Goal: Task Accomplishment & Management: Complete application form

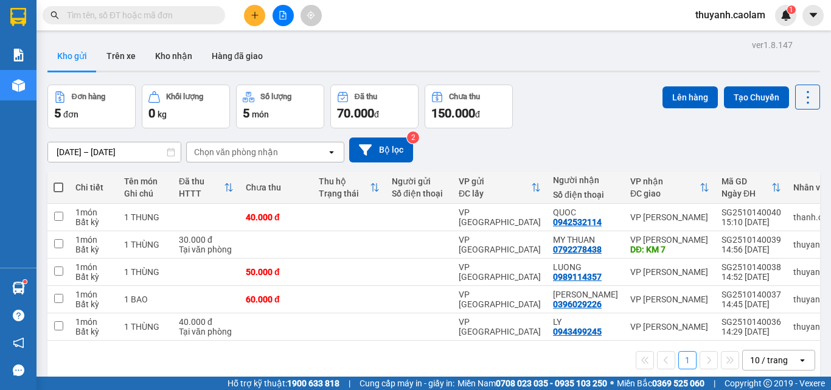
click at [253, 15] on icon "plus" at bounding box center [255, 15] width 9 height 9
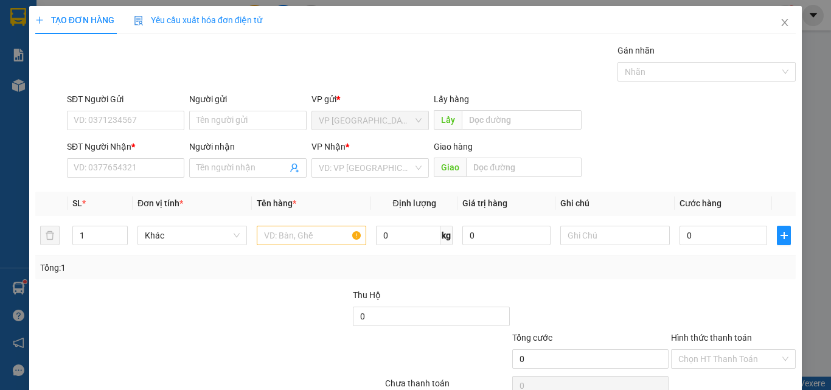
click at [109, 178] on div "SĐT Người Nhận * VD: 0377654321" at bounding box center [125, 161] width 117 height 43
click at [165, 170] on input "SĐT Người Nhận *" at bounding box center [125, 167] width 117 height 19
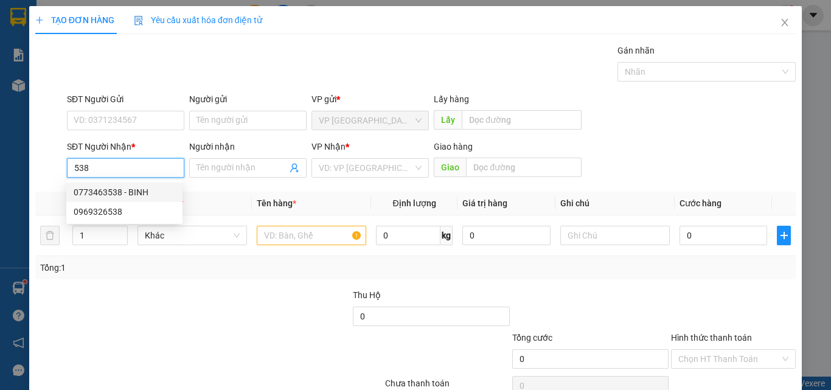
drag, startPoint x: 147, startPoint y: 195, endPoint x: 205, endPoint y: 189, distance: 58.7
click at [147, 195] on div "0773463538 - BINH" at bounding box center [125, 192] width 102 height 13
type input "0773463538"
type input "BINH"
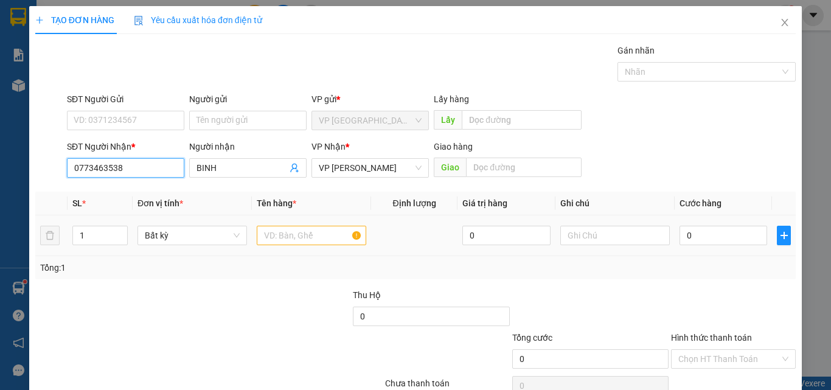
type input "0773463538"
click at [315, 236] on input "text" at bounding box center [311, 235] width 109 height 19
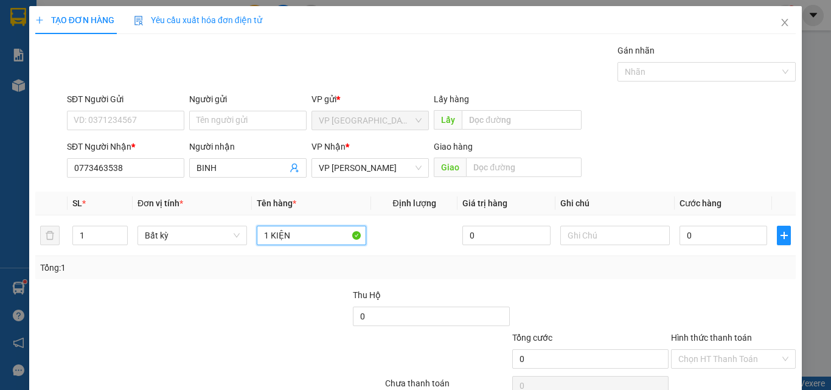
type input "1 KIỆN"
click at [700, 232] on input "0" at bounding box center [723, 235] width 88 height 19
type input "5"
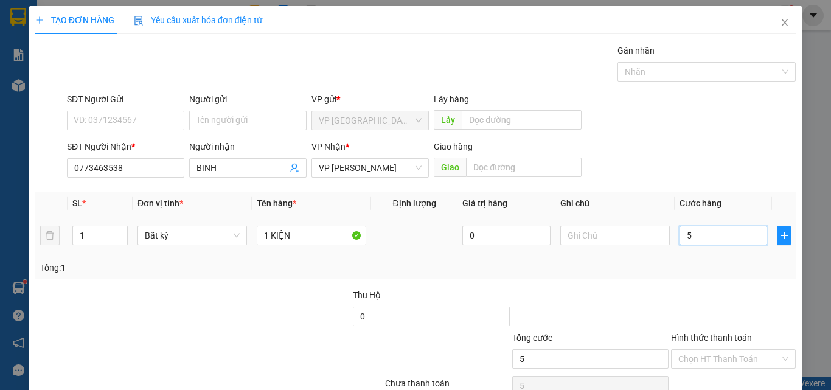
type input "50"
type input "50.000"
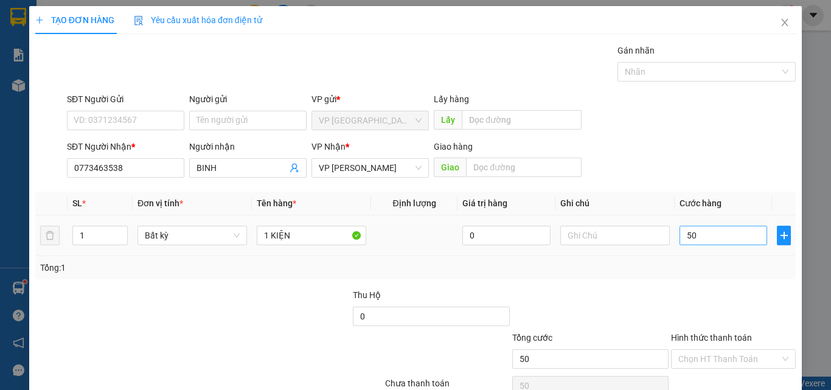
type input "50.000"
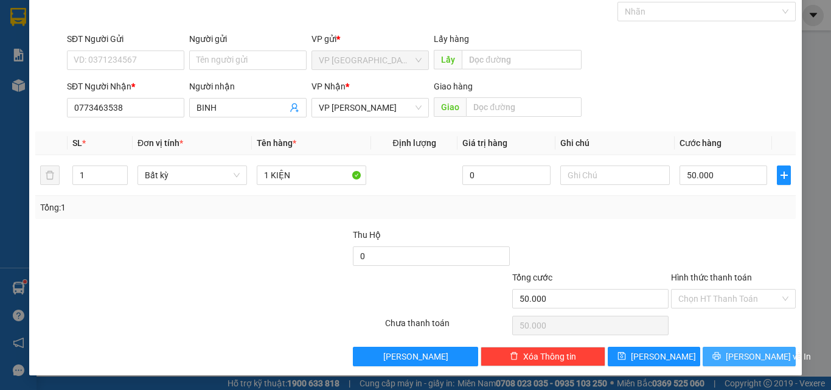
click at [730, 354] on button "[PERSON_NAME] và In" at bounding box center [749, 356] width 93 height 19
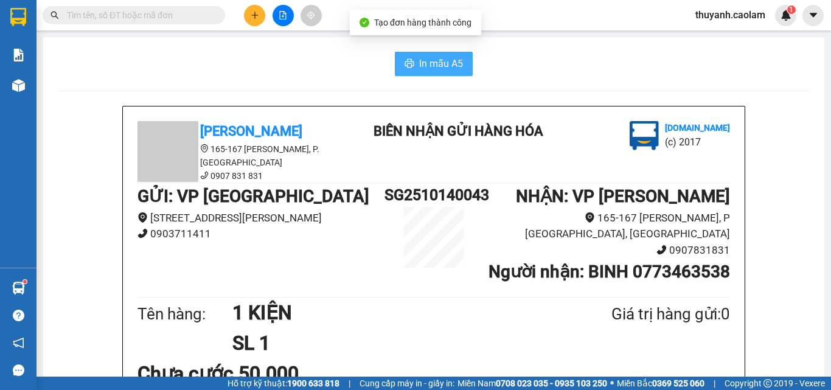
click at [448, 60] on span "In mẫu A5" at bounding box center [441, 63] width 44 height 15
click at [458, 53] on button "In mẫu A5" at bounding box center [434, 64] width 78 height 24
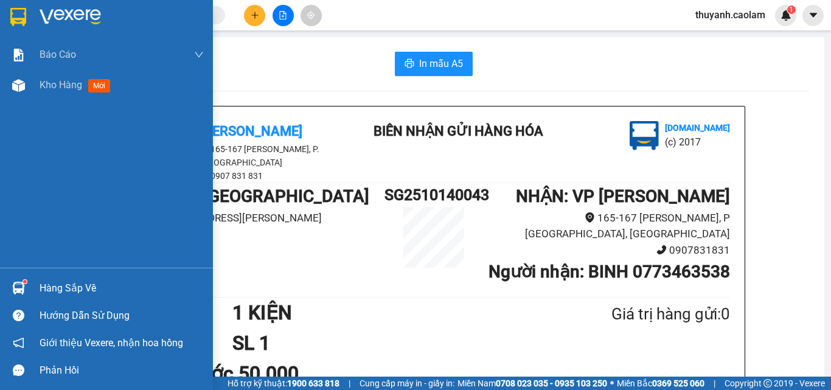
click at [10, 18] on img at bounding box center [18, 17] width 16 height 18
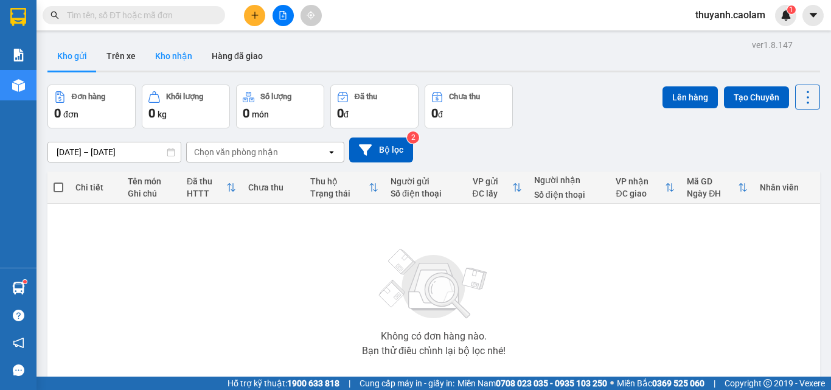
click at [164, 64] on button "Kho nhận" at bounding box center [173, 55] width 57 height 29
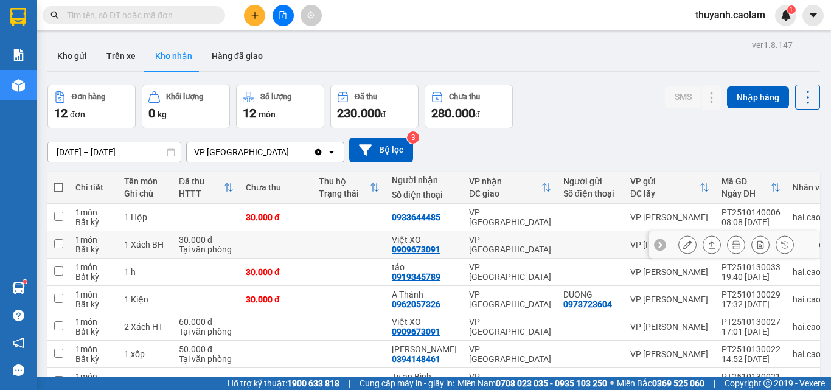
click at [679, 247] on button at bounding box center [687, 244] width 17 height 21
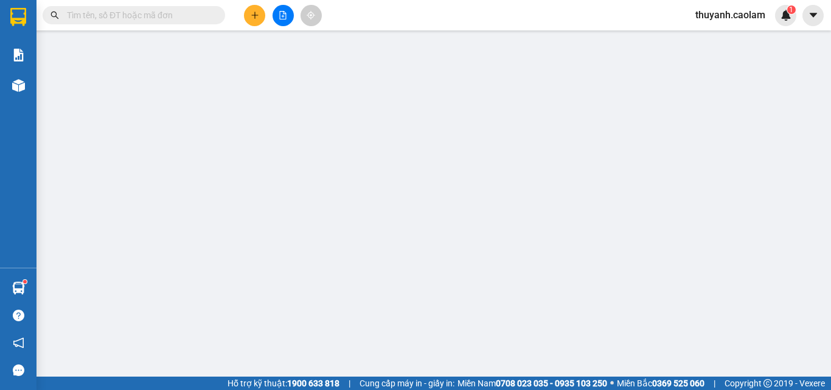
type input "0909673091"
type input "Việt XO"
type input "30.000"
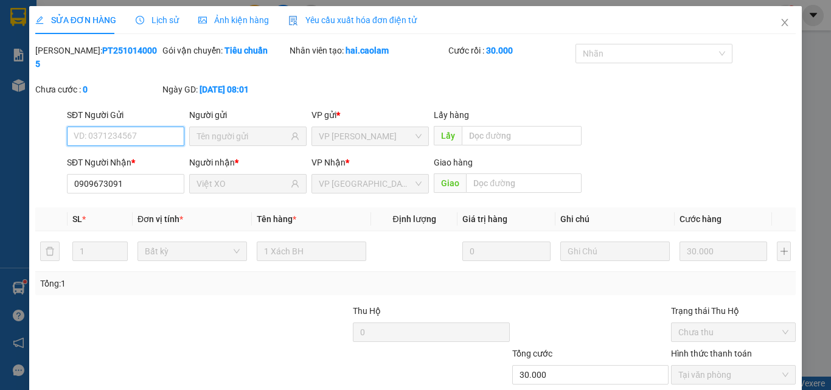
scroll to position [63, 0]
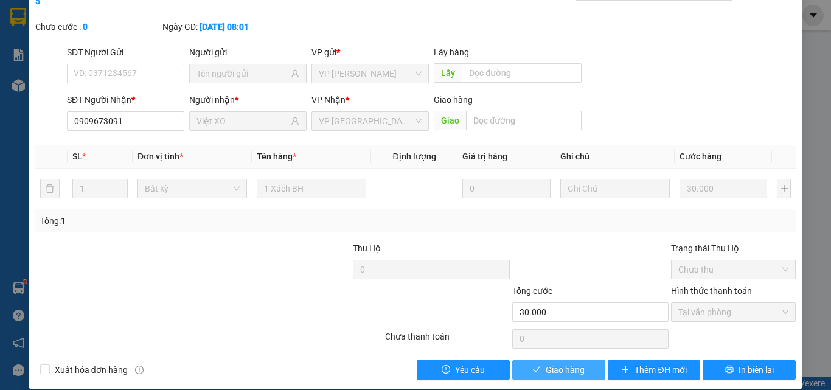
click at [572, 363] on span "Giao hàng" at bounding box center [565, 369] width 39 height 13
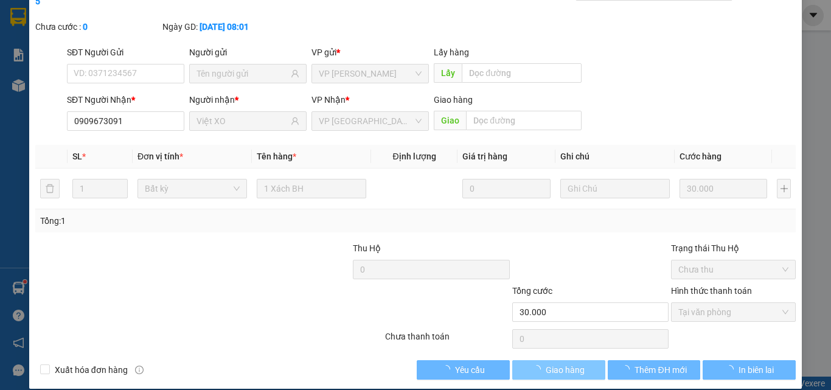
scroll to position [0, 0]
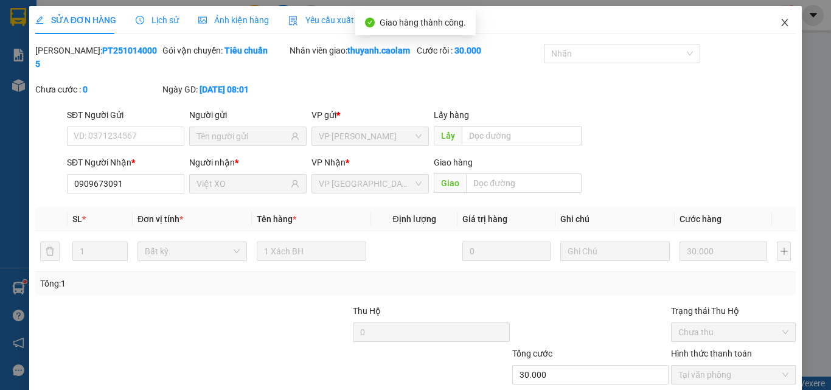
click at [780, 26] on icon "close" at bounding box center [785, 23] width 10 height 10
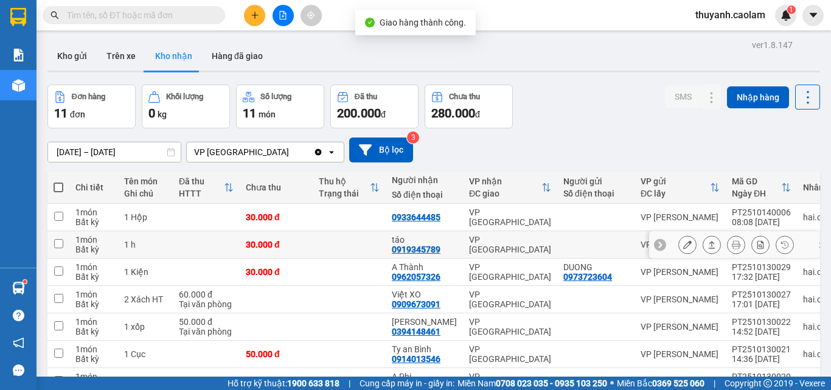
scroll to position [156, 0]
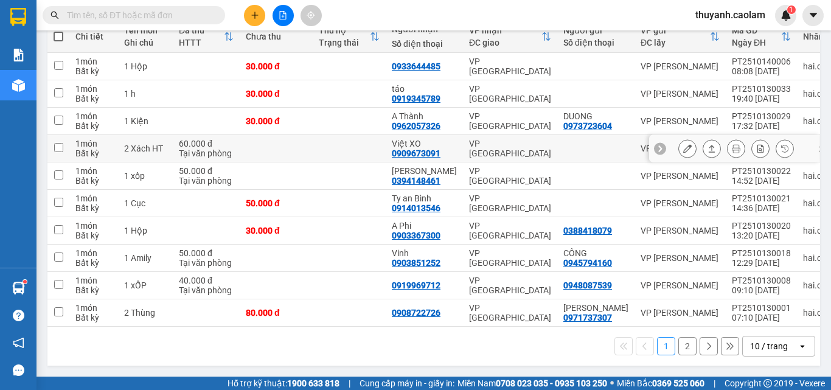
click at [683, 144] on icon at bounding box center [687, 148] width 9 height 9
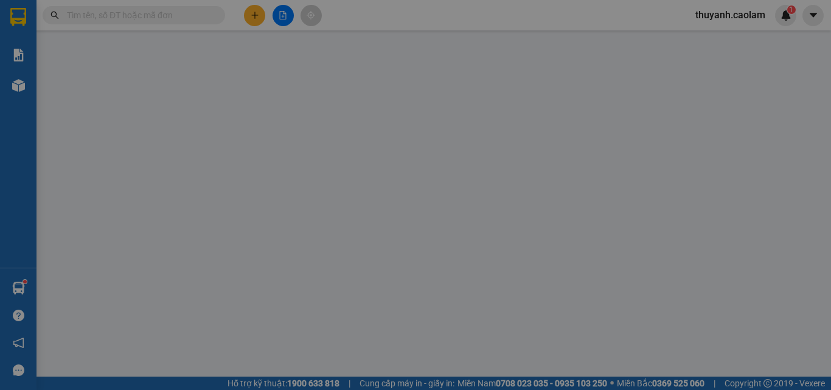
type input "0909673091"
type input "Việt XO"
type input "60.000"
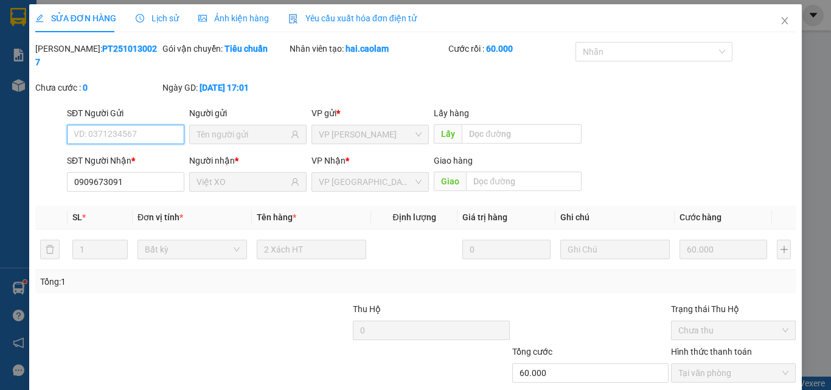
scroll to position [63, 0]
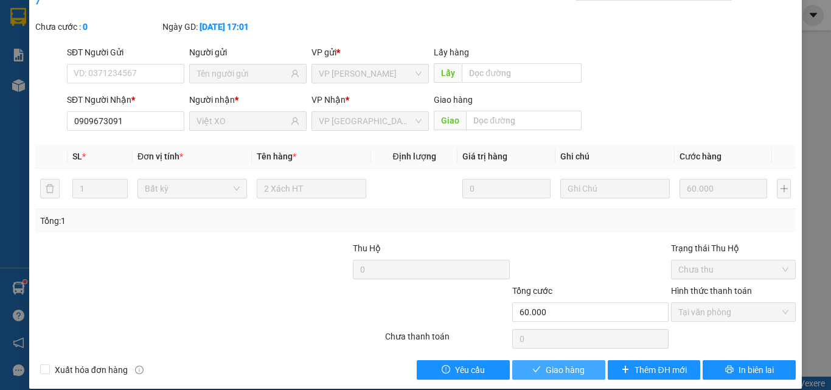
click at [564, 363] on span "Giao hàng" at bounding box center [565, 369] width 39 height 13
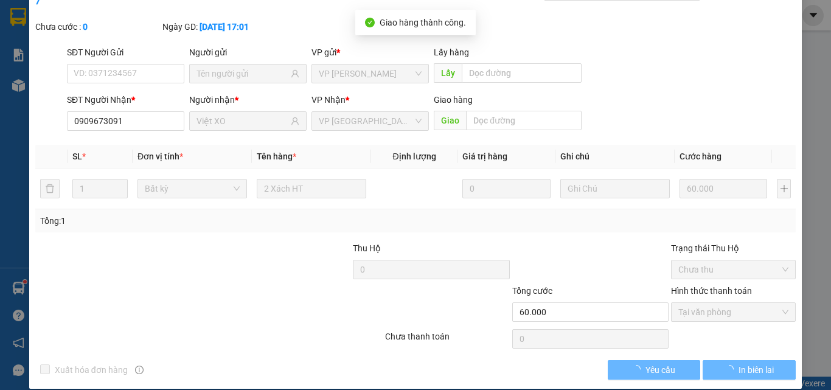
scroll to position [0, 0]
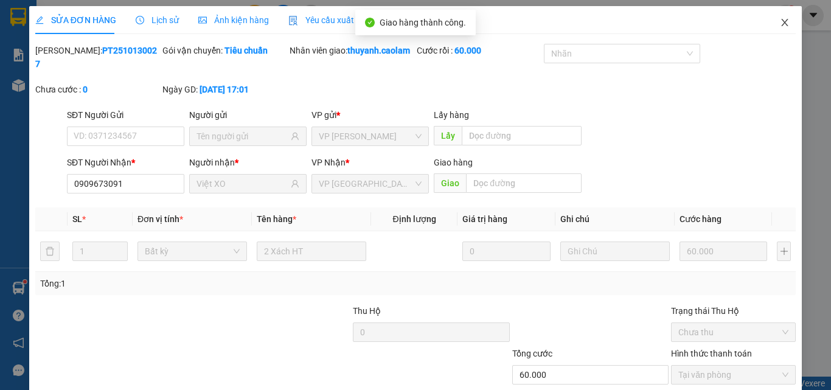
drag, startPoint x: 782, startPoint y: 24, endPoint x: 763, endPoint y: 35, distance: 21.6
click at [779, 23] on span "Close" at bounding box center [785, 23] width 34 height 34
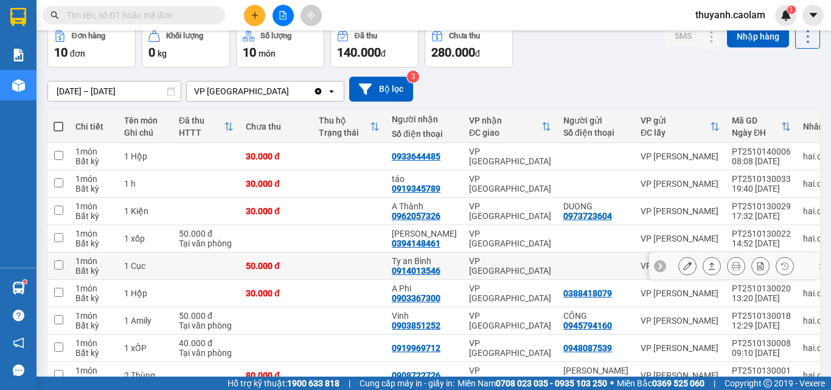
scroll to position [156, 0]
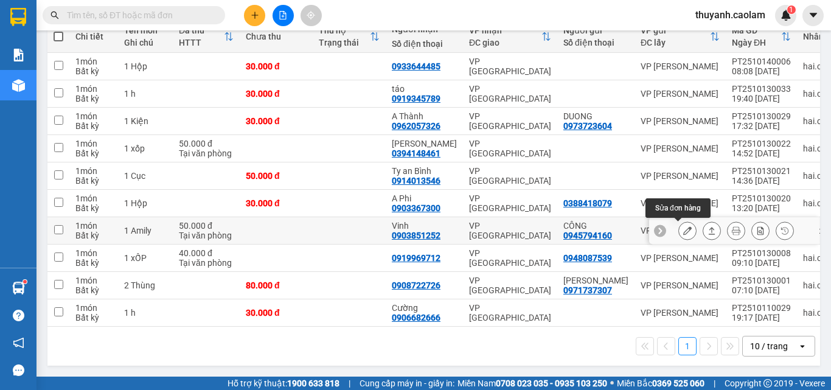
click at [683, 226] on icon at bounding box center [687, 230] width 9 height 9
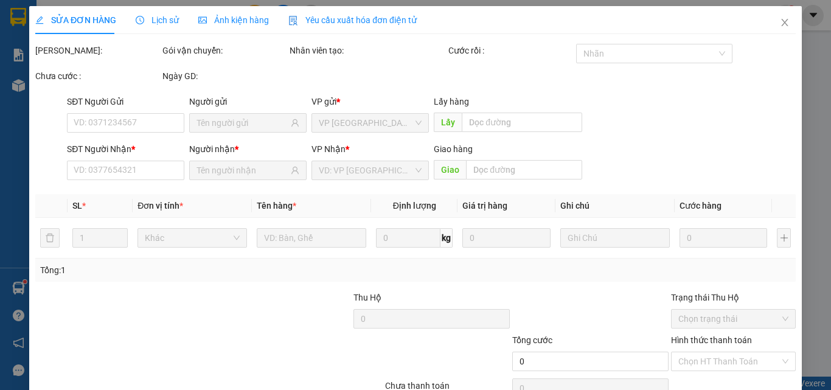
type input "0945794160"
type input "CÔNG"
type input "0903851252"
type input "Vinh"
type input "50.000"
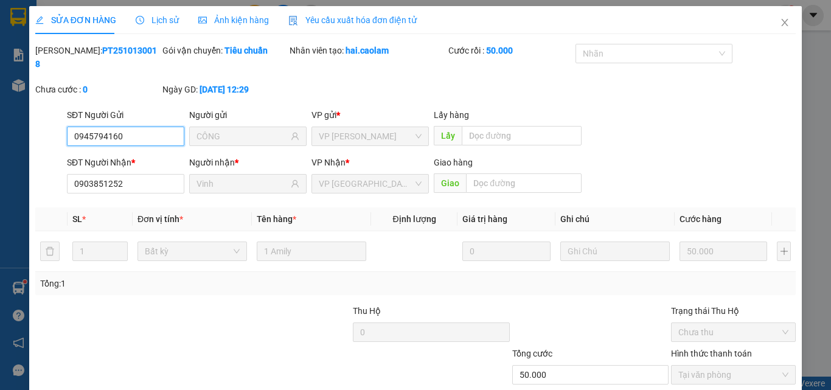
scroll to position [63, 0]
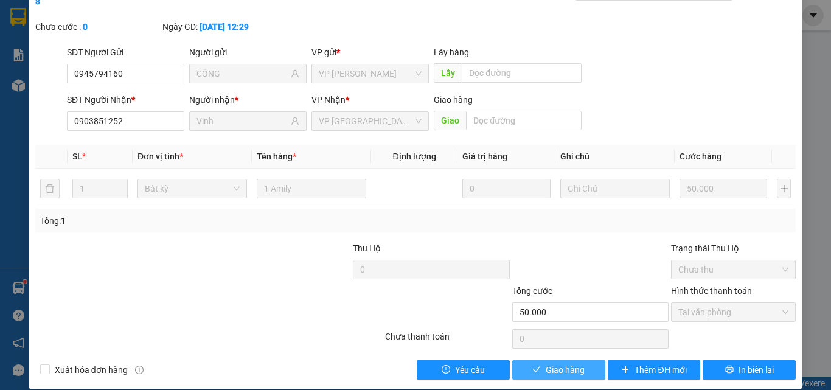
click at [560, 363] on span "Giao hàng" at bounding box center [565, 369] width 39 height 13
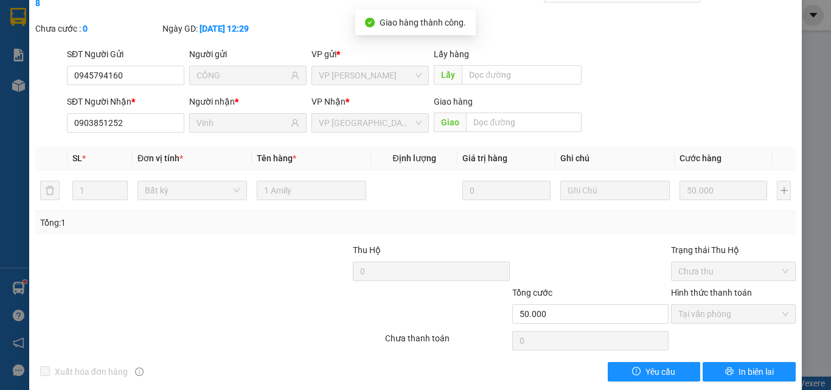
scroll to position [0, 0]
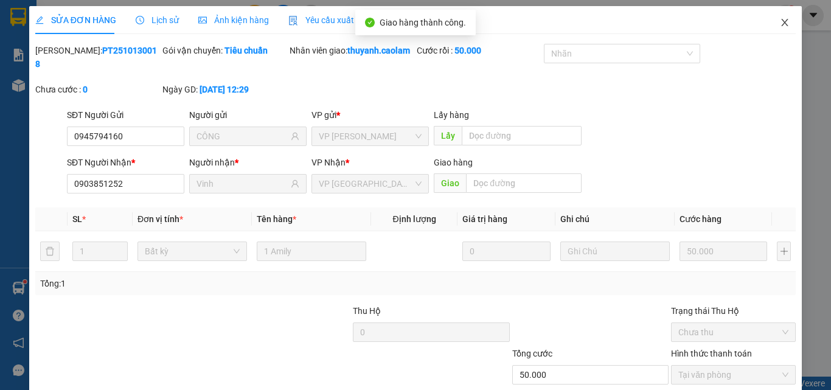
click at [780, 24] on icon "close" at bounding box center [785, 23] width 10 height 10
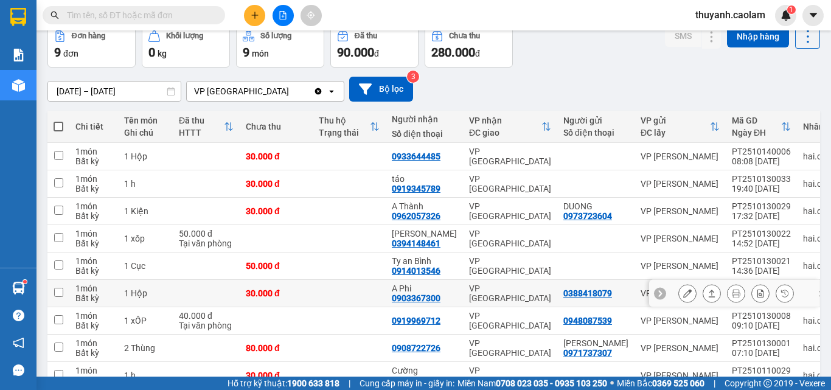
scroll to position [128, 0]
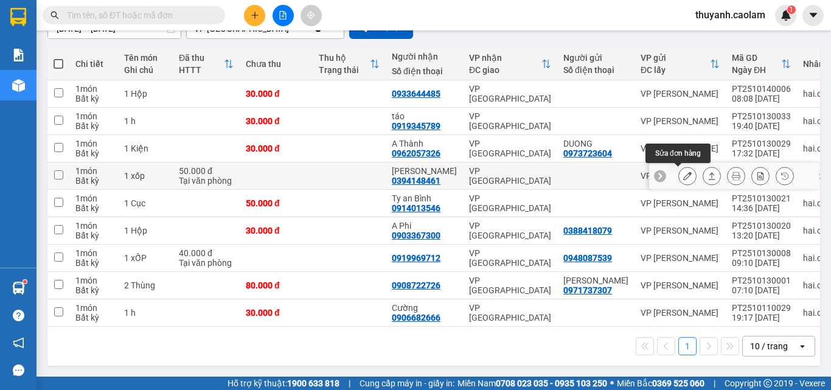
click at [683, 172] on icon at bounding box center [687, 176] width 9 height 9
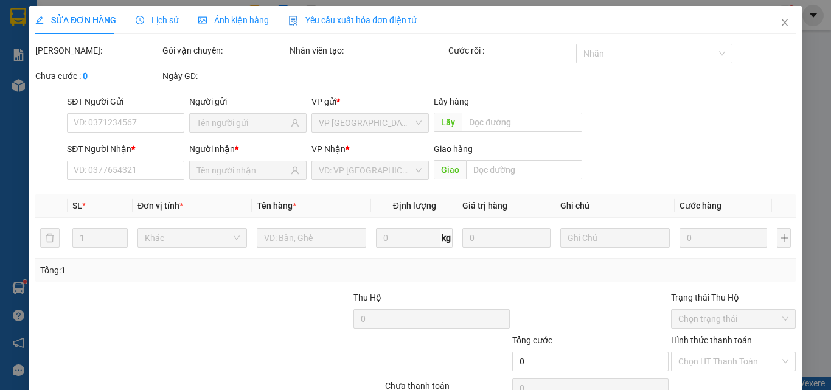
type input "0394148461"
type input "[PERSON_NAME]"
type input "50.000"
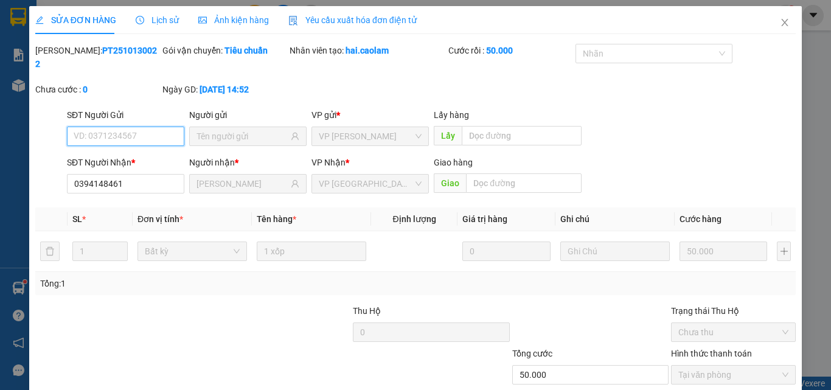
scroll to position [63, 0]
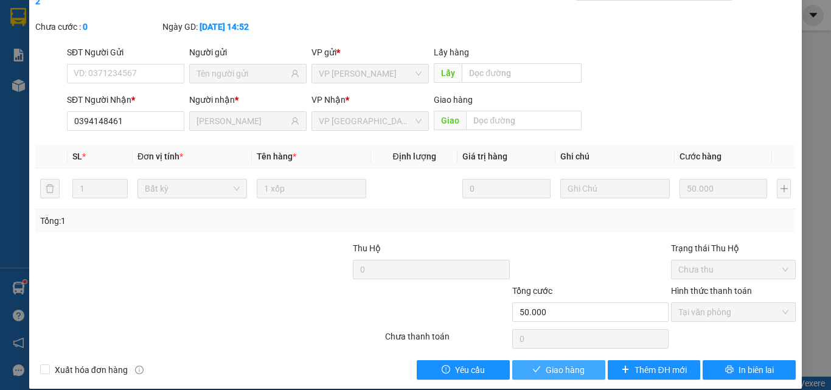
click at [535, 361] on button "Giao hàng" at bounding box center [558, 369] width 93 height 19
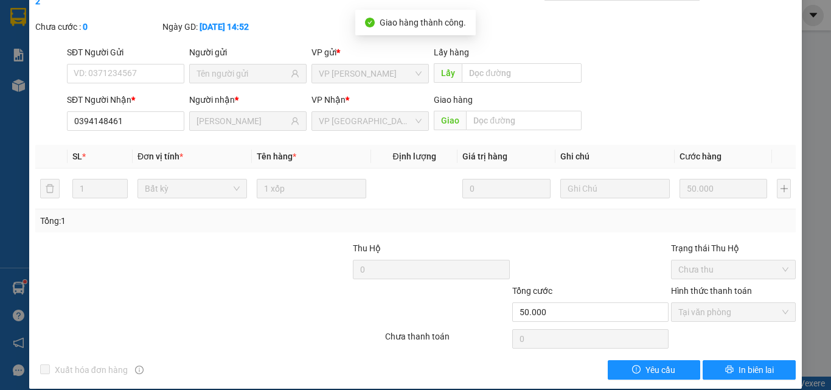
scroll to position [0, 0]
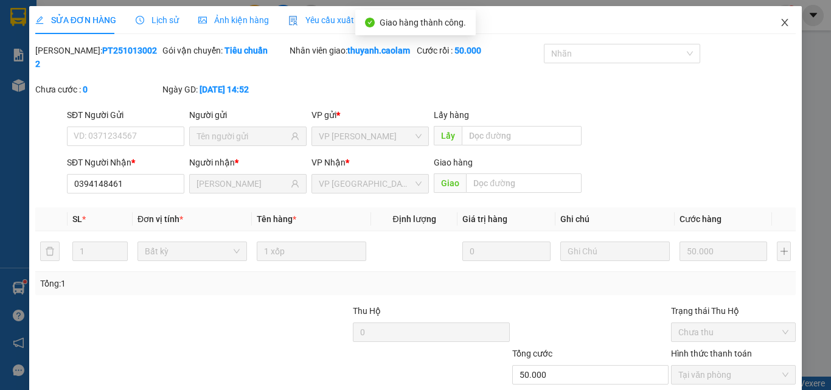
click at [780, 23] on icon "close" at bounding box center [785, 23] width 10 height 10
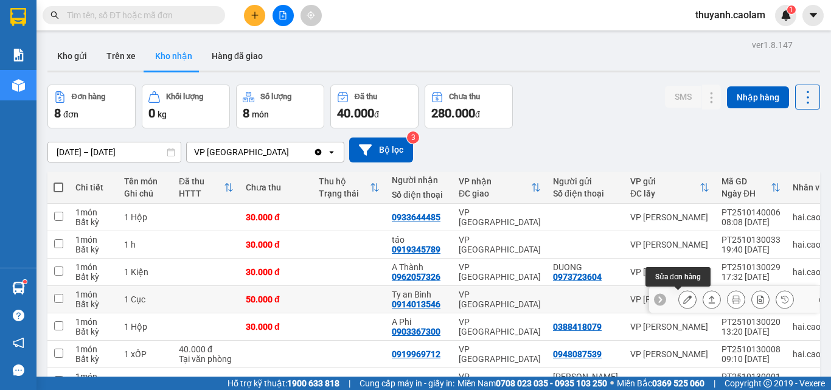
click at [682, 300] on button at bounding box center [687, 299] width 17 height 21
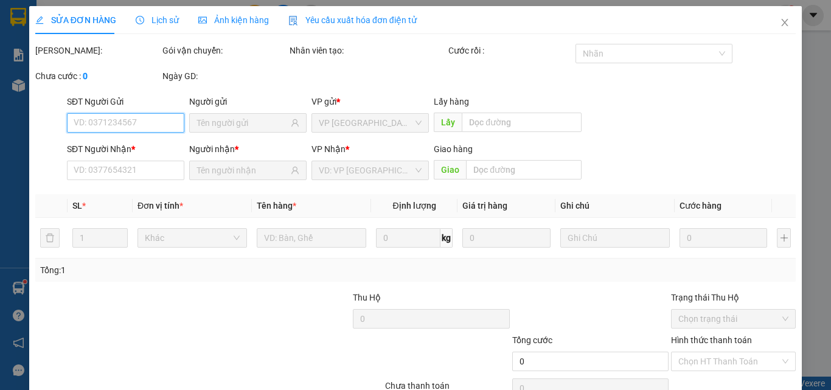
type input "0914013546"
type input "Ty an Bình"
type input "50.000"
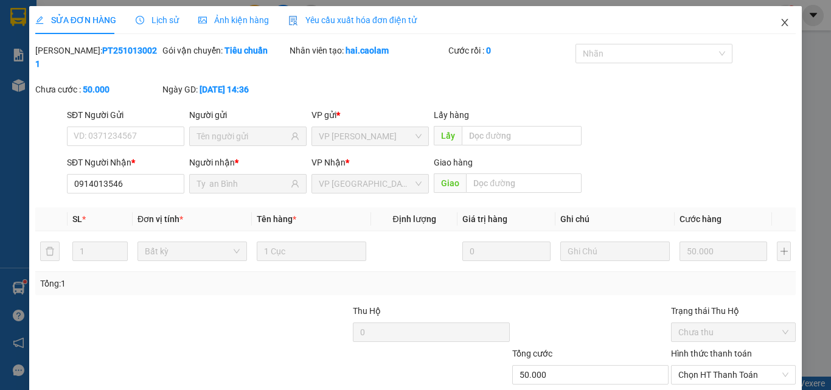
click at [780, 25] on icon "close" at bounding box center [785, 23] width 10 height 10
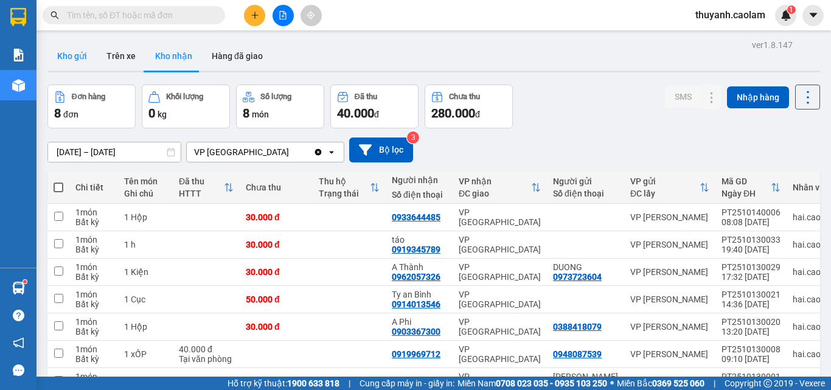
click at [72, 57] on button "Kho gửi" at bounding box center [71, 55] width 49 height 29
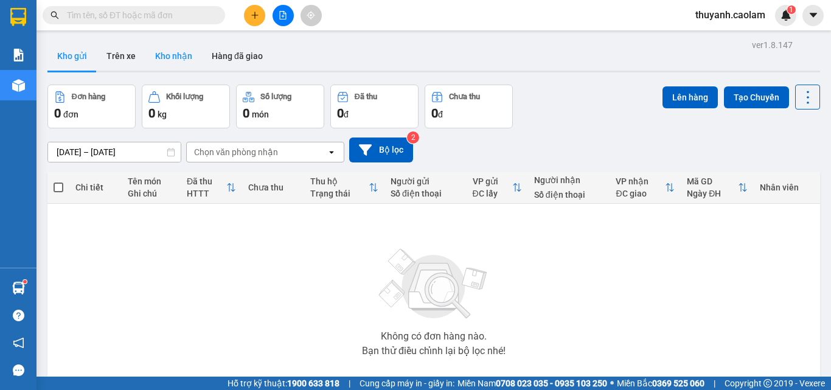
click at [185, 56] on button "Kho nhận" at bounding box center [173, 55] width 57 height 29
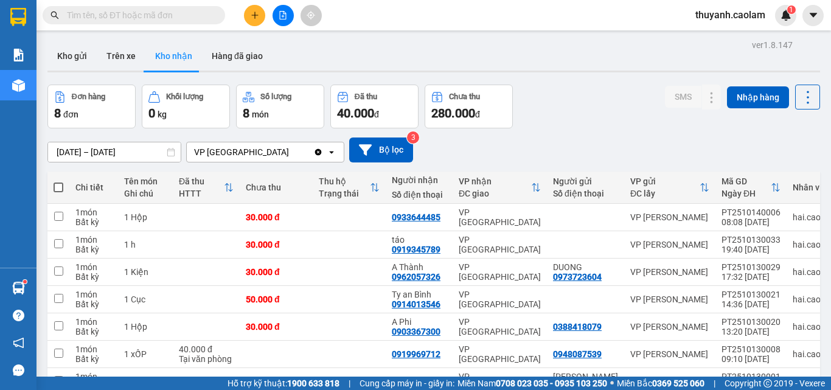
scroll to position [101, 0]
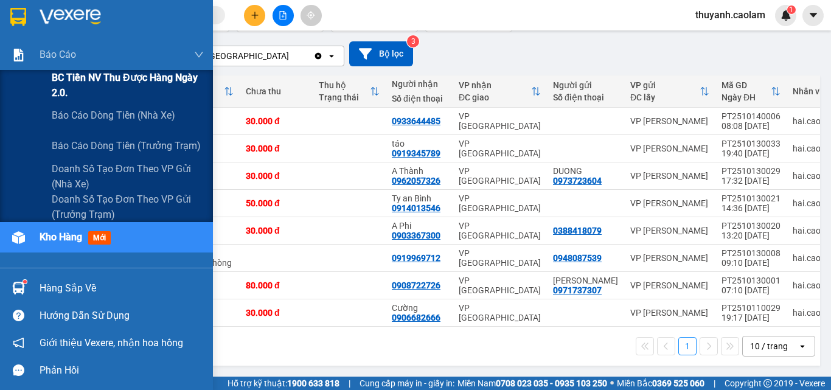
click at [78, 82] on span "BC Tiền NV thu được hàng ngày 2.0." at bounding box center [128, 85] width 152 height 30
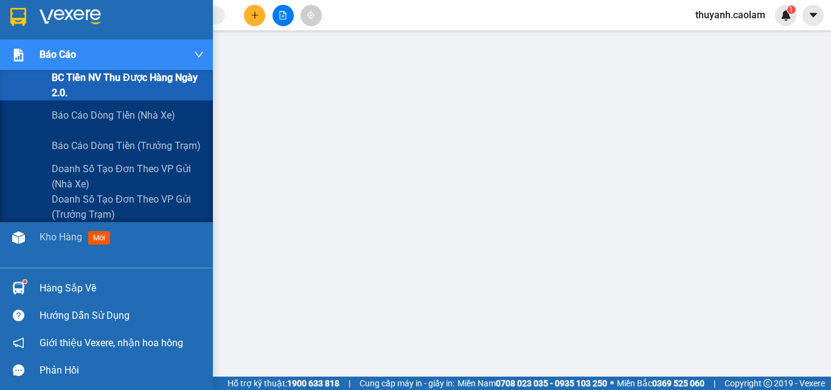
drag, startPoint x: 88, startPoint y: 81, endPoint x: 54, endPoint y: 88, distance: 34.1
click at [54, 88] on span "BC Tiền NV thu được hàng ngày 2.0." at bounding box center [128, 85] width 152 height 30
drag, startPoint x: 88, startPoint y: 86, endPoint x: 124, endPoint y: 82, distance: 36.1
click at [99, 81] on span "BC Tiền NV thu được hàng ngày 2.0." at bounding box center [128, 85] width 152 height 30
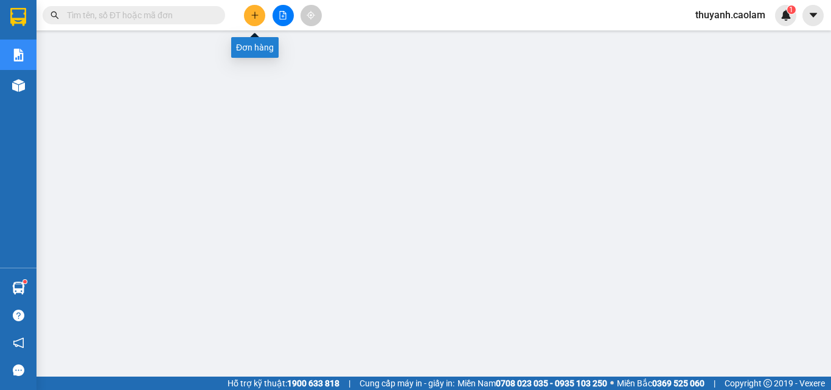
click at [255, 18] on icon "plus" at bounding box center [255, 15] width 9 height 9
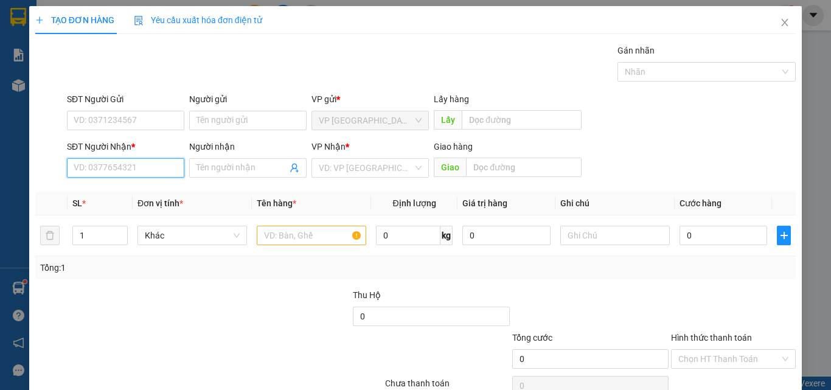
click at [142, 172] on input "SĐT Người Nhận *" at bounding box center [125, 167] width 117 height 19
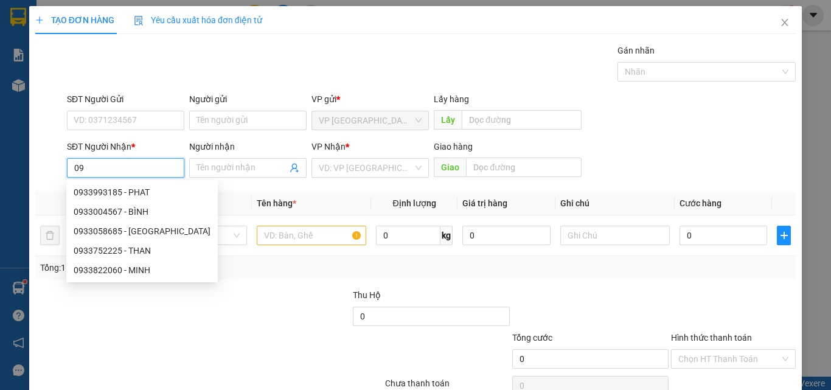
type input "0"
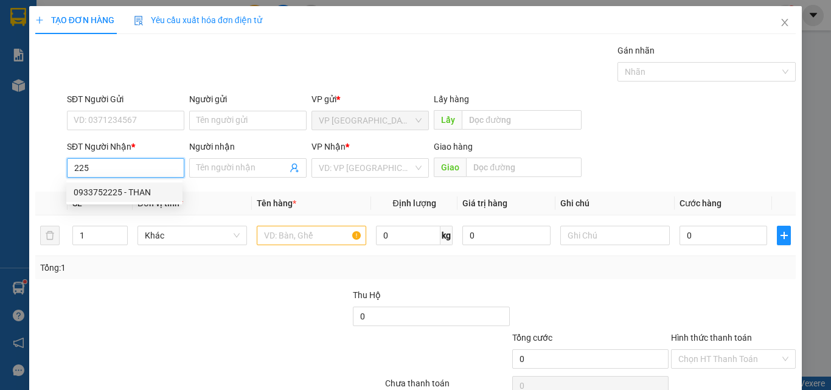
click at [133, 190] on div "0933752225 - THAN" at bounding box center [125, 192] width 102 height 13
type input "0933752225"
type input "THAN"
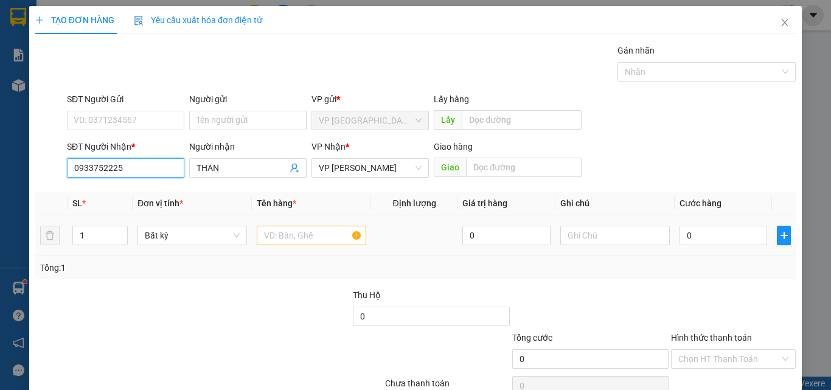
type input "0933752225"
click at [277, 232] on input "text" at bounding box center [311, 235] width 109 height 19
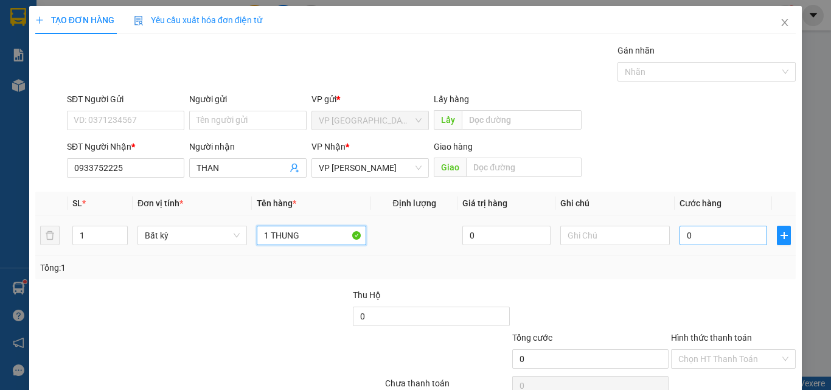
type input "1 THUNG"
click at [703, 237] on input "0" at bounding box center [723, 235] width 88 height 19
type input "3"
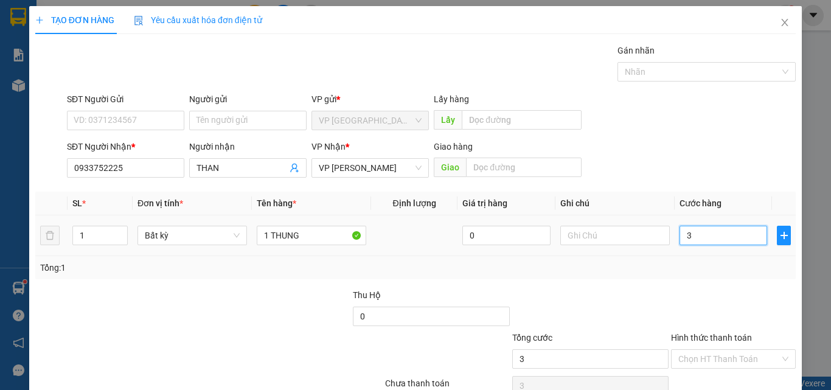
type input "30"
type input "30.000"
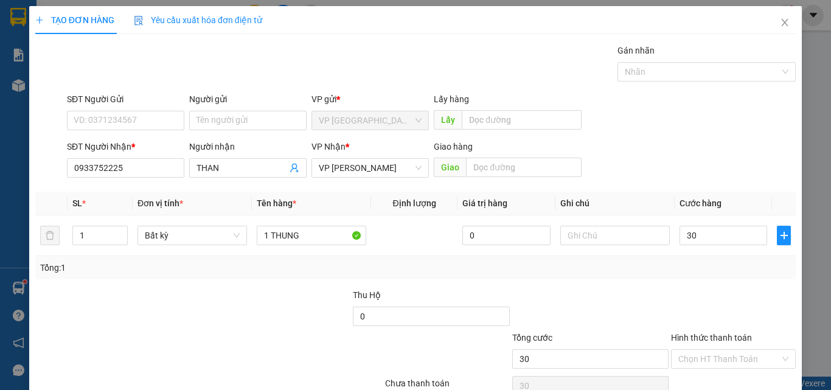
type input "30.000"
click at [648, 288] on div at bounding box center [590, 309] width 159 height 43
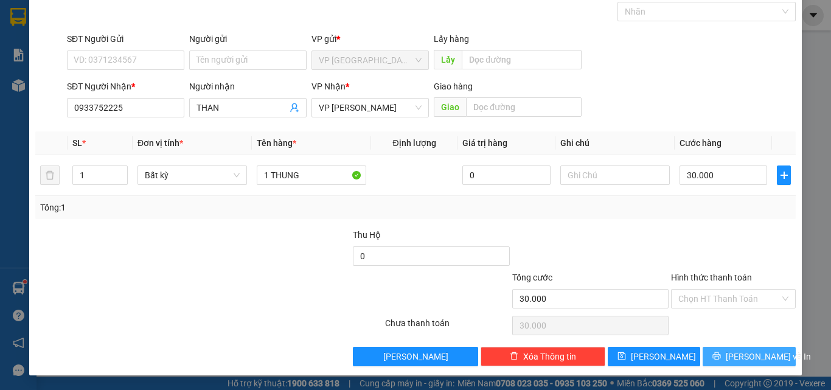
click at [732, 351] on span "[PERSON_NAME] và In" at bounding box center [768, 356] width 85 height 13
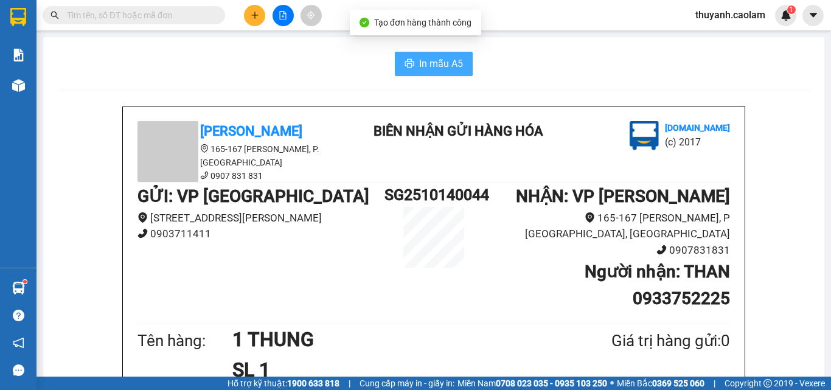
click at [439, 67] on span "In mẫu A5" at bounding box center [441, 63] width 44 height 15
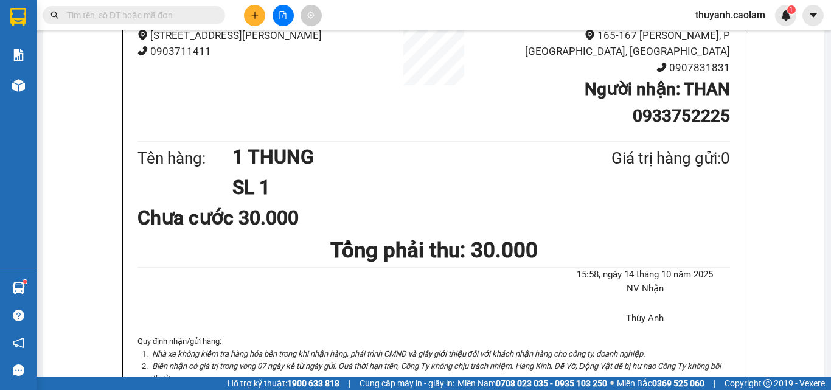
scroll to position [61, 0]
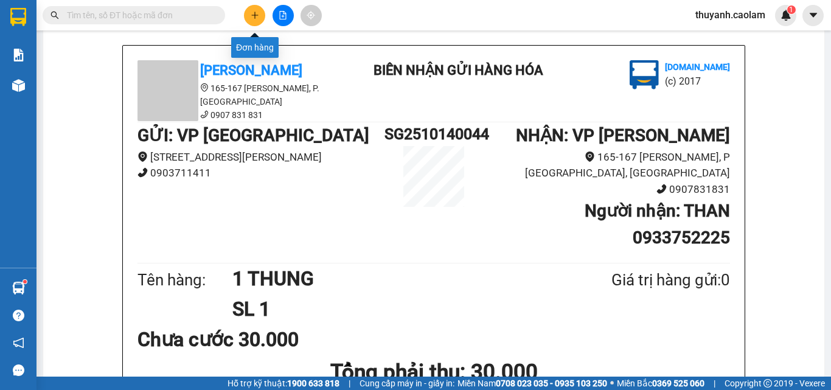
click at [257, 14] on icon "plus" at bounding box center [255, 15] width 9 height 9
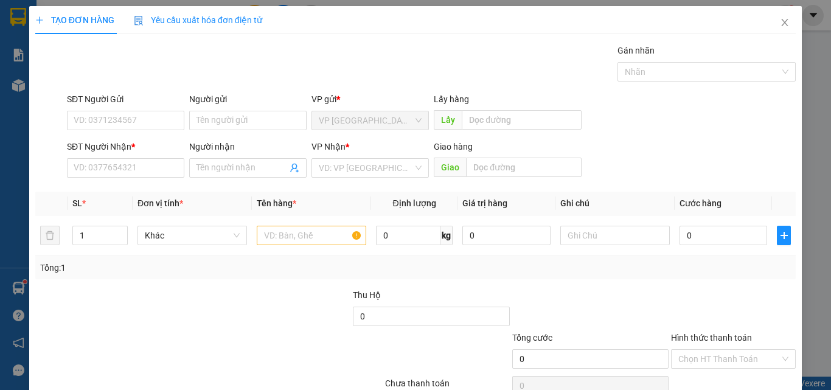
click at [133, 178] on div "SĐT Người Nhận * VD: 0377654321" at bounding box center [125, 161] width 117 height 43
click at [134, 174] on input "SĐT Người Nhận *" at bounding box center [125, 167] width 117 height 19
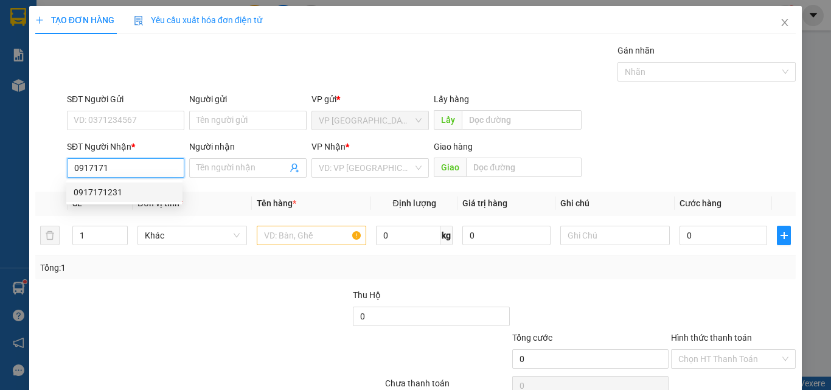
click at [132, 189] on div "0917171231" at bounding box center [125, 192] width 102 height 13
type input "0917171231"
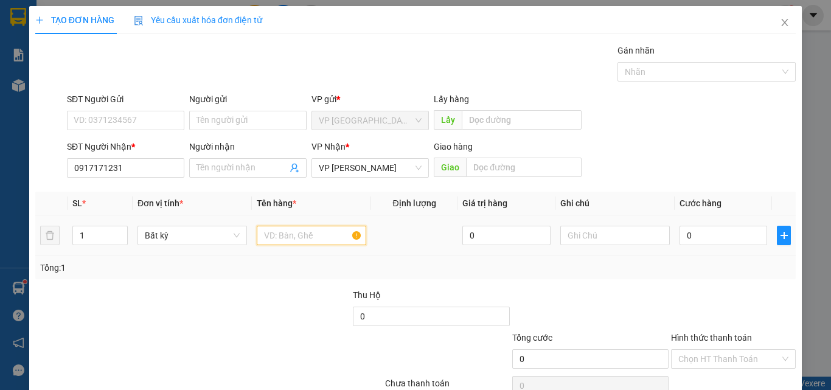
click at [316, 238] on input "text" at bounding box center [311, 235] width 109 height 19
type input "1 TÚI ĐỎ"
click at [710, 238] on input "0" at bounding box center [723, 235] width 88 height 19
type input "3"
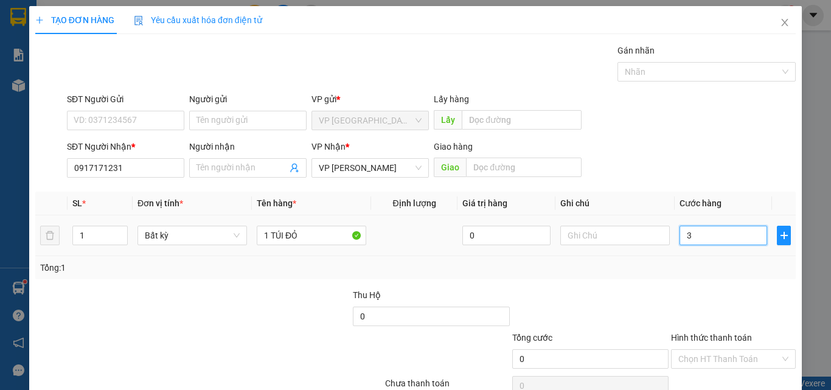
type input "3"
type input "30"
type input "30.000"
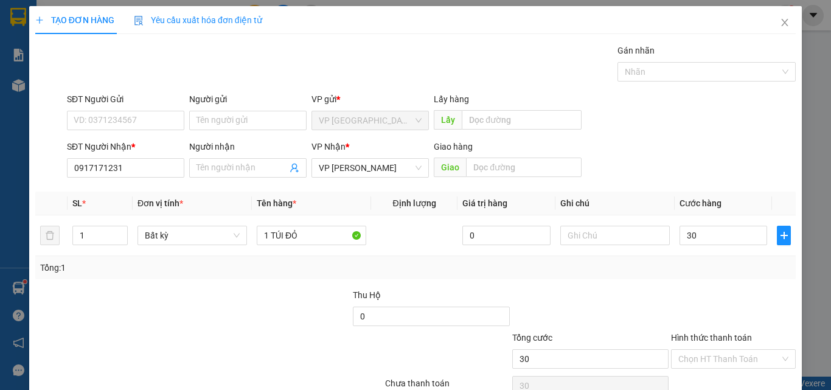
type input "30.000"
click at [682, 277] on div "Tổng: 1" at bounding box center [415, 267] width 760 height 23
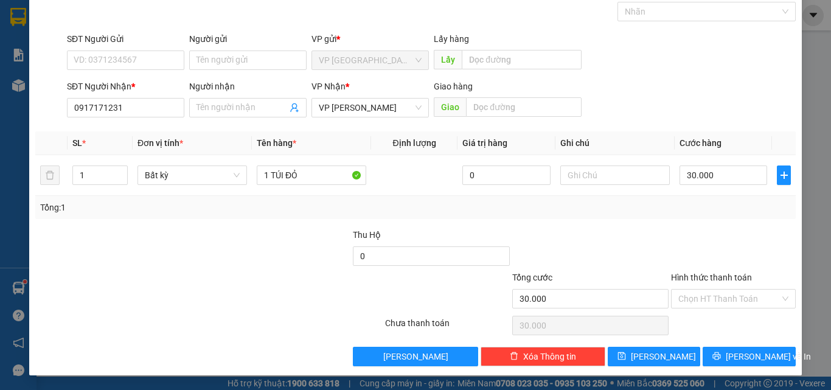
click at [720, 285] on div "Hình thức thanh toán" at bounding box center [733, 280] width 125 height 18
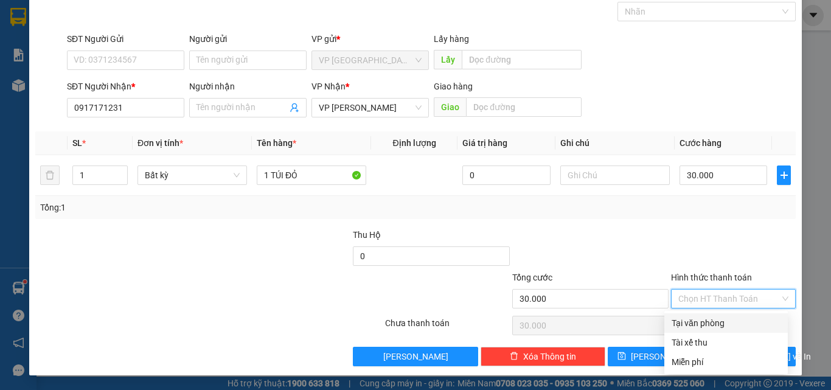
click at [742, 296] on input "Hình thức thanh toán" at bounding box center [729, 299] width 102 height 18
click at [737, 324] on div "Tại văn phòng" at bounding box center [726, 322] width 109 height 13
type input "0"
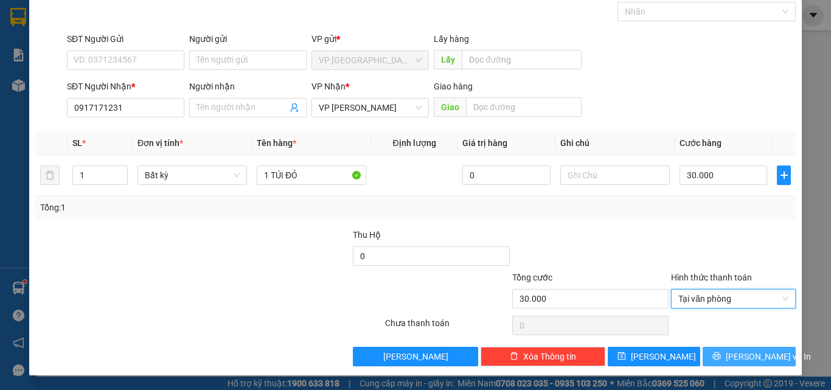
click at [726, 355] on button "[PERSON_NAME] và In" at bounding box center [749, 356] width 93 height 19
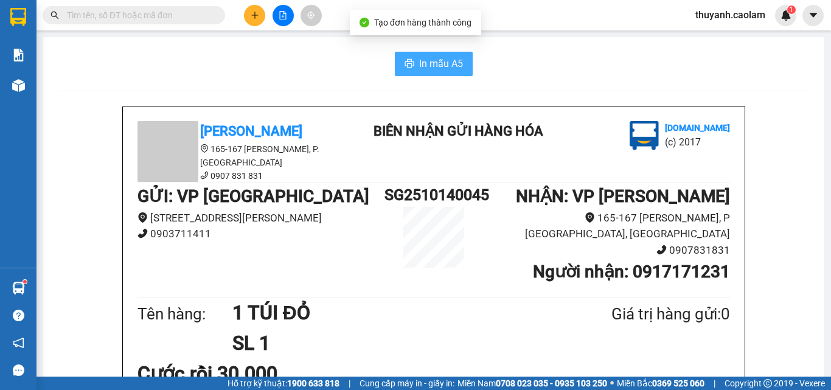
click at [459, 62] on button "In mẫu A5" at bounding box center [434, 64] width 78 height 24
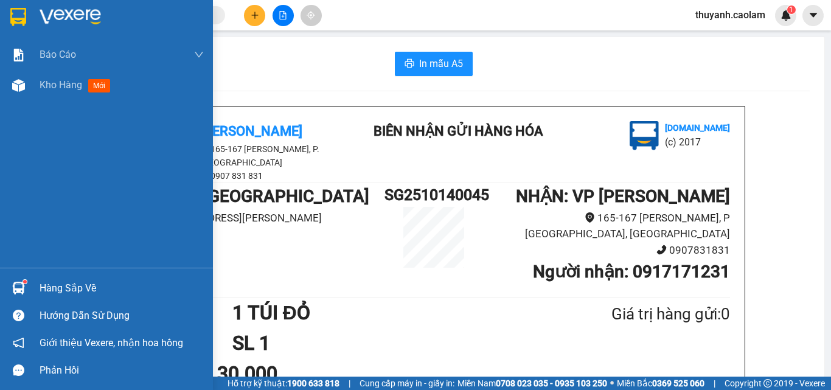
click at [19, 18] on img at bounding box center [18, 17] width 16 height 18
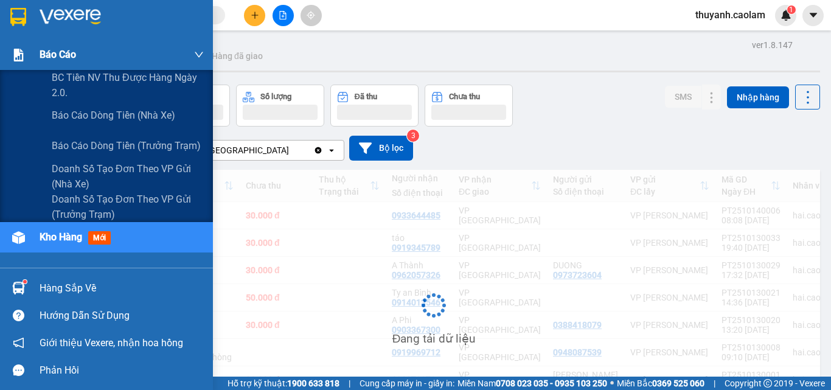
click at [66, 55] on span "Báo cáo" at bounding box center [58, 54] width 36 height 15
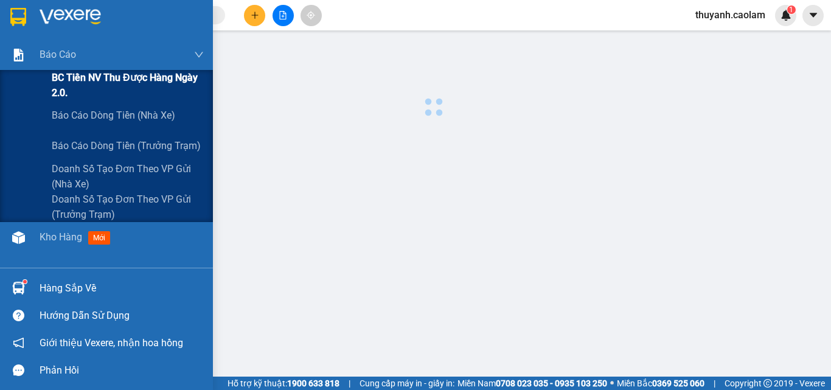
click at [70, 74] on span "BC Tiền NV thu được hàng ngày 2.0." at bounding box center [128, 85] width 152 height 30
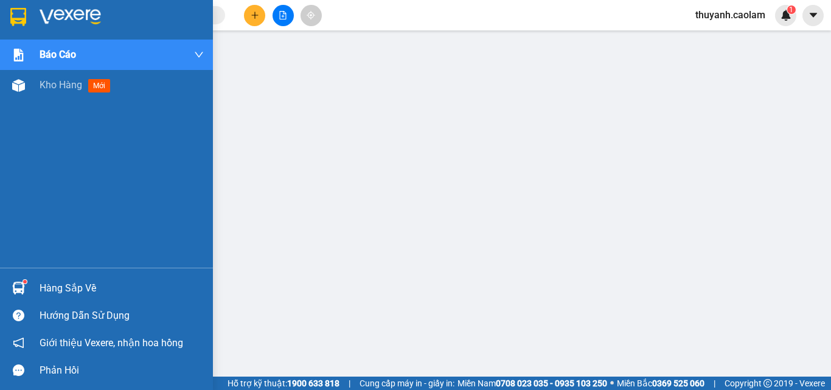
click at [11, 24] on div at bounding box center [106, 20] width 213 height 40
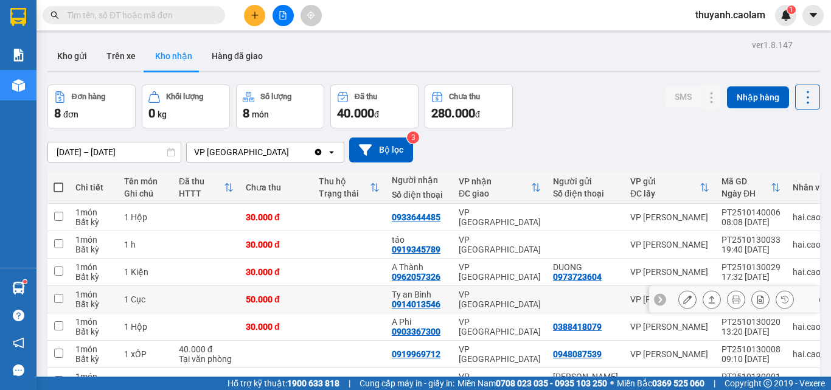
click at [668, 302] on div at bounding box center [734, 299] width 170 height 27
click at [679, 300] on button at bounding box center [687, 299] width 17 height 21
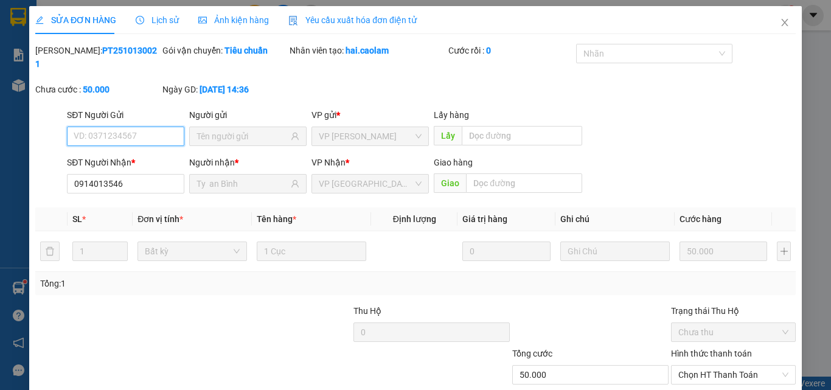
scroll to position [63, 0]
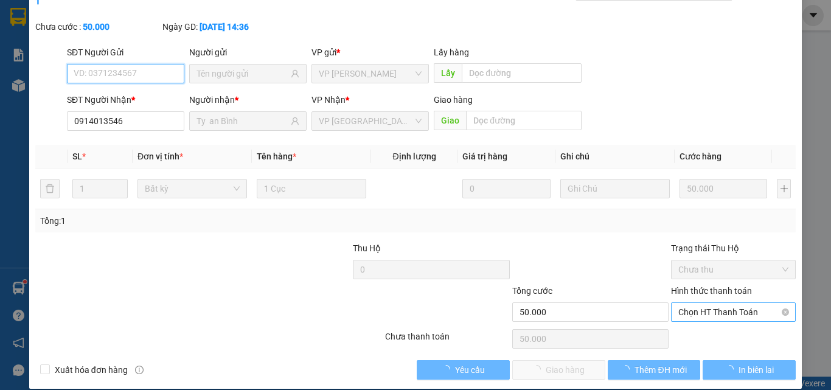
click at [738, 304] on span "Chọn HT Thanh Toán" at bounding box center [733, 312] width 110 height 18
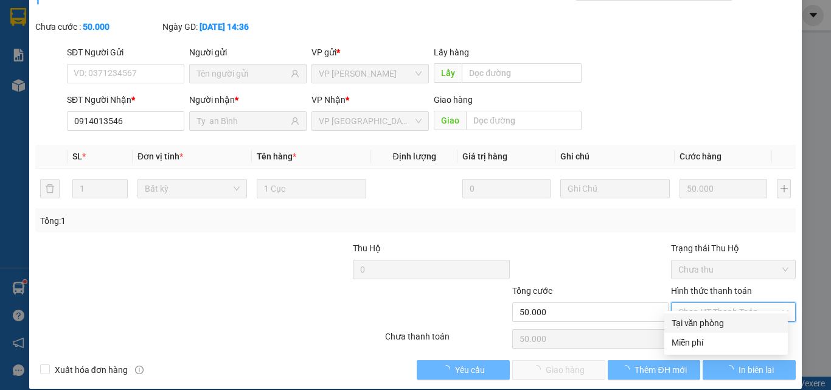
click at [700, 324] on div "Tại văn phòng" at bounding box center [726, 322] width 109 height 13
type input "0"
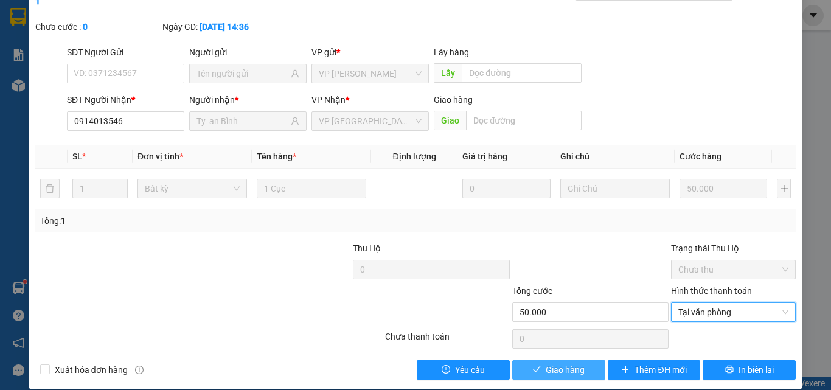
click at [549, 363] on span "Giao hàng" at bounding box center [565, 369] width 39 height 13
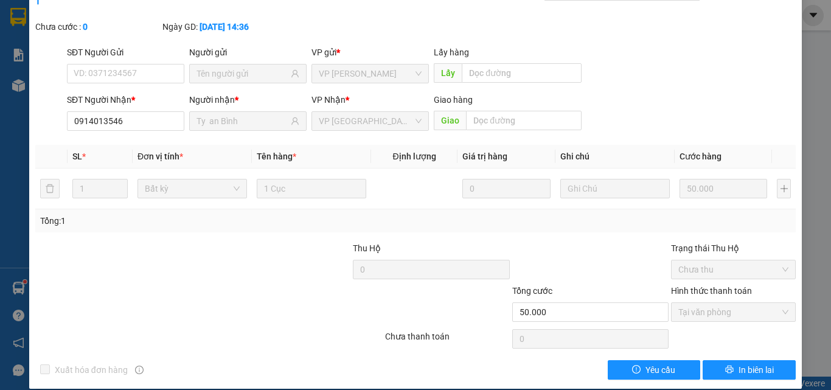
scroll to position [0, 0]
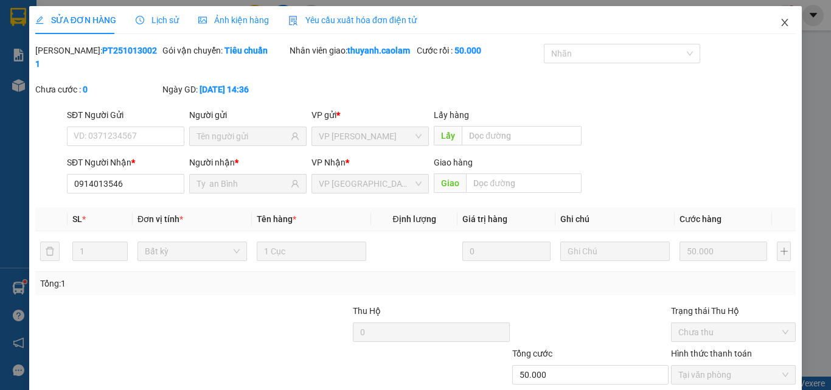
click at [782, 28] on span "Close" at bounding box center [785, 23] width 34 height 34
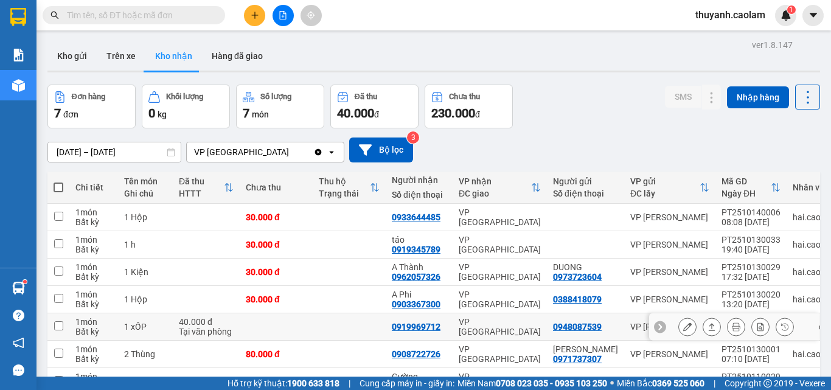
scroll to position [74, 0]
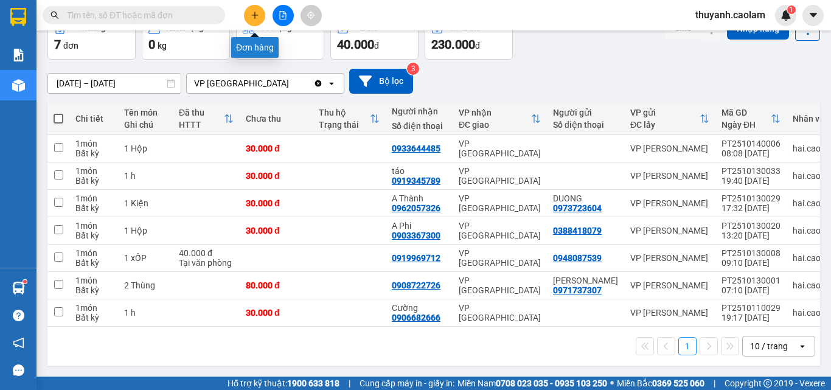
click at [262, 15] on button at bounding box center [254, 15] width 21 height 21
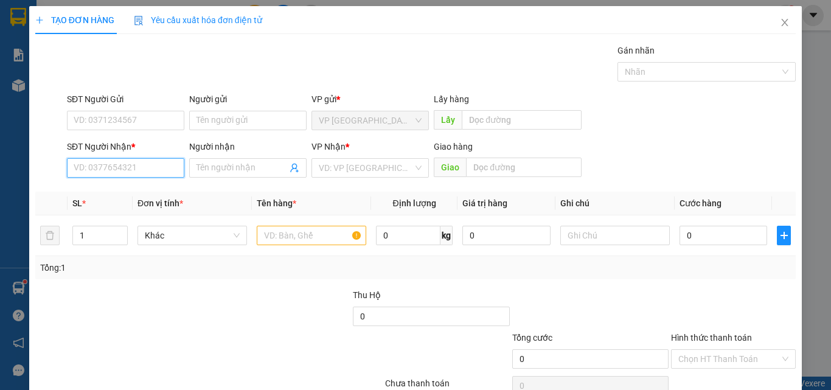
click at [133, 166] on input "SĐT Người Nhận *" at bounding box center [125, 167] width 117 height 19
type input "0916428379"
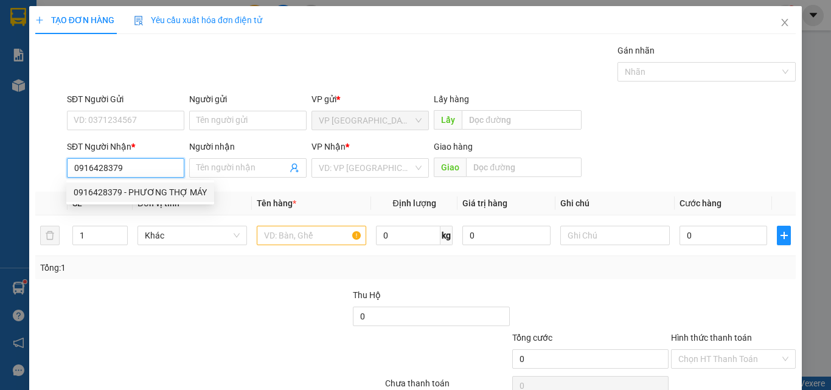
click at [121, 197] on div "0916428379 - PHƯƠNG THỢ MÁY" at bounding box center [140, 192] width 133 height 13
type input "PHƯƠNG THỢ MÁY"
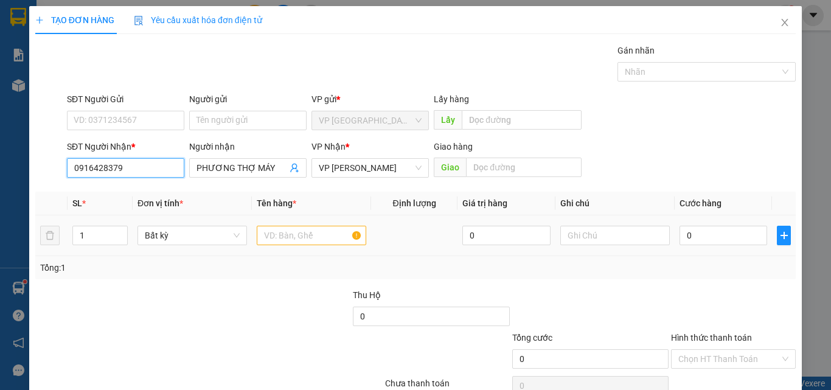
type input "0916428379"
click at [307, 234] on input "text" at bounding box center [311, 235] width 109 height 19
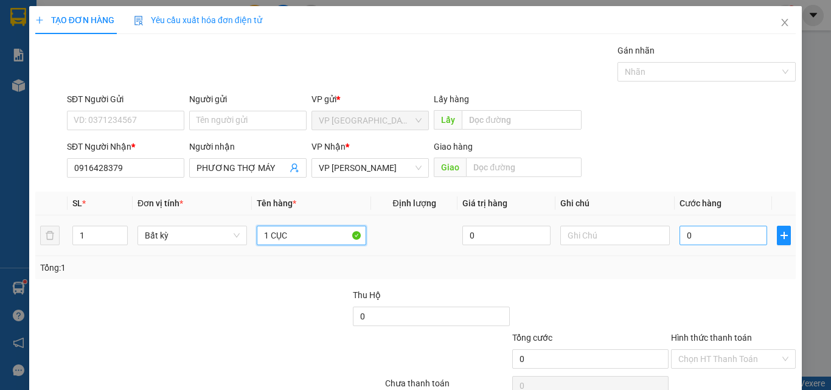
type input "1 CỤC"
click at [701, 239] on input "0" at bounding box center [723, 235] width 88 height 19
type input "3"
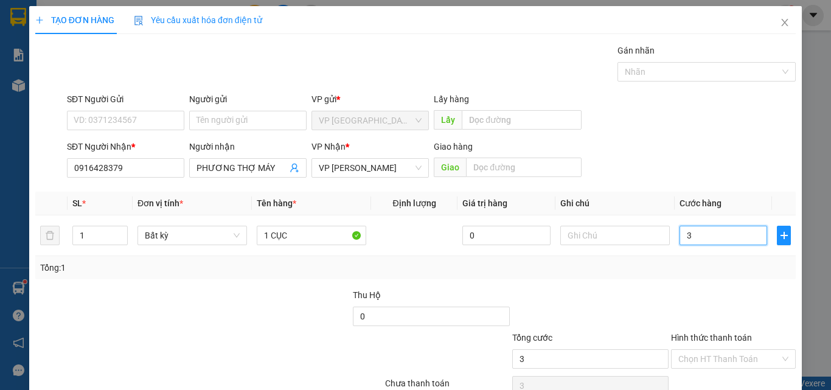
type input "30"
type input "30.000"
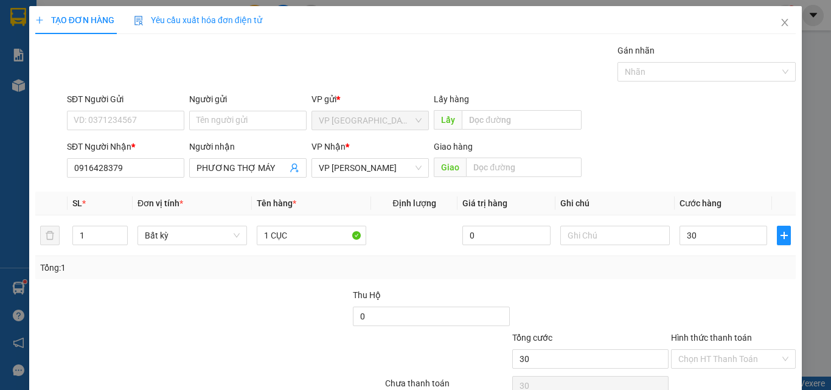
type input "30.000"
click at [661, 284] on div "Transit Pickup Surcharge Ids Transit Deliver Surcharge Ids Transit Deliver Surc…" at bounding box center [415, 235] width 760 height 383
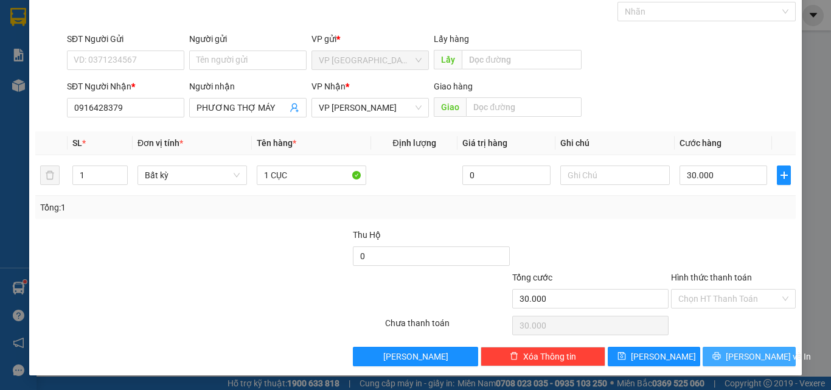
click at [727, 361] on button "[PERSON_NAME] và In" at bounding box center [749, 356] width 93 height 19
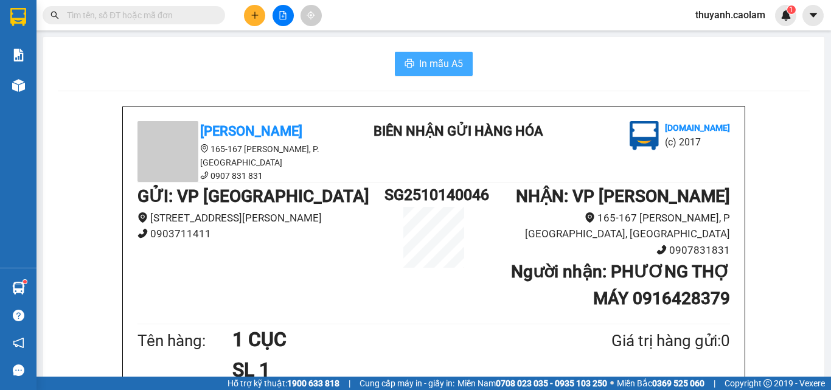
click at [401, 54] on button "In mẫu A5" at bounding box center [434, 64] width 78 height 24
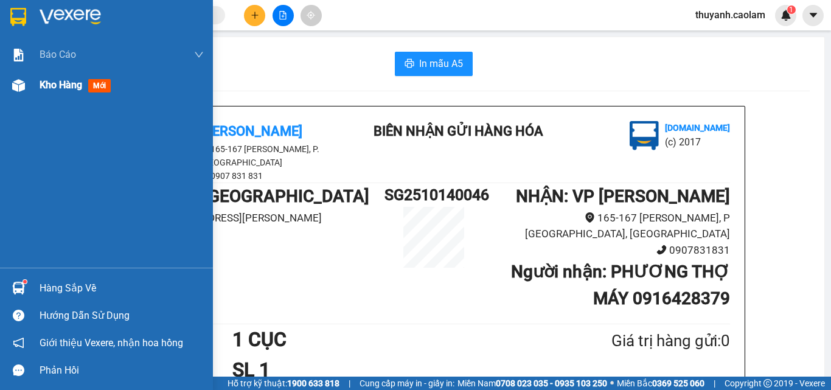
click at [23, 83] on img at bounding box center [18, 85] width 13 height 13
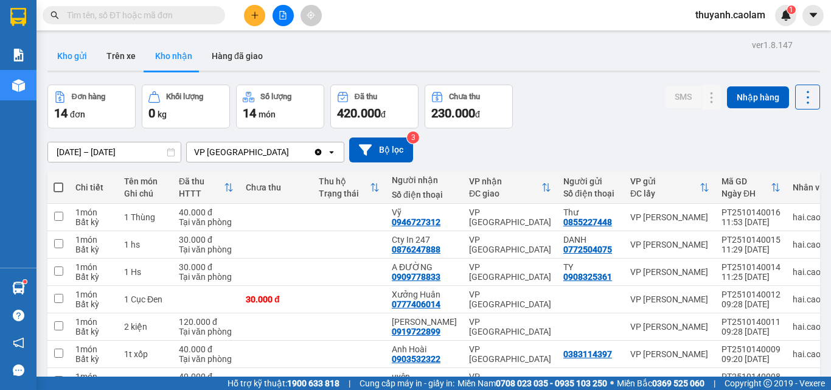
click at [72, 63] on button "Kho gửi" at bounding box center [71, 55] width 49 height 29
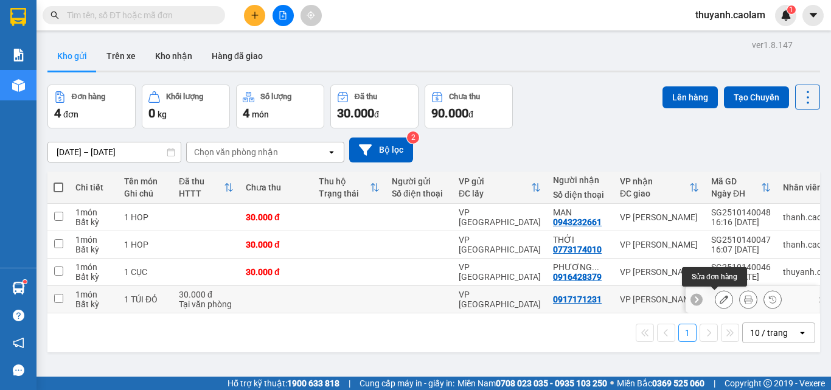
click at [715, 303] on button at bounding box center [723, 299] width 17 height 21
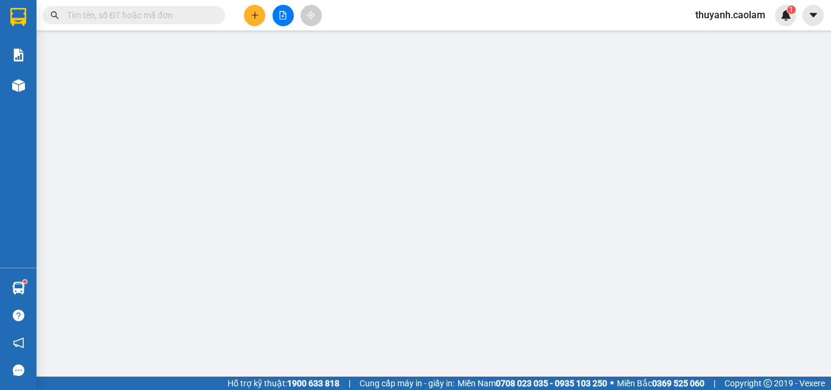
type input "0917171231"
type input "30.000"
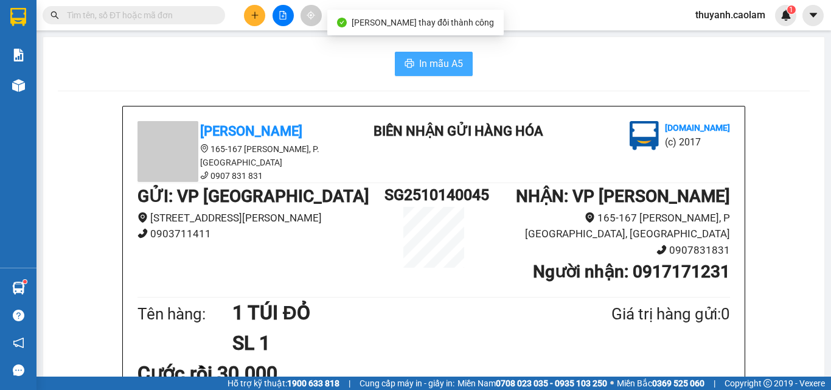
click at [412, 64] on button "In mẫu A5" at bounding box center [434, 64] width 78 height 24
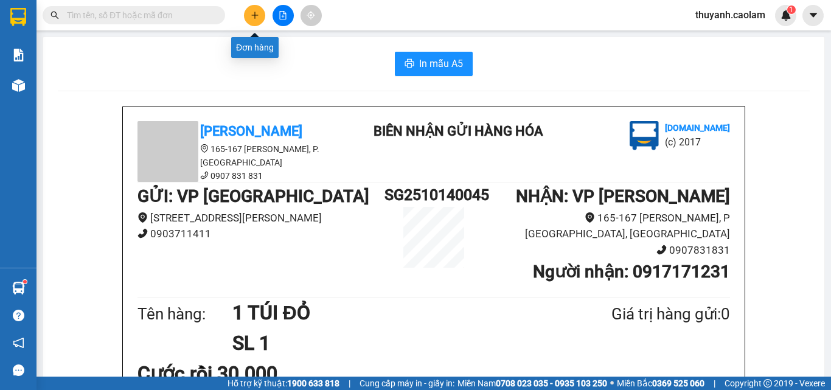
click at [256, 15] on icon "plus" at bounding box center [255, 15] width 9 height 9
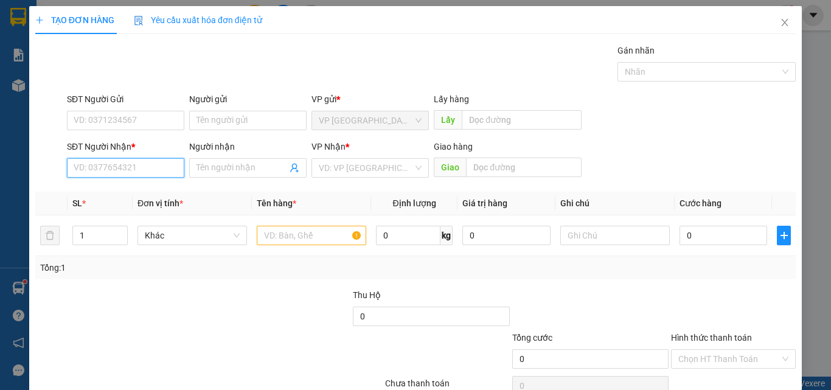
click at [141, 159] on input "SĐT Người Nhận *" at bounding box center [125, 167] width 117 height 19
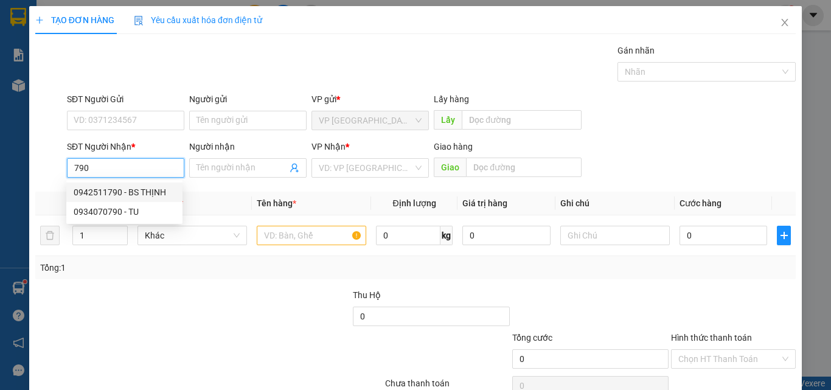
click at [109, 193] on div "0942511790 - BS THỊNH" at bounding box center [125, 192] width 102 height 13
type input "0942511790"
type input "BS THỊNH"
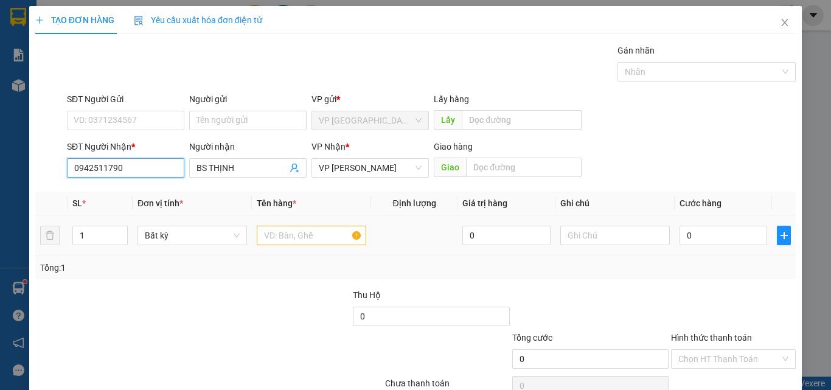
type input "0942511790"
click at [306, 232] on input "text" at bounding box center [311, 235] width 109 height 19
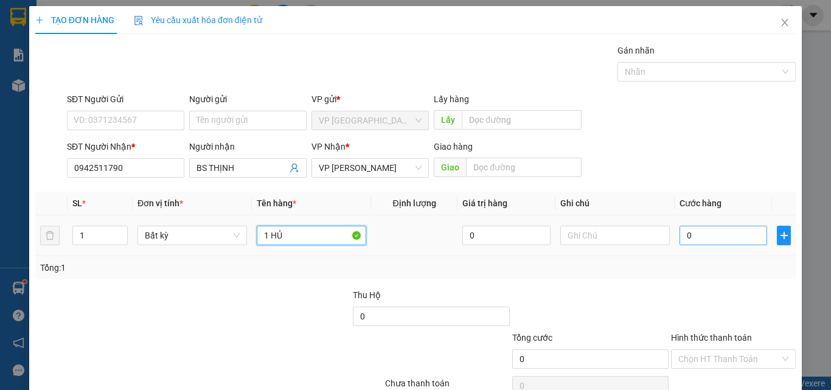
type input "1 HỦ"
click at [699, 238] on input "0" at bounding box center [723, 235] width 88 height 19
type input "1"
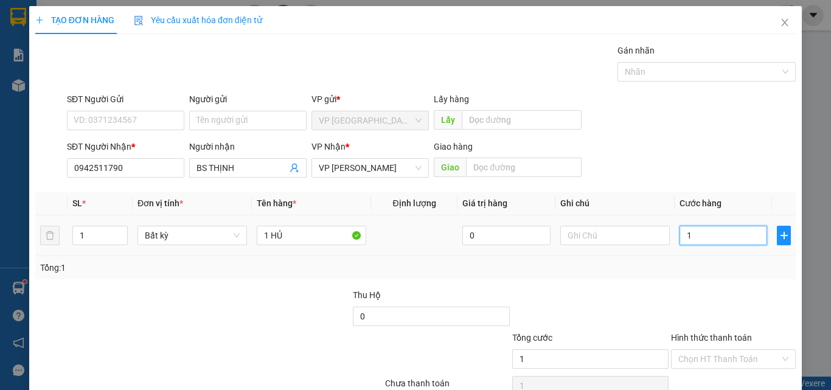
type input "0"
type input "03"
type input "3"
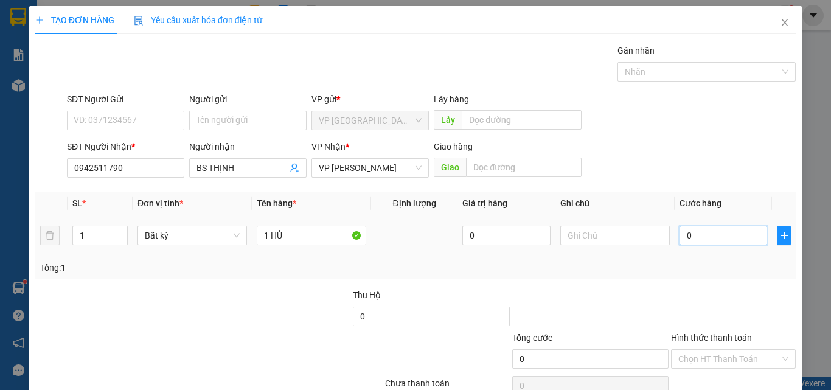
type input "3"
type input "030"
type input "30"
click at [683, 232] on input "030" at bounding box center [723, 235] width 88 height 19
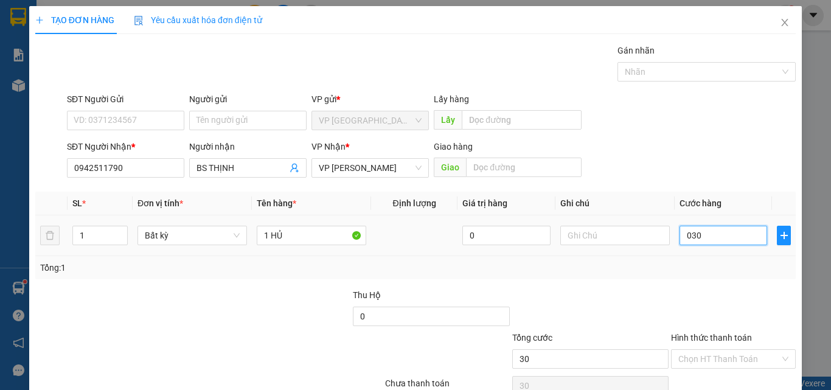
click at [683, 232] on input "030" at bounding box center [723, 235] width 88 height 19
type input "3"
type input "30"
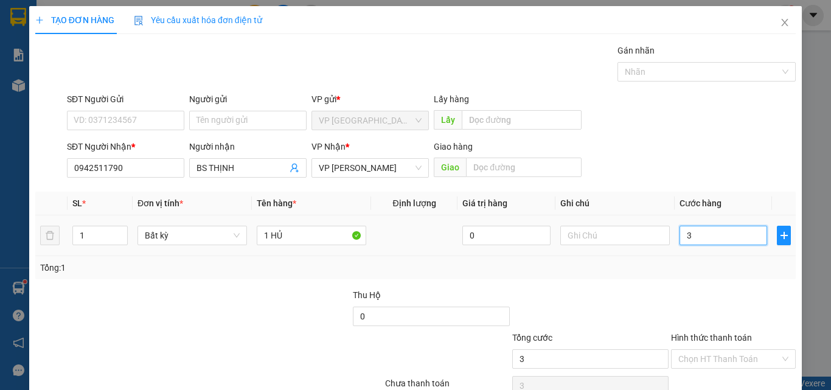
type input "30"
type input "30.000"
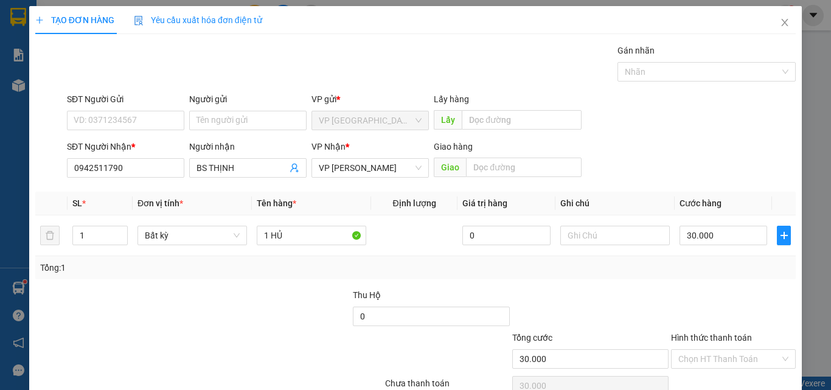
click at [662, 282] on div "Transit Pickup Surcharge Ids Transit Deliver Surcharge Ids Transit Deliver Surc…" at bounding box center [415, 235] width 760 height 383
click at [726, 350] on input "Hình thức thanh toán" at bounding box center [729, 359] width 102 height 18
click at [715, 377] on div "Tại văn phòng" at bounding box center [726, 383] width 109 height 13
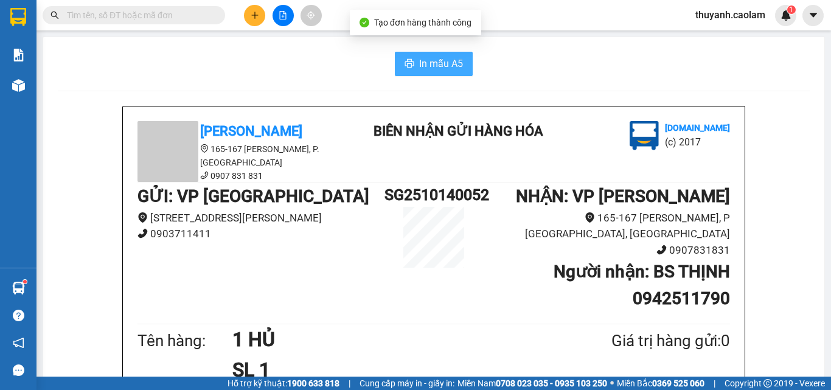
click at [426, 67] on span "In mẫu A5" at bounding box center [441, 63] width 44 height 15
click at [175, 19] on input "text" at bounding box center [139, 15] width 144 height 13
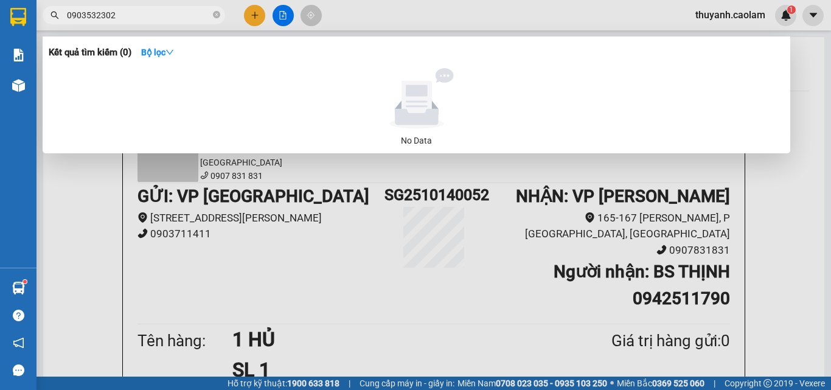
click at [137, 10] on input "0903532302" at bounding box center [139, 15] width 144 height 13
click at [134, 14] on input "0903532302" at bounding box center [139, 15] width 144 height 13
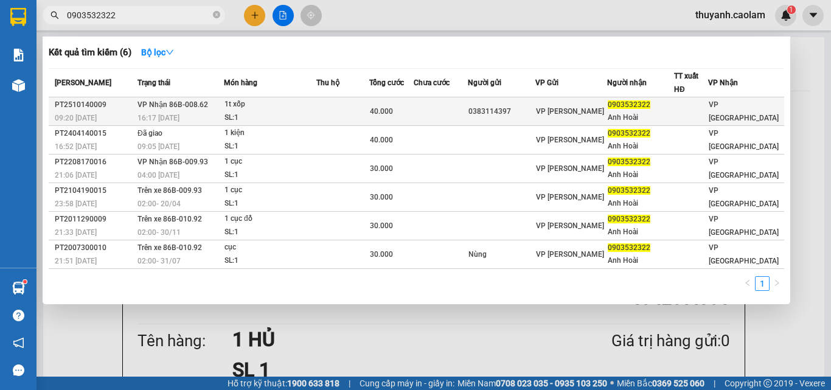
type input "0903532322"
click at [592, 113] on span "VP [PERSON_NAME]" at bounding box center [570, 111] width 68 height 9
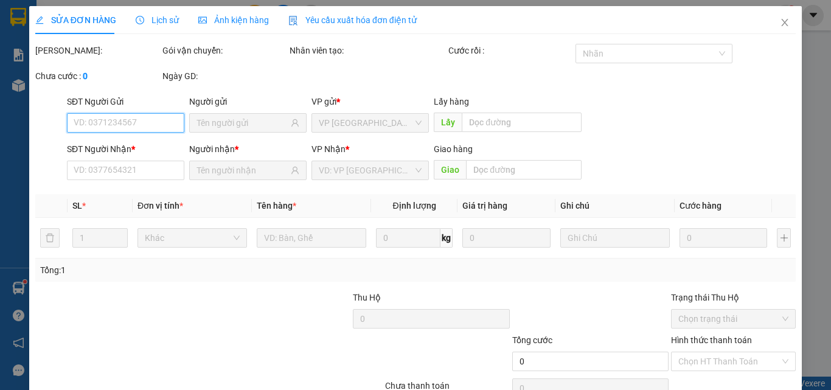
type input "0383114397"
type input "0903532322"
type input "Anh Hoài"
type input "40.000"
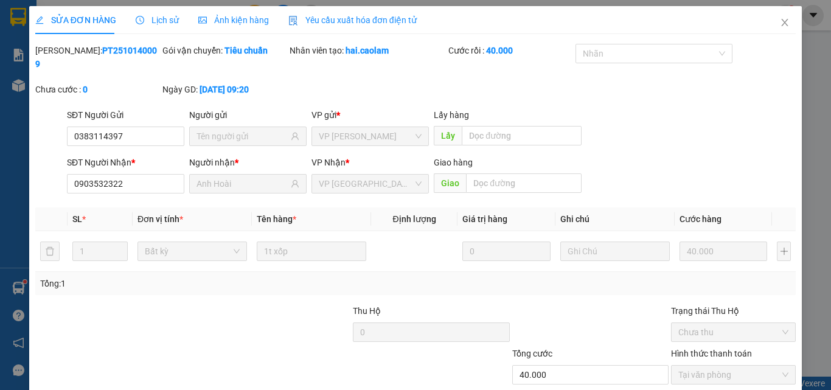
click at [782, 23] on icon "close" at bounding box center [785, 22] width 7 height 7
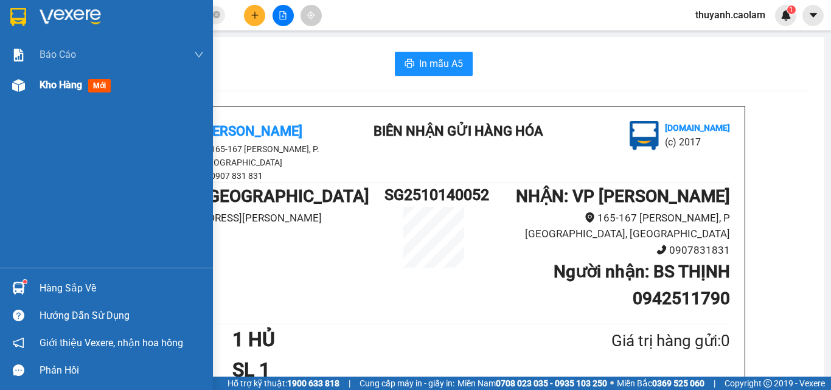
click at [58, 86] on span "Kho hàng" at bounding box center [61, 85] width 43 height 12
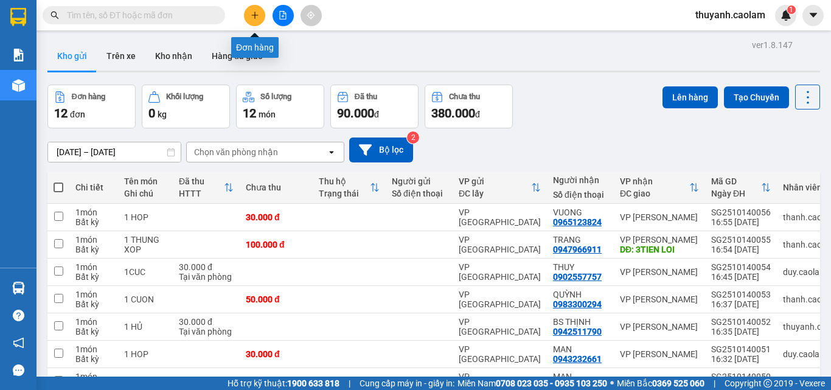
click at [252, 18] on icon "plus" at bounding box center [255, 15] width 9 height 9
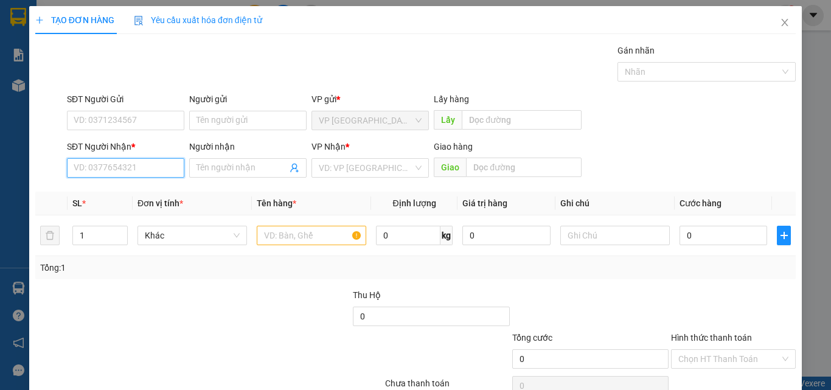
click at [167, 165] on input "SĐT Người Nhận *" at bounding box center [125, 167] width 117 height 19
click at [157, 167] on input "SĐT Người Nhận *" at bounding box center [125, 167] width 117 height 19
type input "0949001219"
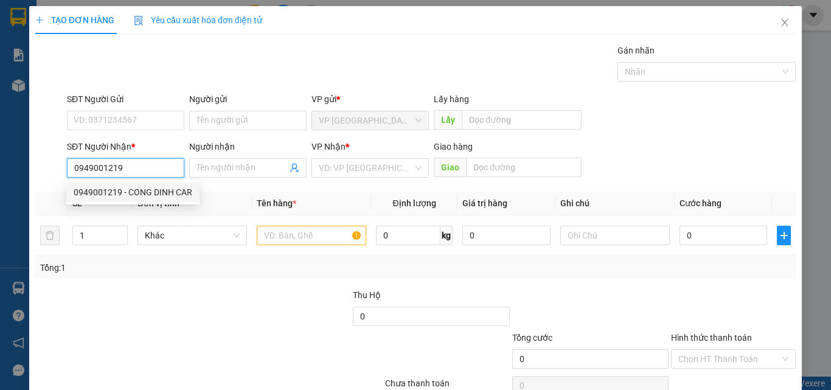
click at [150, 197] on div "0949001219 - CONG DINH CAR" at bounding box center [133, 192] width 119 height 13
type input "[PERSON_NAME] CAR"
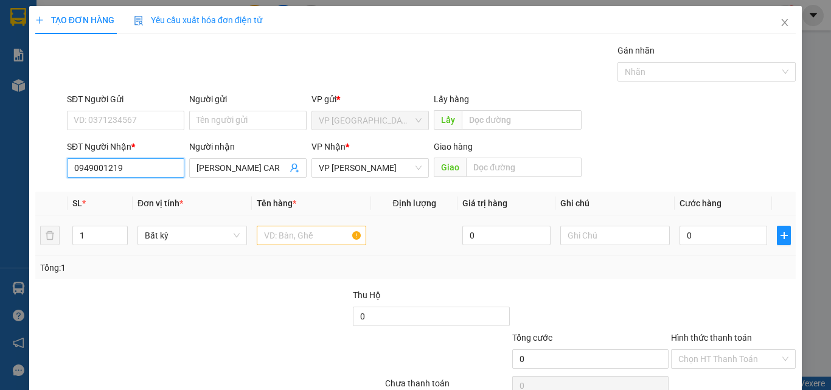
type input "0949001219"
click at [291, 236] on input "text" at bounding box center [311, 235] width 109 height 19
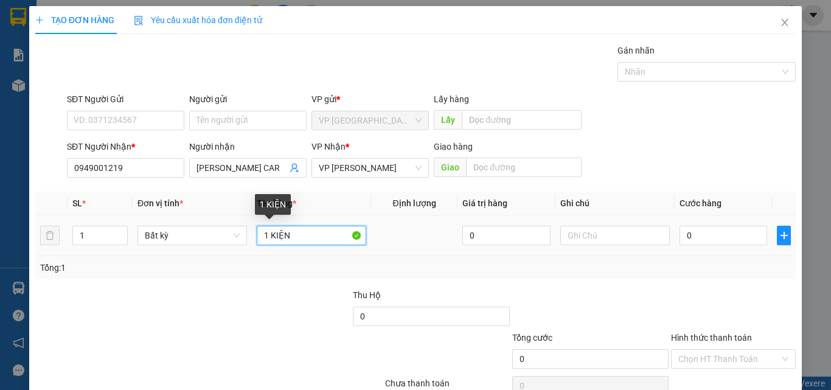
click at [262, 237] on input "1 KIỆN" at bounding box center [311, 235] width 109 height 19
type input "2 KIỆN"
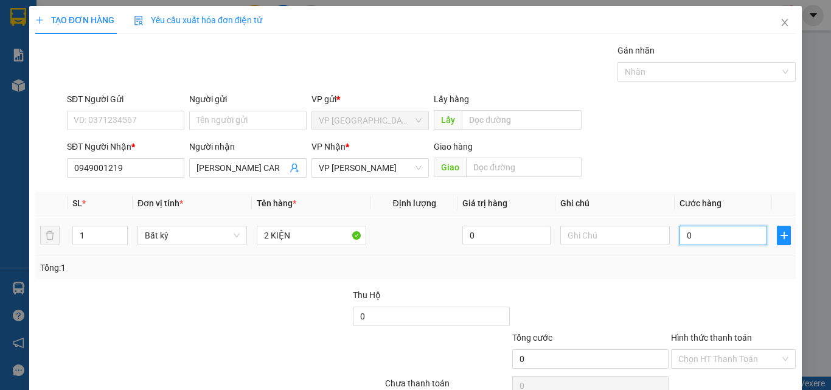
click at [726, 240] on input "0" at bounding box center [723, 235] width 88 height 19
type input "8"
type input "80"
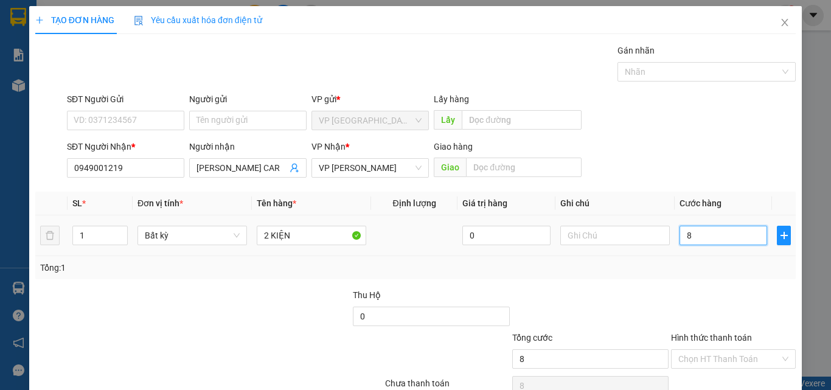
type input "80"
type input "80.000"
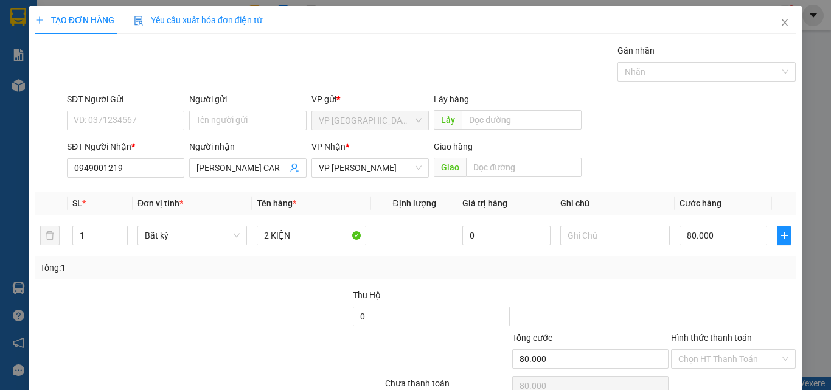
click at [659, 295] on div at bounding box center [590, 309] width 159 height 43
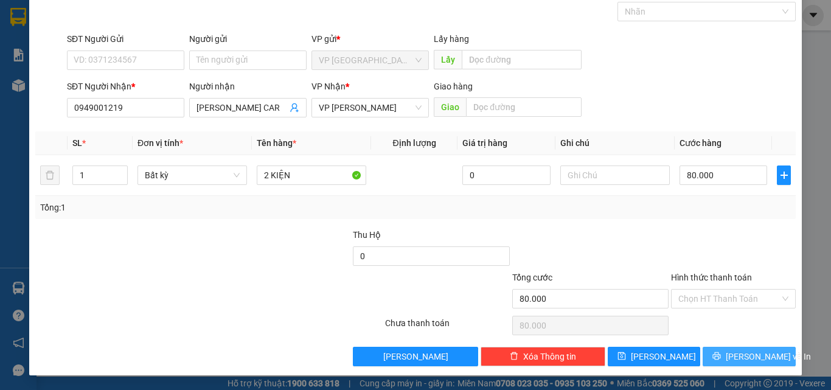
click at [718, 350] on button "[PERSON_NAME] và In" at bounding box center [749, 356] width 93 height 19
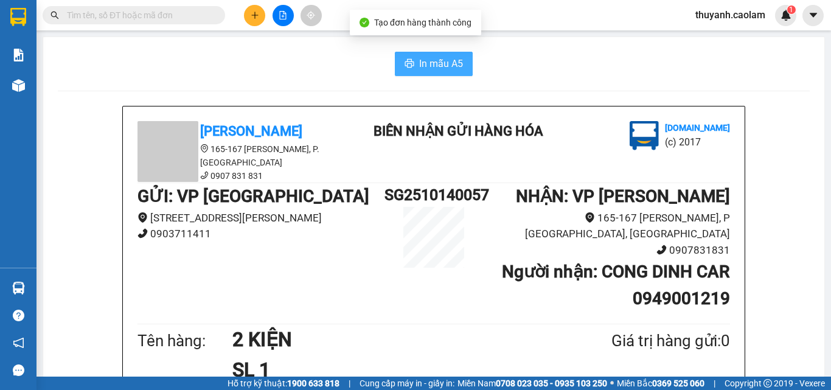
click at [425, 68] on span "In mẫu A5" at bounding box center [441, 63] width 44 height 15
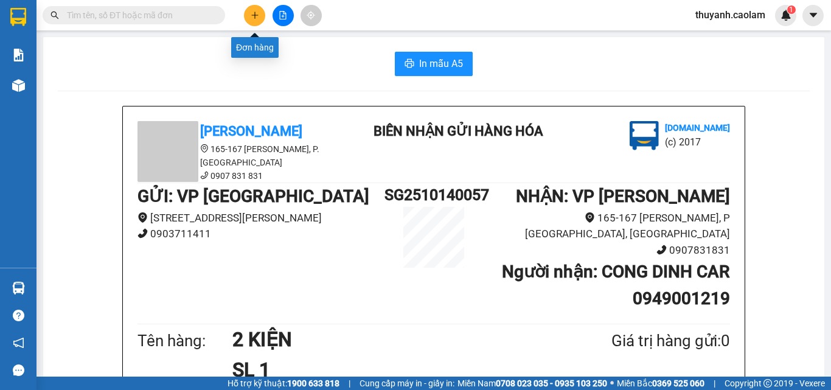
click at [260, 14] on button at bounding box center [254, 15] width 21 height 21
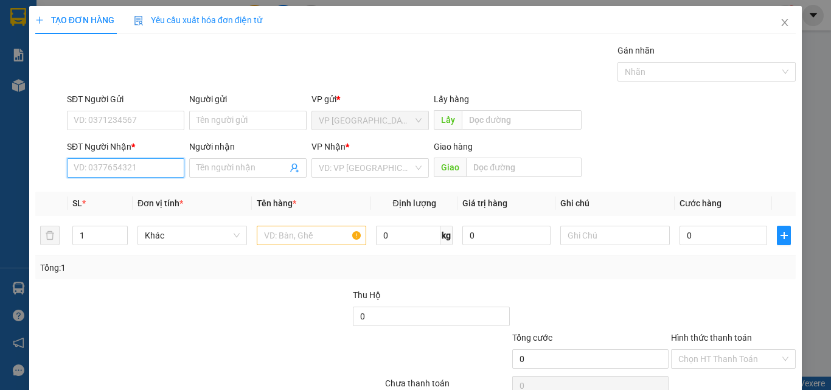
click at [140, 167] on input "SĐT Người Nhận *" at bounding box center [125, 167] width 117 height 19
click at [159, 163] on input "SĐT Người Nhận *" at bounding box center [125, 167] width 117 height 19
type input "0913"
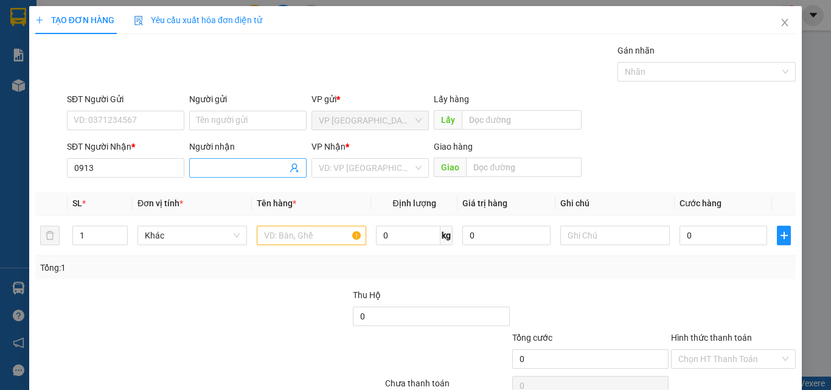
click at [221, 170] on input "Người nhận" at bounding box center [241, 167] width 91 height 13
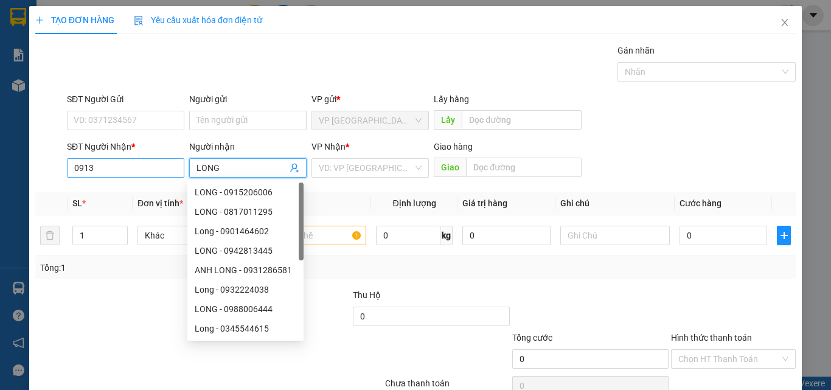
type input "LONG"
click at [164, 170] on input "0913" at bounding box center [125, 167] width 117 height 19
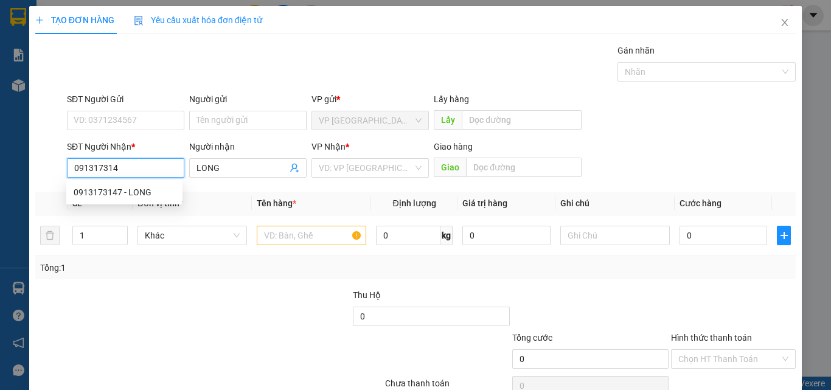
type input "0913173147"
click at [161, 187] on div "0913173147 - LONG" at bounding box center [125, 192] width 102 height 13
type input "LONG"
type input "KM 15"
type input "0913173147"
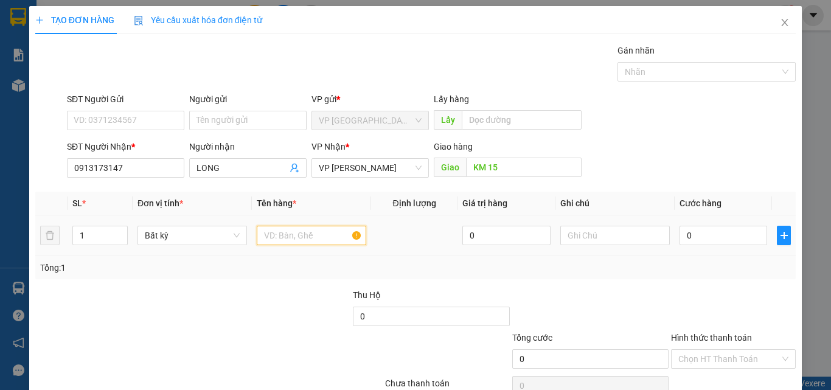
click at [296, 234] on input "text" at bounding box center [311, 235] width 109 height 19
type input "1 THÙNG"
click at [732, 241] on input "0" at bounding box center [723, 235] width 88 height 19
type input "4"
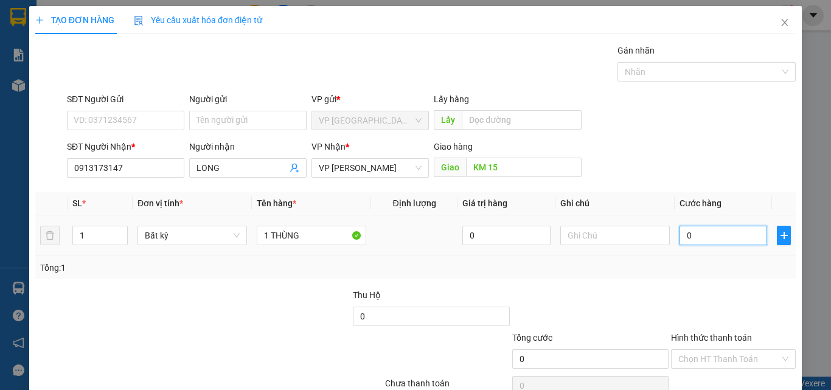
type input "4"
type input "40"
type input "40.000"
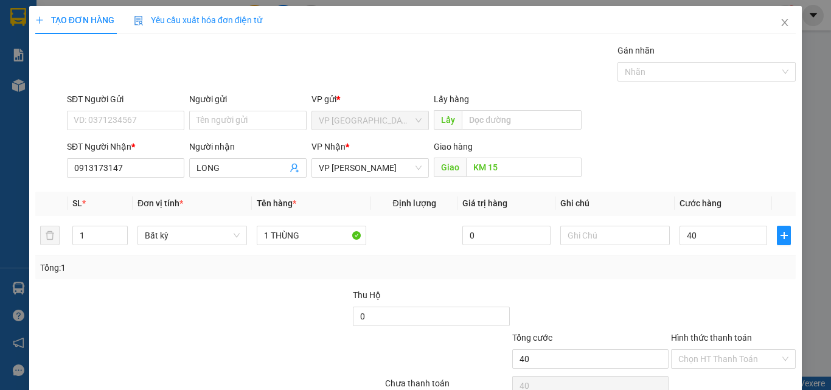
type input "40.000"
click at [699, 304] on div at bounding box center [733, 309] width 127 height 43
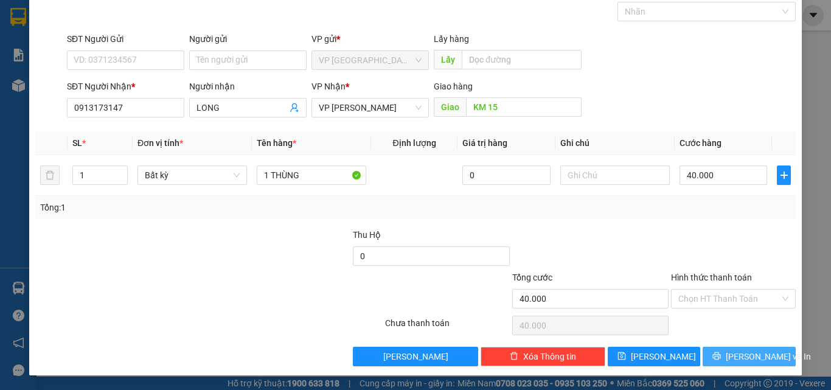
click at [737, 354] on span "[PERSON_NAME] và In" at bounding box center [768, 356] width 85 height 13
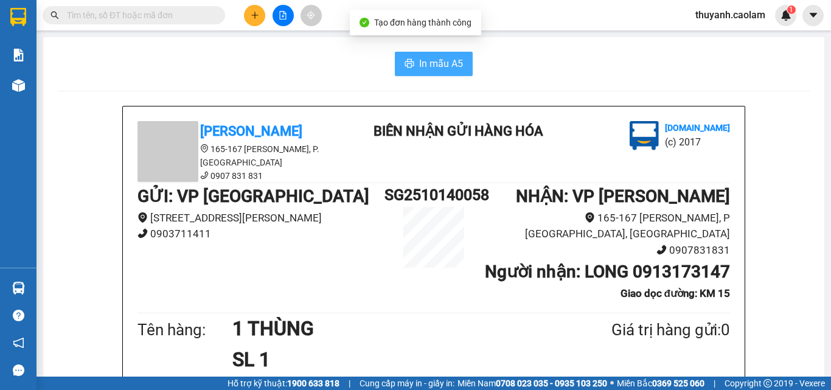
click at [445, 66] on span "In mẫu A5" at bounding box center [441, 63] width 44 height 15
click at [175, 21] on input "text" at bounding box center [139, 15] width 144 height 13
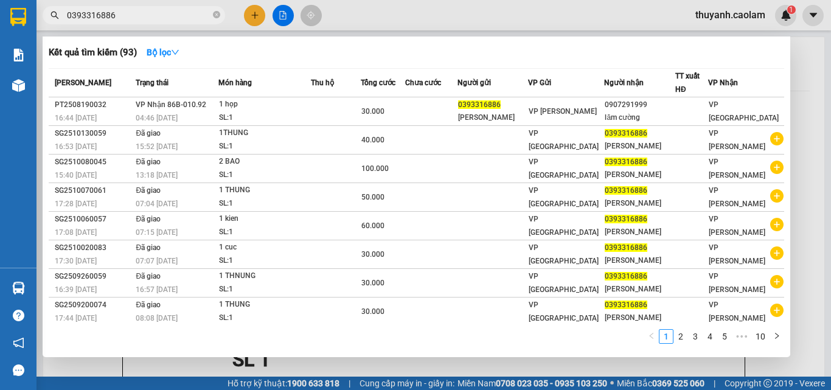
click at [160, 16] on input "0393316886" at bounding box center [139, 15] width 144 height 13
type input "0393316886"
click at [326, 19] on div at bounding box center [415, 195] width 831 height 390
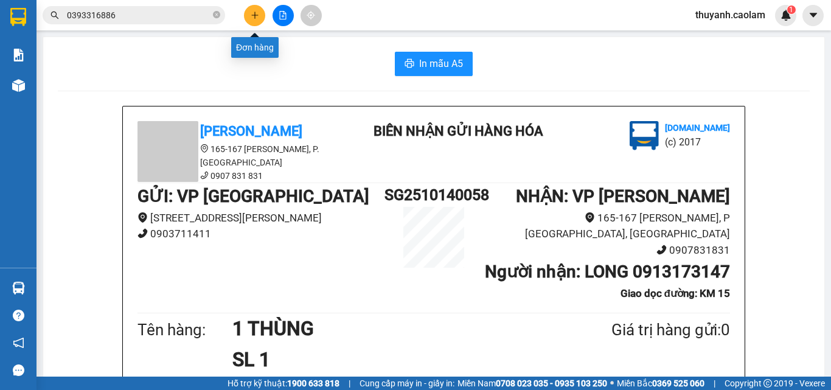
click at [254, 19] on button at bounding box center [254, 15] width 21 height 21
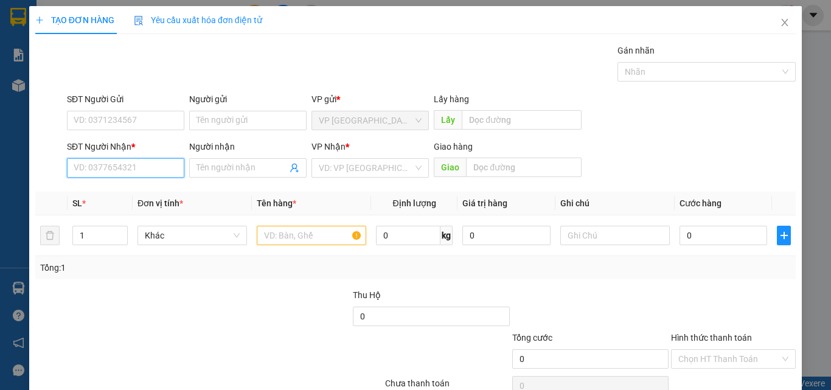
click at [157, 165] on input "SĐT Người Nhận *" at bounding box center [125, 167] width 117 height 19
paste input "0393316886"
type input "0393316886"
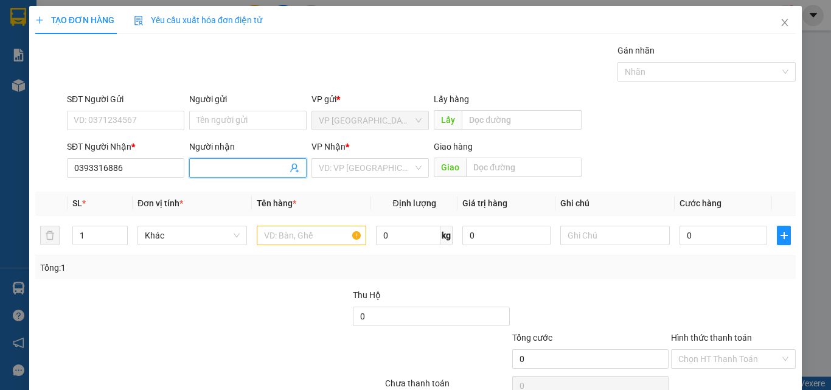
click at [232, 172] on input "Người nhận" at bounding box center [241, 167] width 91 height 13
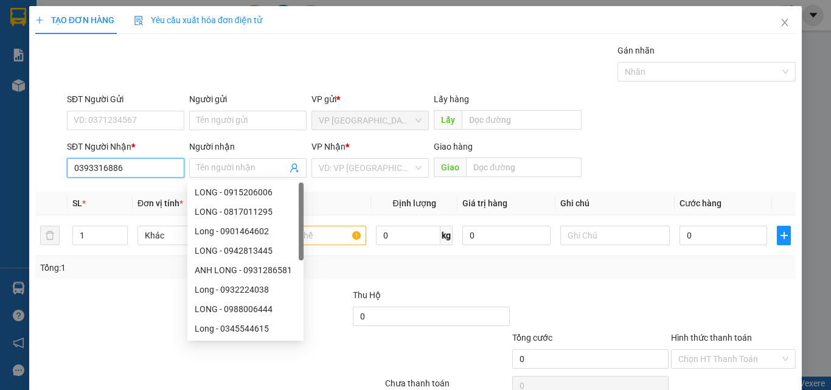
click at [151, 170] on input "0393316886" at bounding box center [125, 167] width 117 height 19
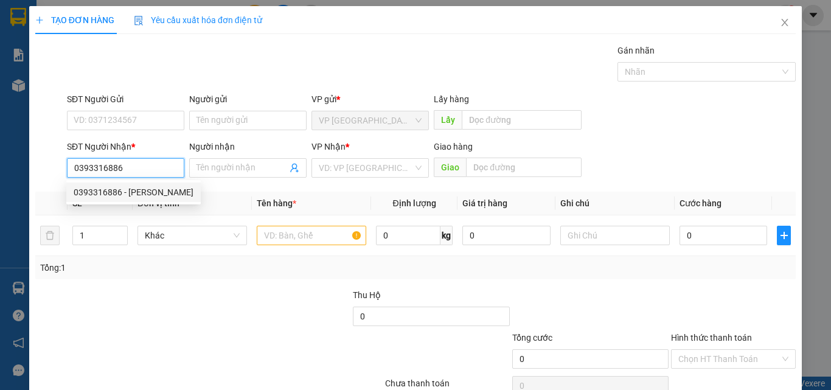
click at [151, 170] on input "0393316886" at bounding box center [125, 167] width 117 height 19
drag, startPoint x: 153, startPoint y: 196, endPoint x: 163, endPoint y: 199, distance: 10.8
click at [153, 195] on div "0393316886 - [PERSON_NAME]" at bounding box center [134, 192] width 120 height 13
type input "[PERSON_NAME]"
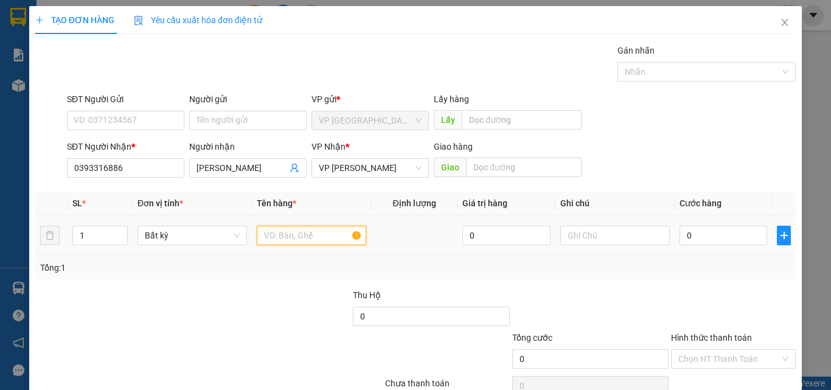
click at [304, 238] on input "text" at bounding box center [311, 235] width 109 height 19
type input "1 THÙNG"
click at [726, 240] on input "0" at bounding box center [723, 235] width 88 height 19
type input "3"
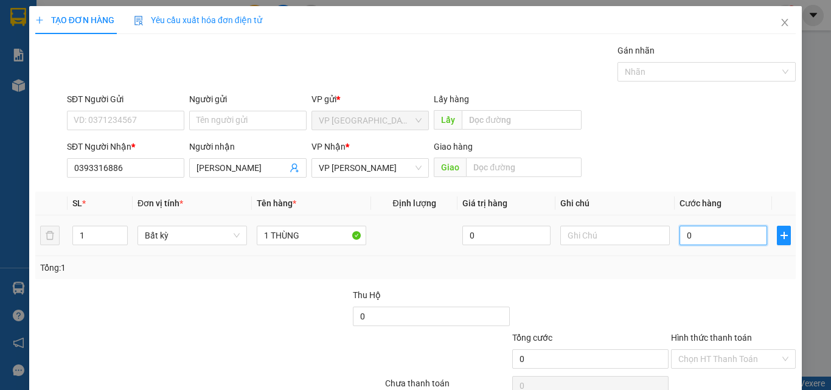
type input "3"
type input "30"
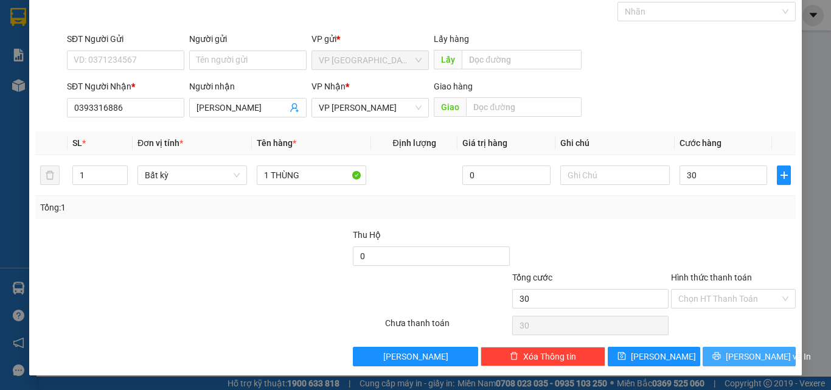
type input "30.000"
click at [720, 353] on icon "printer" at bounding box center [717, 356] width 8 height 8
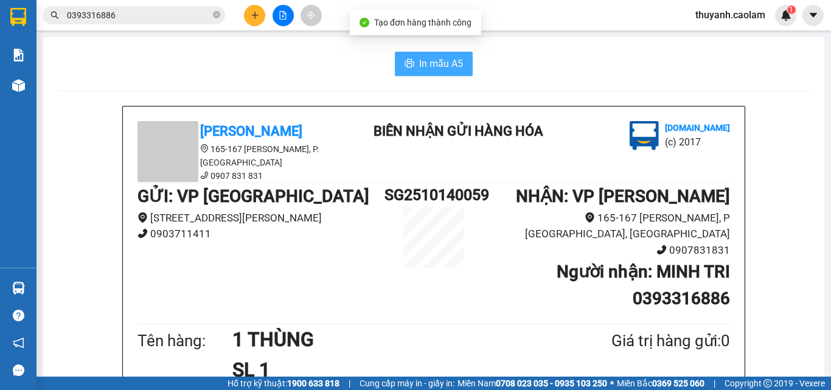
click at [412, 64] on button "In mẫu A5" at bounding box center [434, 64] width 78 height 24
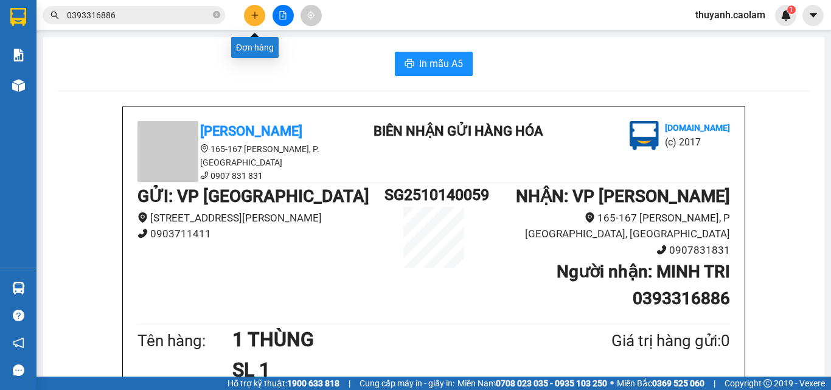
click at [260, 15] on button at bounding box center [254, 15] width 21 height 21
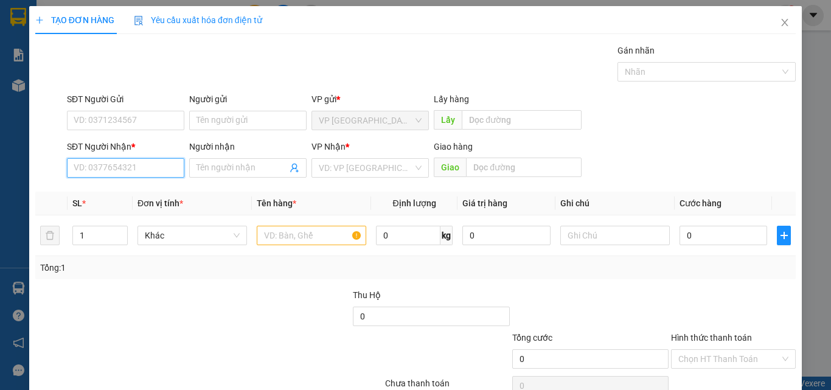
click at [163, 172] on input "SĐT Người Nhận *" at bounding box center [125, 167] width 117 height 19
click at [153, 192] on div "0916990777 - PHONG" at bounding box center [125, 192] width 102 height 13
type input "0916990777"
type input "PHONG"
type input "0916990777"
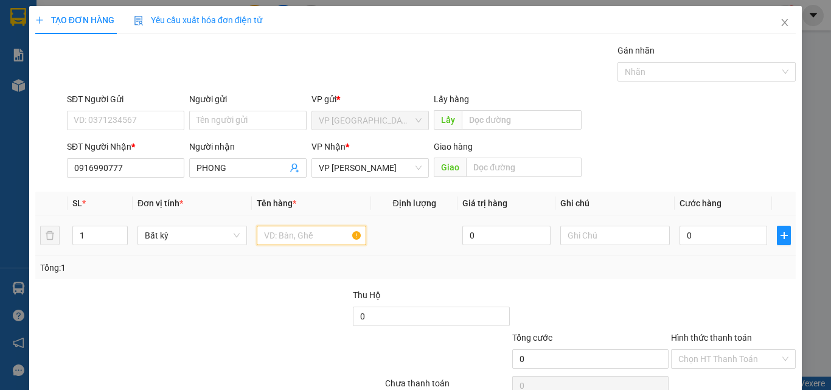
click at [318, 239] on input "text" at bounding box center [311, 235] width 109 height 19
type input "1 KIỆN ĐEN"
click at [690, 231] on input "0" at bounding box center [723, 235] width 88 height 19
type input "3"
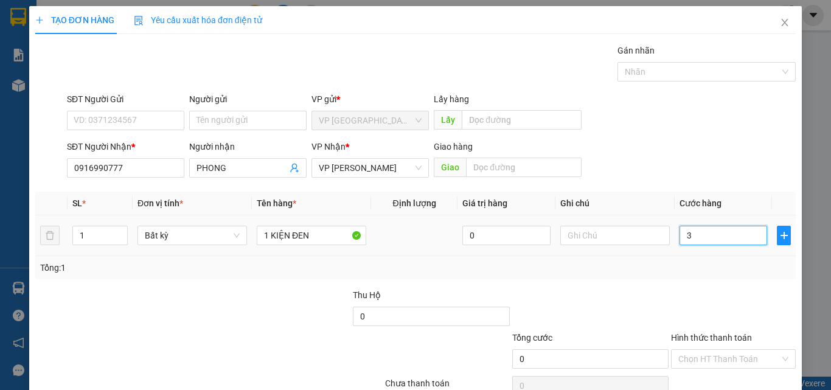
type input "3"
type input "30"
type input "30.000"
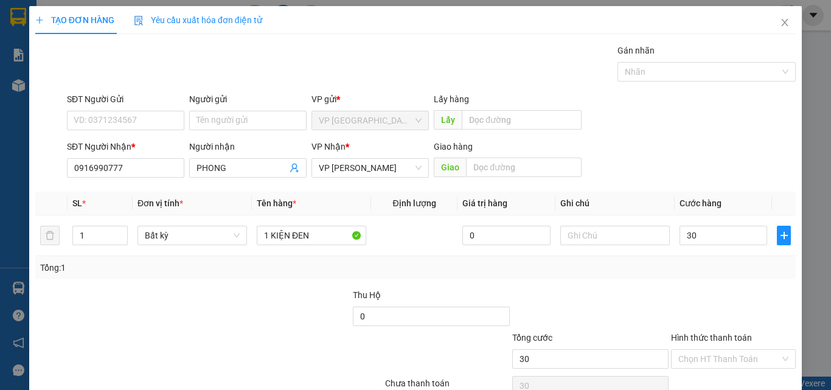
type input "30.000"
click at [653, 271] on div "Tổng: 1" at bounding box center [415, 267] width 751 height 13
click at [725, 309] on div at bounding box center [733, 309] width 127 height 43
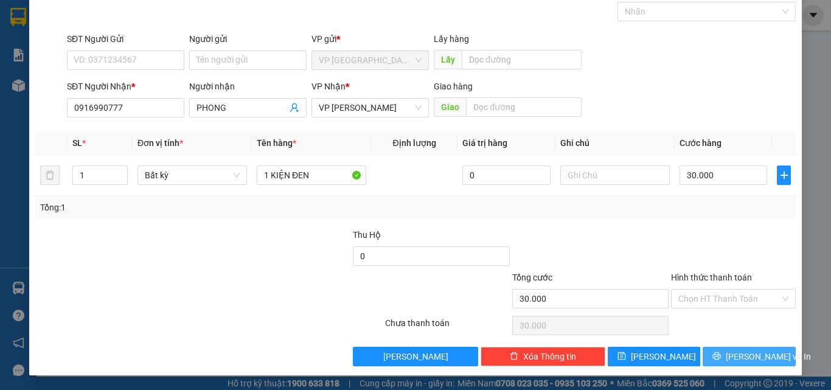
click at [718, 355] on icon "printer" at bounding box center [716, 356] width 9 height 9
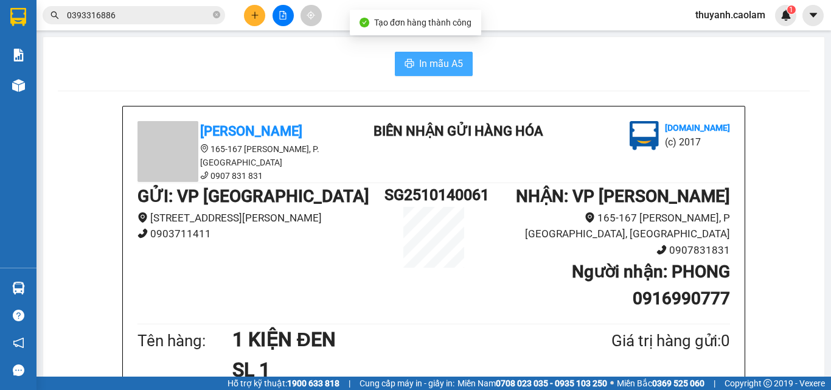
click at [451, 59] on span "In mẫu A5" at bounding box center [441, 63] width 44 height 15
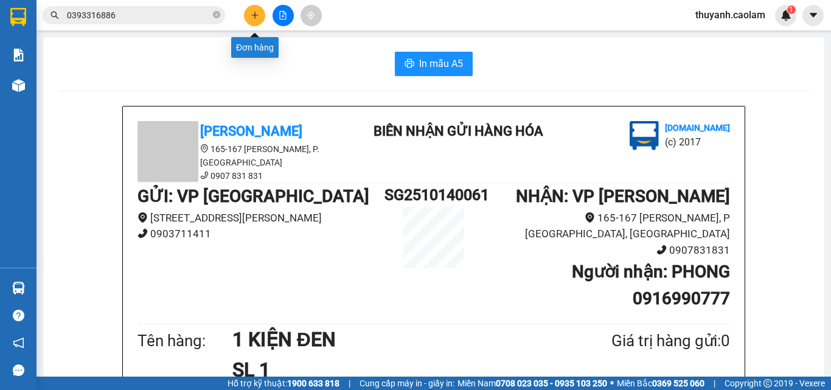
click at [251, 19] on button at bounding box center [254, 15] width 21 height 21
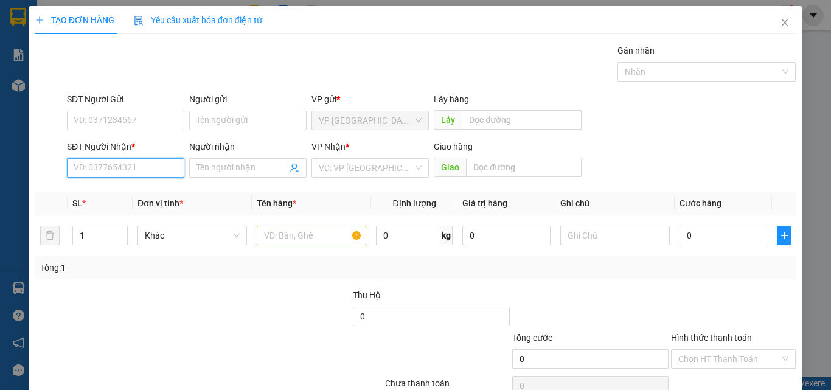
click at [121, 169] on input "SĐT Người Nhận *" at bounding box center [125, 167] width 117 height 19
click at [135, 191] on div "0917171231" at bounding box center [125, 192] width 102 height 13
type input "0917171231"
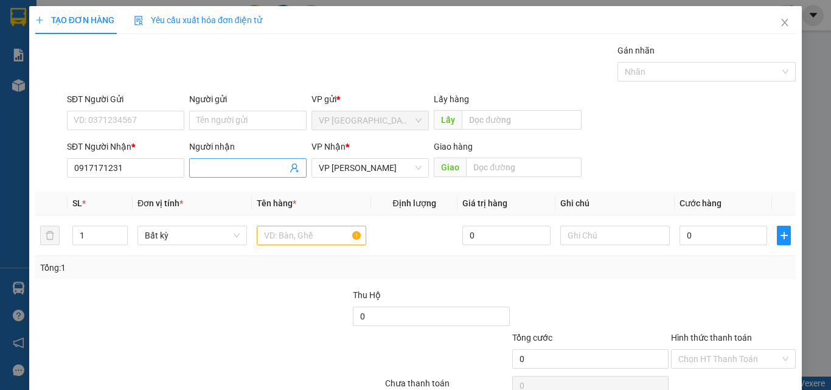
click at [231, 165] on input "Người nhận" at bounding box center [241, 167] width 91 height 13
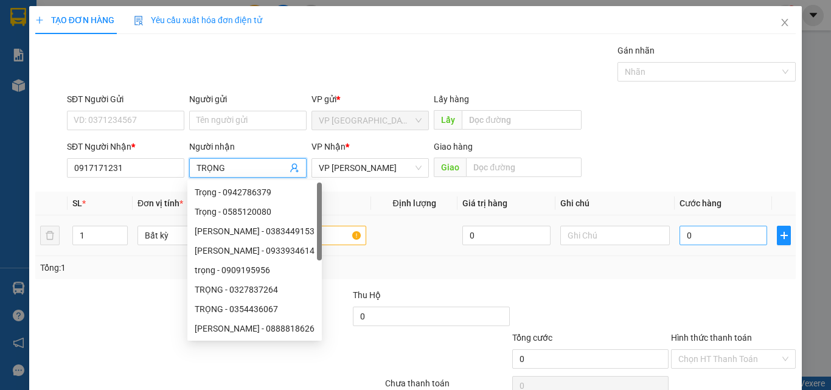
type input "TRỌNG"
click at [701, 238] on input "0" at bounding box center [723, 235] width 88 height 19
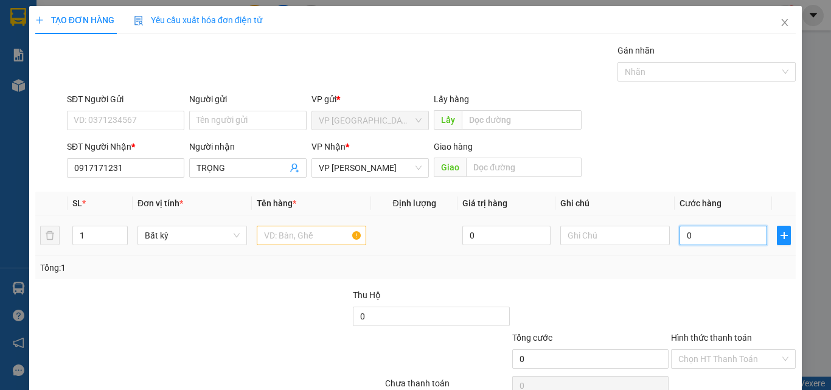
type input "3"
type input "30"
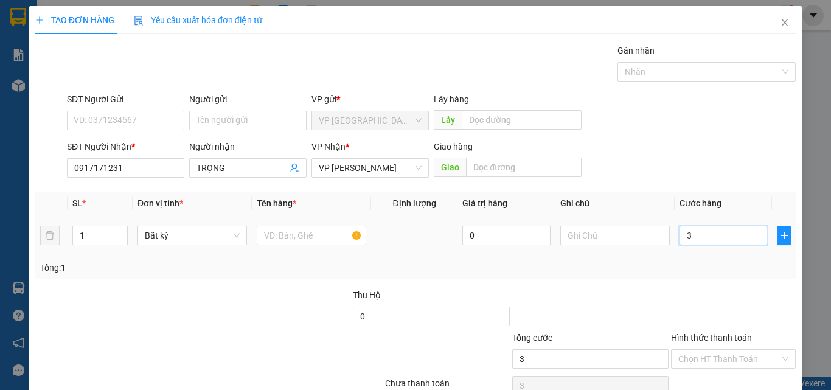
type input "30"
type input "30.000"
click at [278, 233] on input "text" at bounding box center [311, 235] width 109 height 19
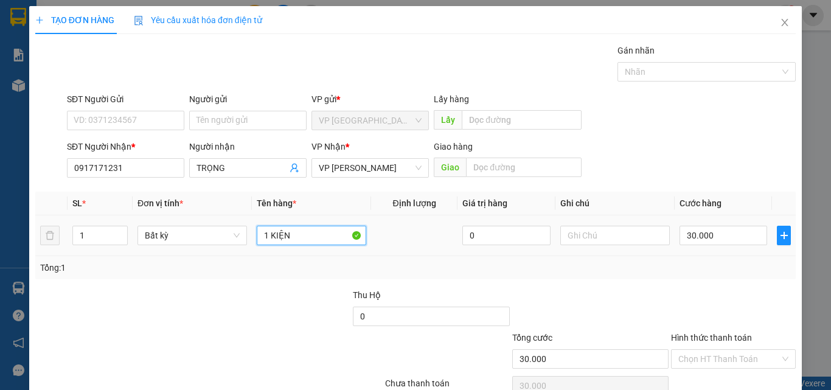
scroll to position [60, 0]
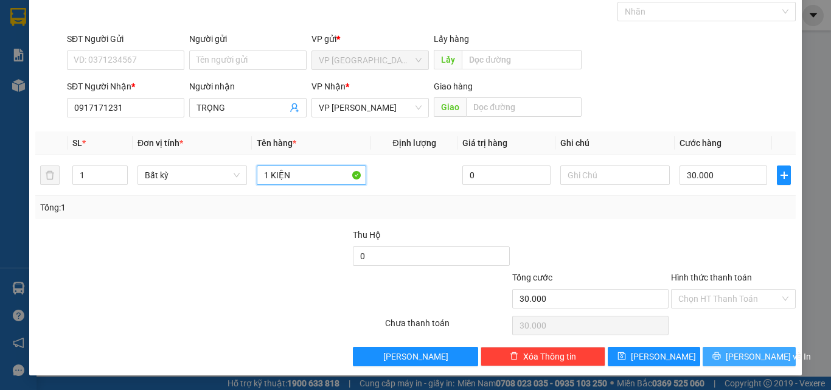
type input "1 KIỆN"
click at [727, 359] on button "[PERSON_NAME] và In" at bounding box center [749, 356] width 93 height 19
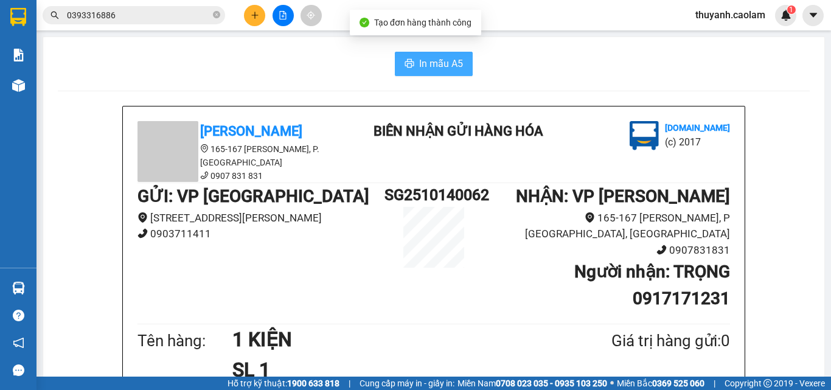
click at [439, 61] on span "In mẫu A5" at bounding box center [441, 63] width 44 height 15
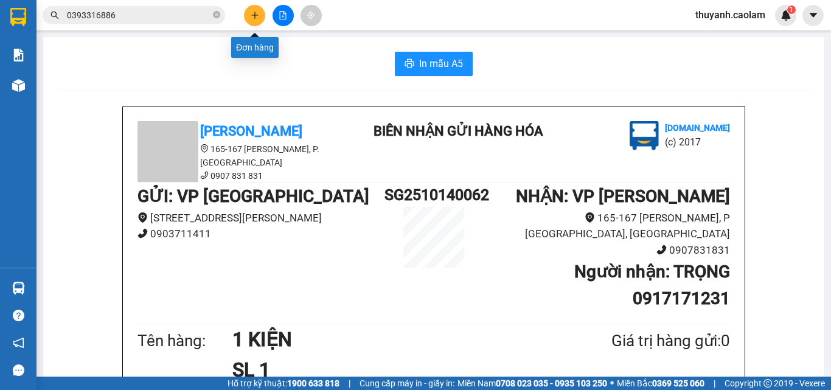
click at [256, 18] on icon "plus" at bounding box center [255, 15] width 9 height 9
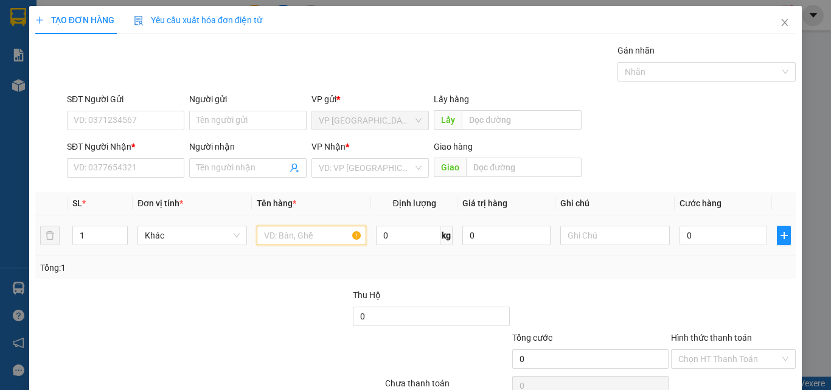
click at [284, 237] on input "text" at bounding box center [311, 235] width 109 height 19
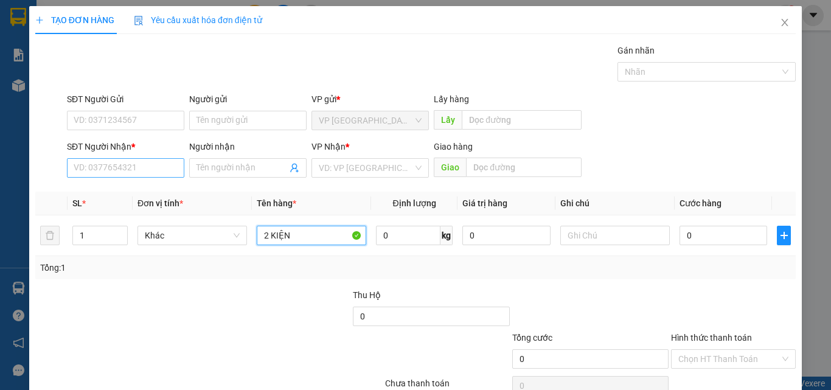
type input "2 KIỆN"
click at [158, 170] on input "SĐT Người Nhận *" at bounding box center [125, 167] width 117 height 19
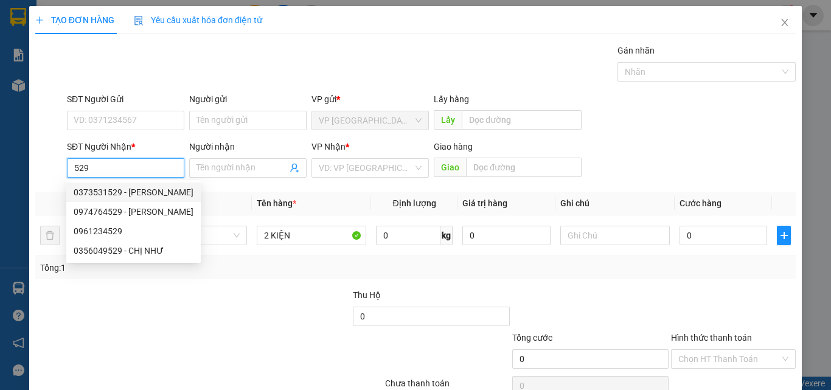
click at [127, 168] on input "529" at bounding box center [125, 167] width 117 height 19
click at [74, 170] on input "529" at bounding box center [125, 167] width 117 height 19
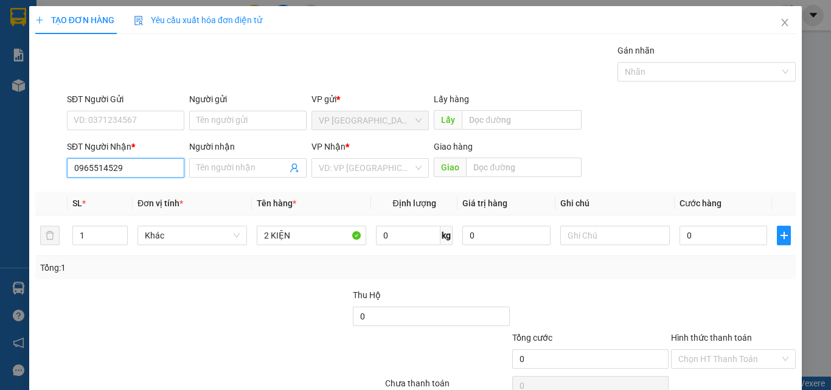
click at [142, 161] on input "0965514529" at bounding box center [125, 167] width 117 height 19
click at [236, 167] on input "Người nhận" at bounding box center [241, 167] width 91 height 13
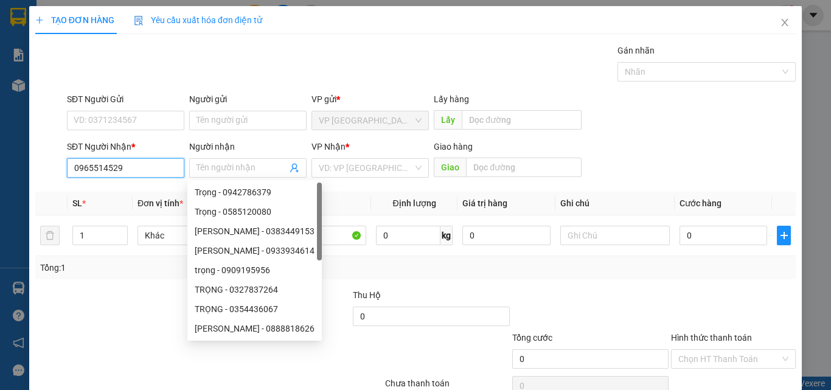
click at [161, 173] on input "0965514529" at bounding box center [125, 167] width 117 height 19
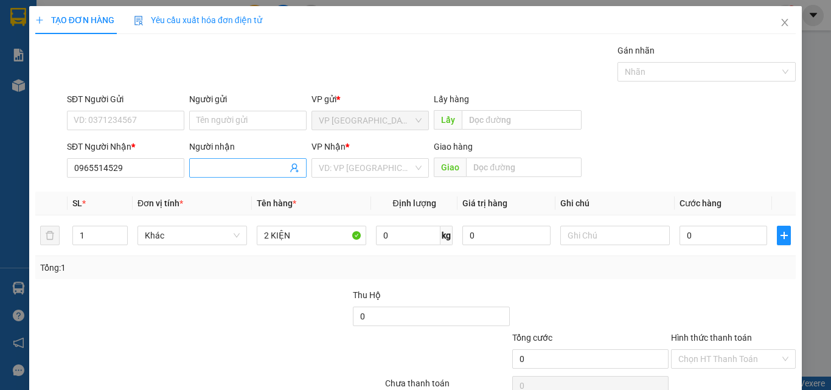
click at [257, 168] on input "Người nhận" at bounding box center [241, 167] width 91 height 13
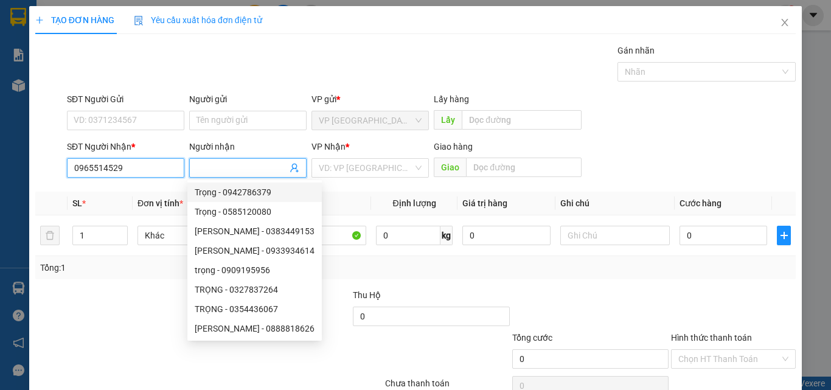
click at [164, 175] on input "0965514529" at bounding box center [125, 167] width 117 height 19
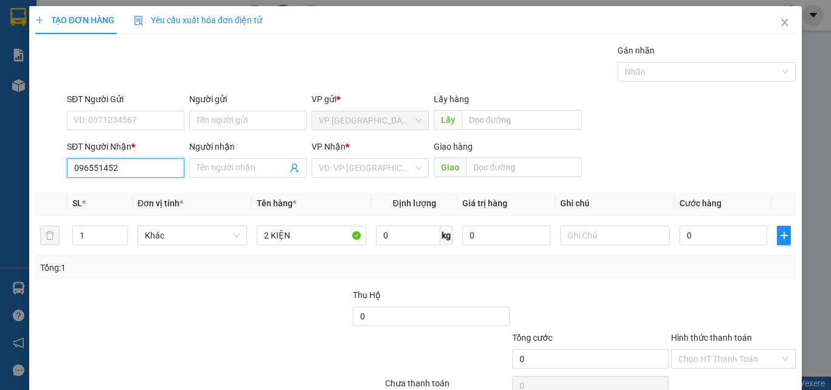
type input "0965514520"
click at [153, 187] on div "0965514520 - HIEU" at bounding box center [125, 192] width 102 height 13
type input "HIEU"
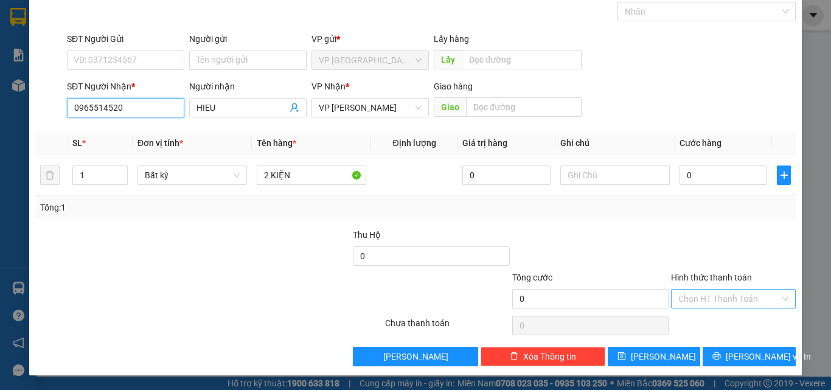
type input "0965514520"
click at [698, 300] on input "Hình thức thanh toán" at bounding box center [729, 299] width 102 height 18
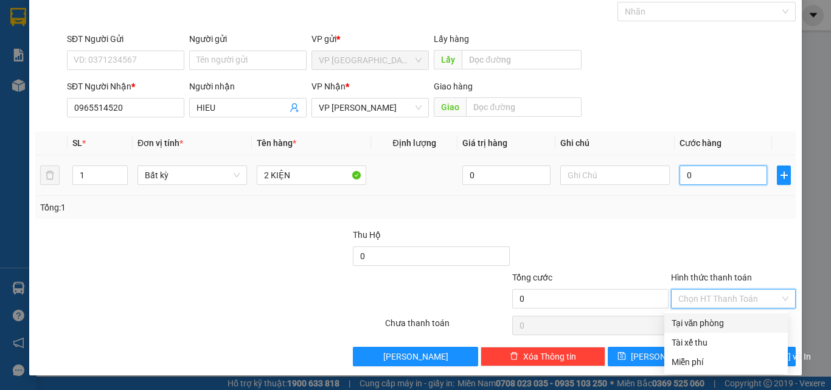
click at [702, 176] on input "0" at bounding box center [723, 174] width 88 height 19
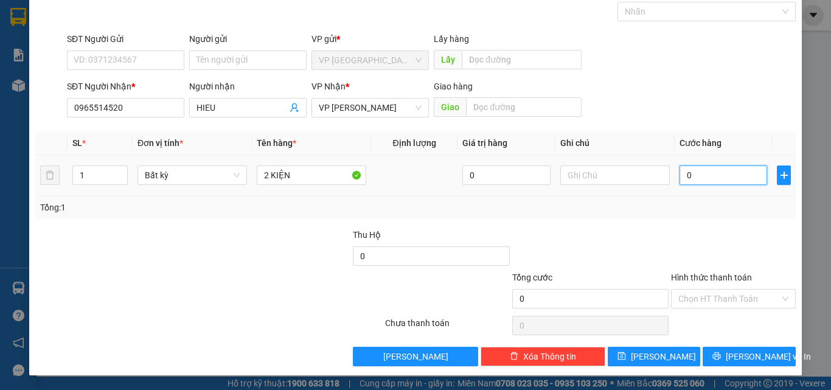
type input "7"
type input "70"
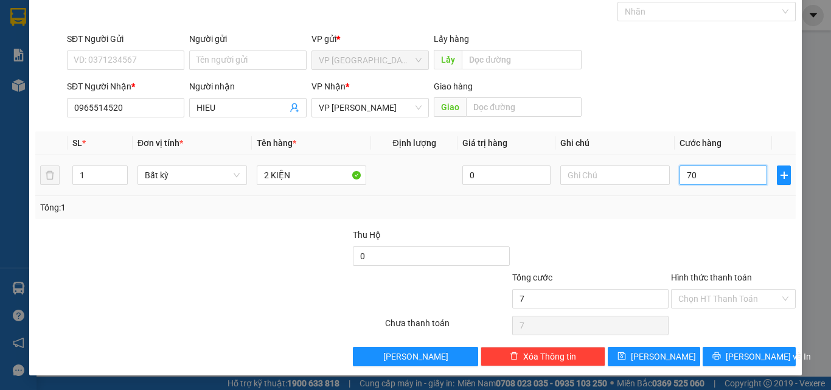
type input "70"
type input "70.000"
click at [702, 201] on div "Tổng: 1" at bounding box center [415, 207] width 751 height 13
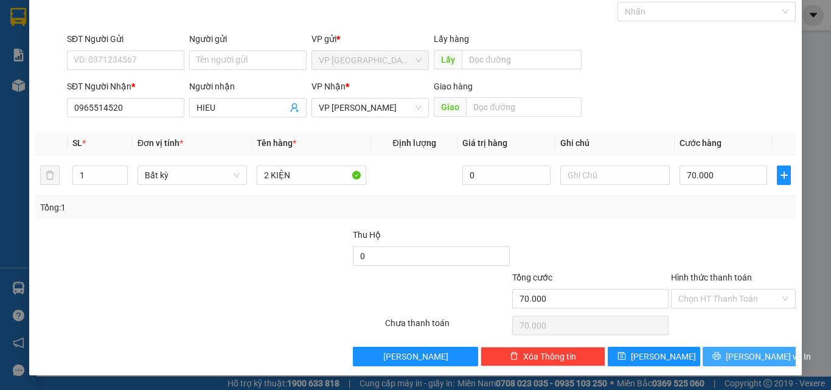
click at [733, 352] on span "[PERSON_NAME] và In" at bounding box center [768, 356] width 85 height 13
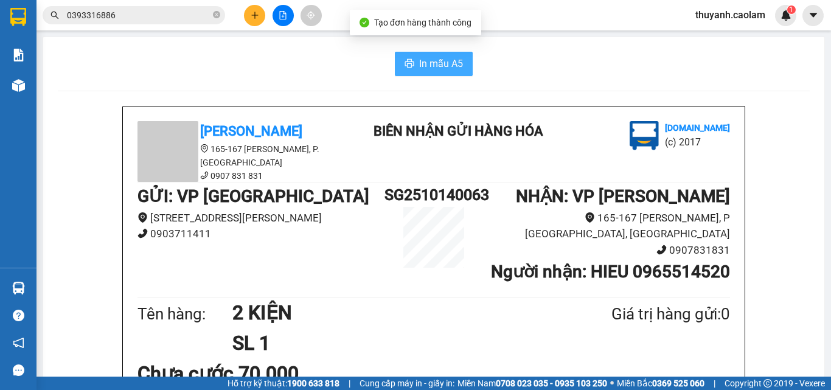
drag, startPoint x: 448, startPoint y: 60, endPoint x: 476, endPoint y: 90, distance: 40.9
click at [449, 60] on span "In mẫu A5" at bounding box center [441, 63] width 44 height 15
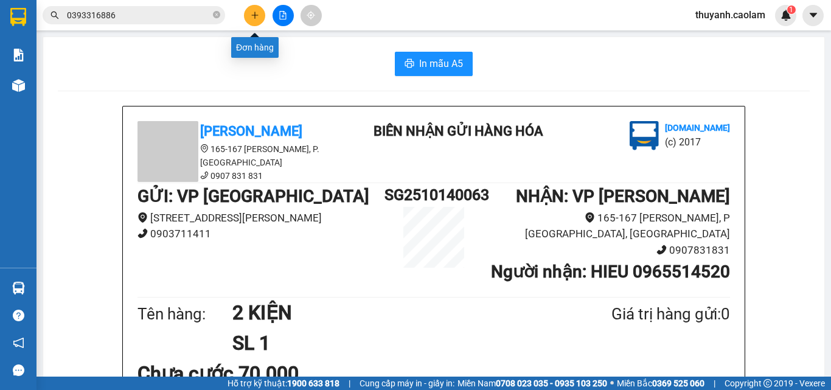
click at [251, 13] on icon "plus" at bounding box center [255, 15] width 9 height 9
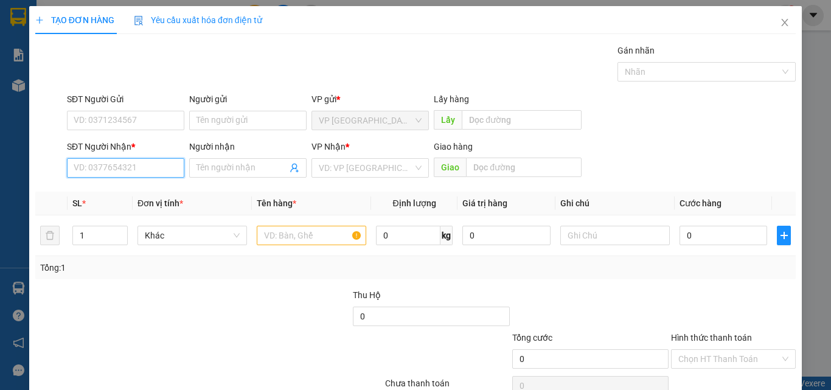
click at [148, 165] on input "SĐT Người Nhận *" at bounding box center [125, 167] width 117 height 19
click at [163, 194] on div "0968786664 - HUY MẬP" at bounding box center [125, 192] width 102 height 13
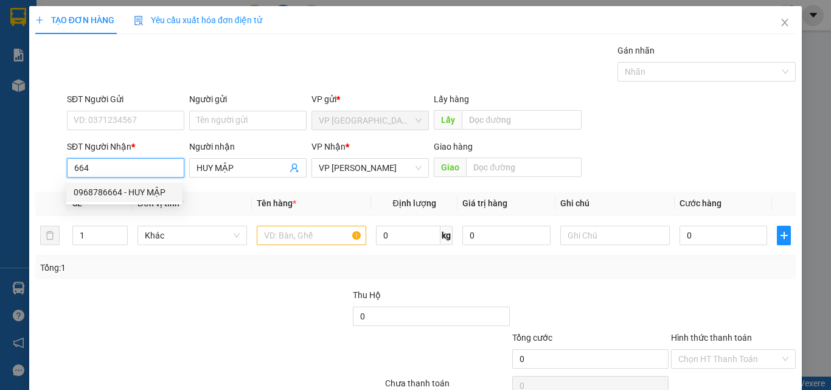
type input "0968786664"
type input "HUY MẬP"
type input "0968786664"
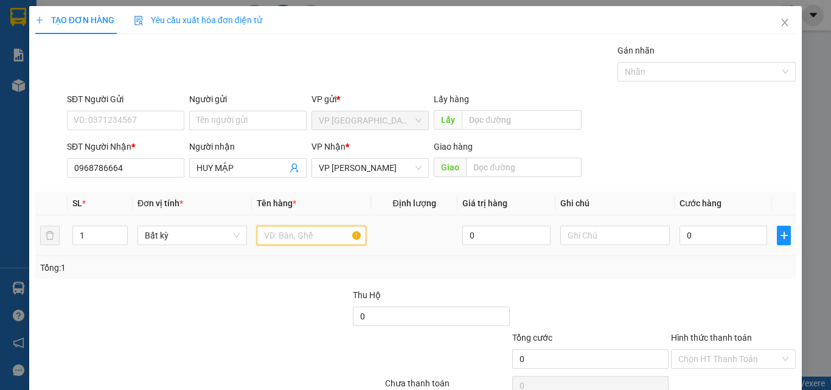
click at [269, 235] on input "text" at bounding box center [311, 235] width 109 height 19
type input "1 CỤC ĐEN"
click at [724, 235] on input "0" at bounding box center [723, 235] width 88 height 19
type input "4"
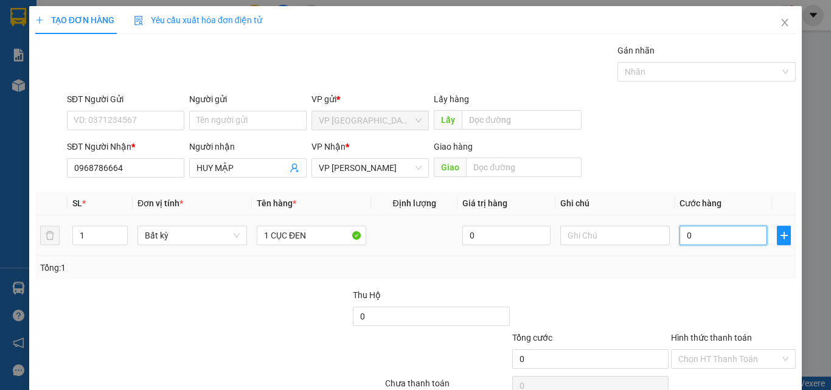
type input "4"
type input "40"
type input "40.000"
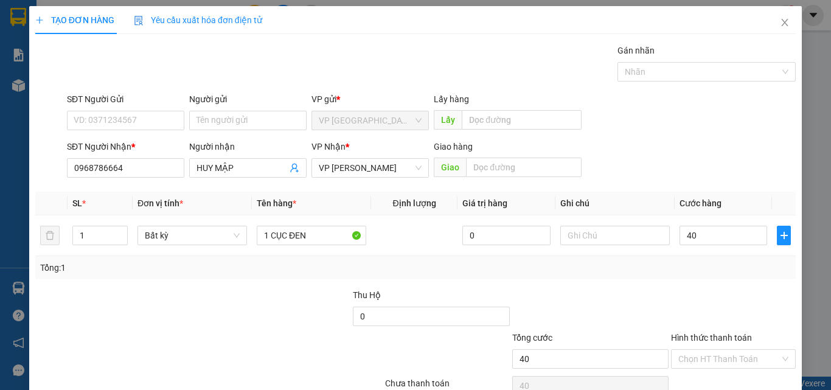
type input "40.000"
click at [703, 123] on div "SĐT Người Gửi VD: 0371234567 Người gửi Tên người gửi VP gửi * VP [GEOGRAPHIC_DA…" at bounding box center [431, 113] width 734 height 43
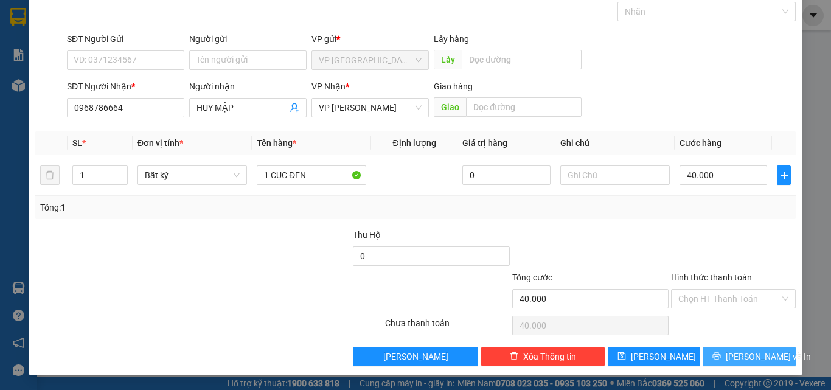
click at [757, 354] on span "[PERSON_NAME] và In" at bounding box center [768, 356] width 85 height 13
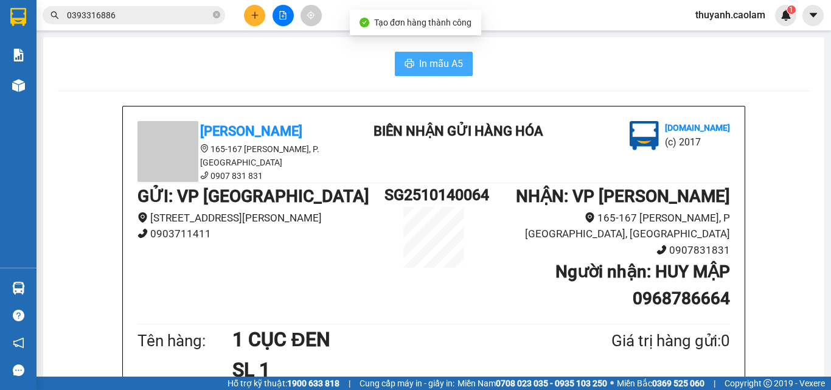
click at [455, 64] on span "In mẫu A5" at bounding box center [441, 63] width 44 height 15
click at [217, 15] on icon "close-circle" at bounding box center [216, 14] width 7 height 7
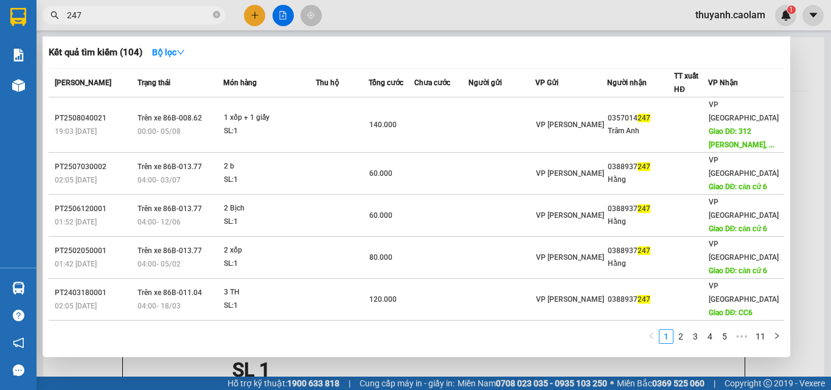
click at [67, 13] on input "247" at bounding box center [139, 15] width 144 height 13
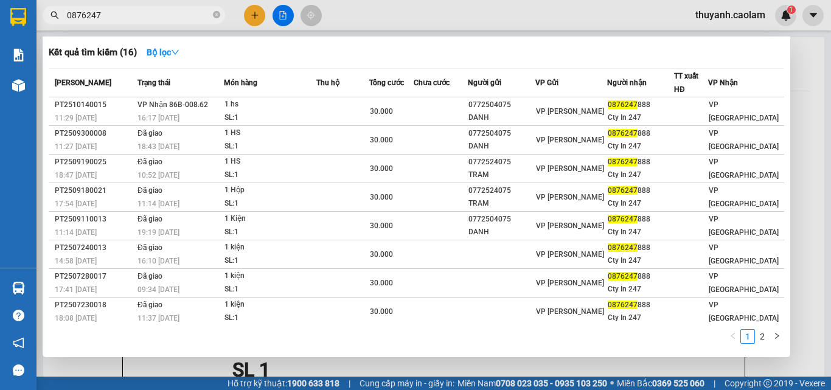
click at [123, 12] on input "0876247" at bounding box center [139, 15] width 144 height 13
type input "0876247888"
click at [369, 24] on div at bounding box center [415, 195] width 831 height 390
click at [214, 13] on icon "close-circle" at bounding box center [216, 14] width 7 height 7
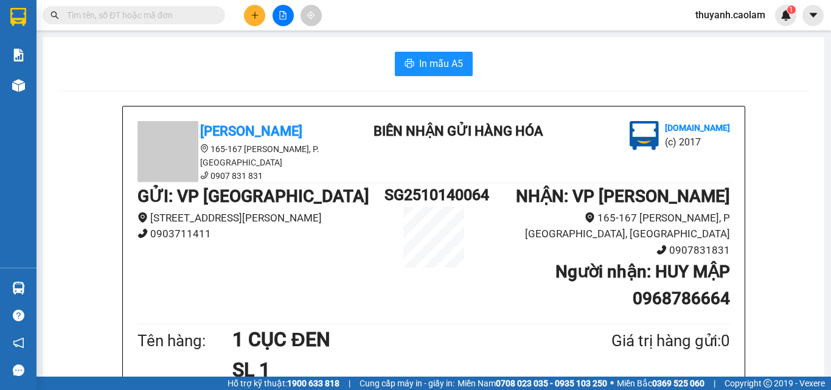
click at [177, 18] on input "text" at bounding box center [139, 15] width 144 height 13
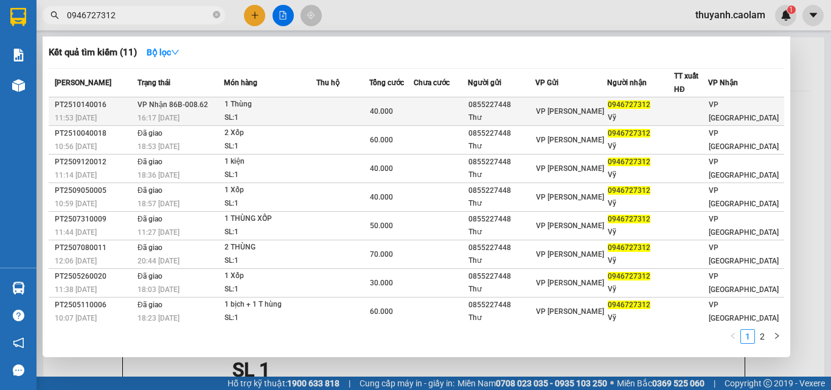
type input "0946727312"
click at [468, 108] on td at bounding box center [441, 111] width 54 height 29
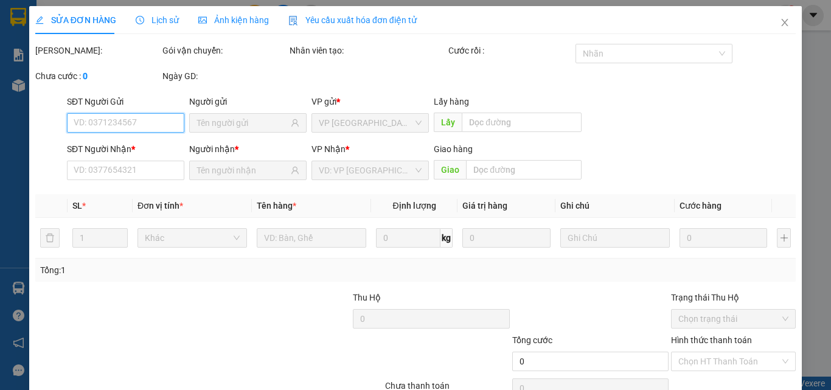
type input "0855227448"
type input "Thư"
type input "0946727312"
type input "Vỹ"
type input "40.000"
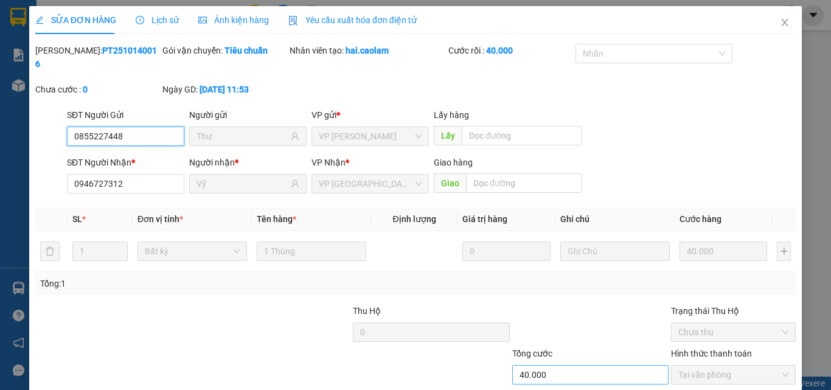
scroll to position [63, 0]
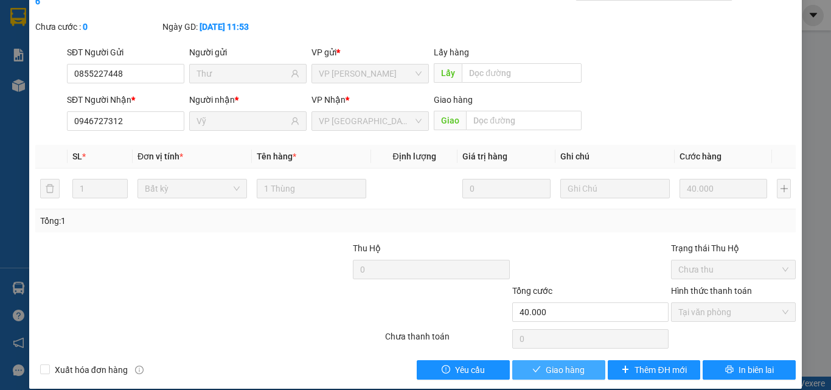
click at [569, 363] on span "Giao hàng" at bounding box center [565, 369] width 39 height 13
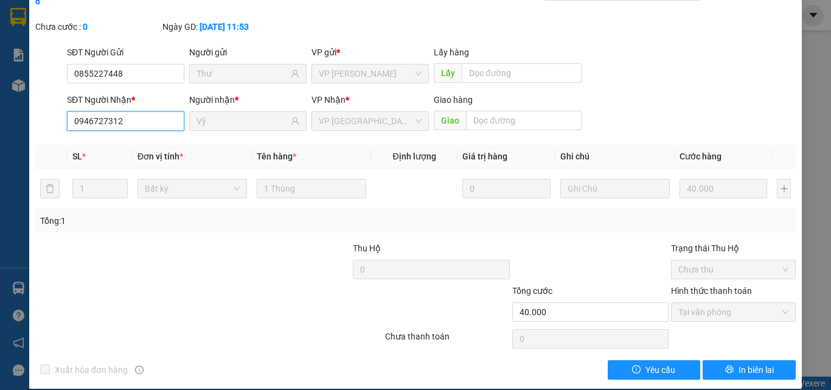
click at [145, 112] on input "0946727312" at bounding box center [125, 120] width 117 height 19
click at [156, 111] on input "456" at bounding box center [125, 120] width 117 height 19
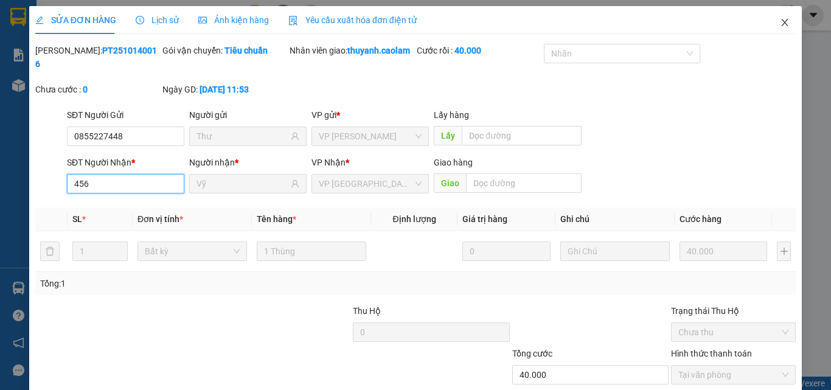
type input "456"
click at [782, 21] on icon "close" at bounding box center [785, 22] width 7 height 7
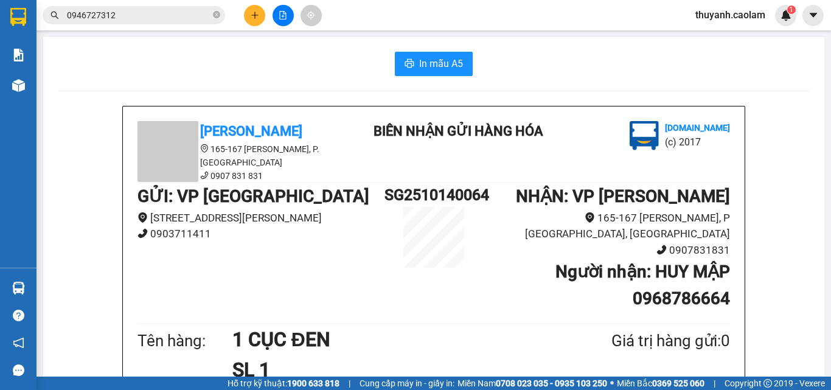
click at [256, 15] on icon "plus" at bounding box center [255, 15] width 9 height 9
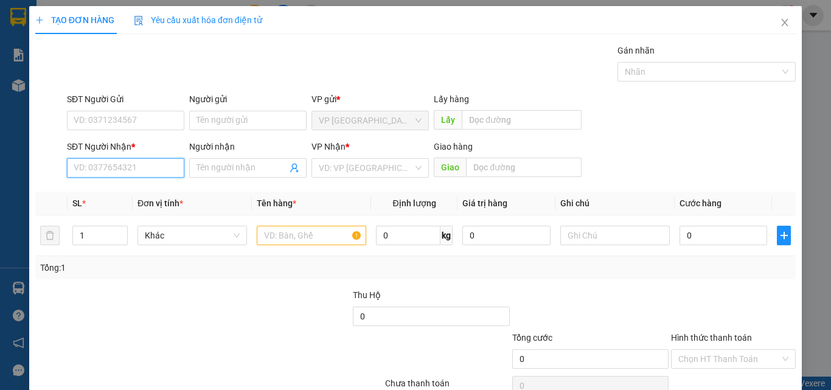
click at [134, 163] on input "SĐT Người Nhận *" at bounding box center [125, 167] width 117 height 19
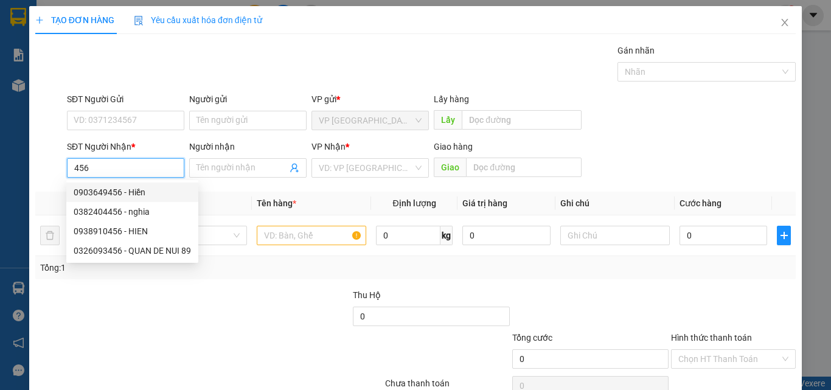
click at [156, 193] on div "0903649456 - Hiền" at bounding box center [132, 192] width 117 height 13
type input "0903649456"
type input "Hiền"
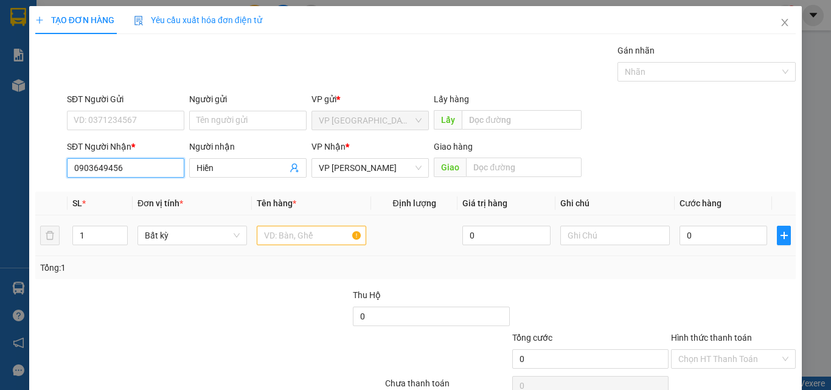
type input "0903649456"
click at [272, 237] on input "text" at bounding box center [311, 235] width 109 height 19
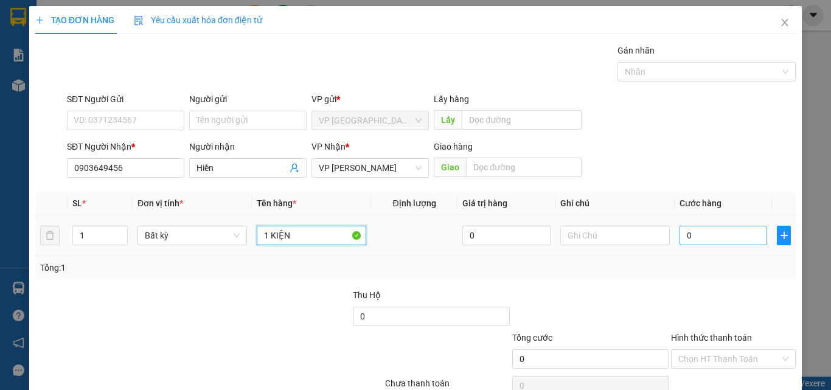
type input "1 KIỆN"
click at [735, 237] on input "0" at bounding box center [723, 235] width 88 height 19
type input "4"
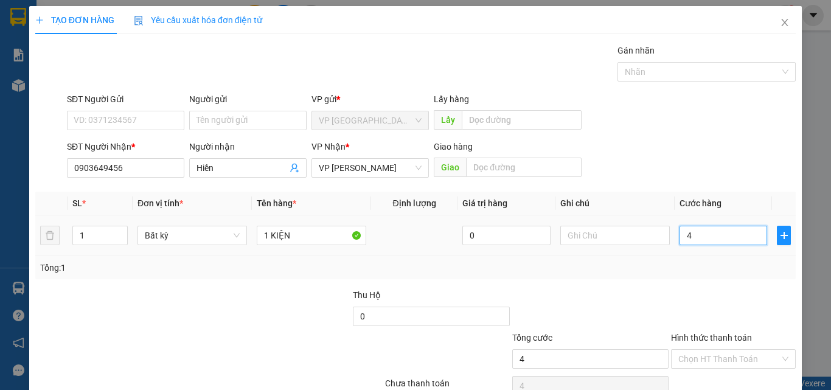
type input "40"
type input "40.000"
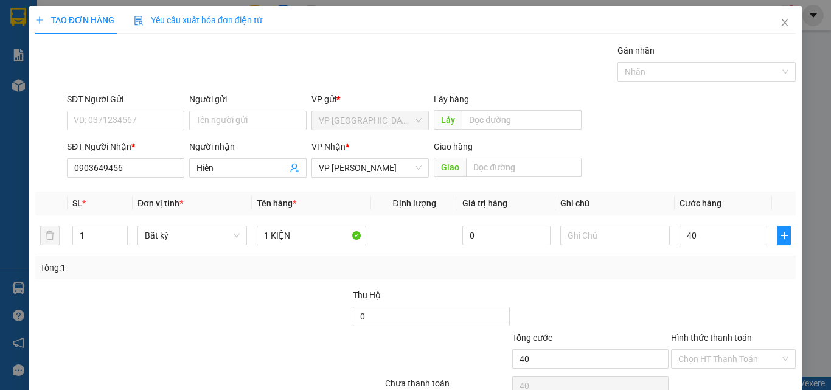
type input "40.000"
click at [649, 276] on div "Tổng: 1" at bounding box center [415, 267] width 760 height 23
click at [688, 241] on input "40.000" at bounding box center [723, 235] width 88 height 19
click at [698, 235] on input "40.000" at bounding box center [723, 235] width 88 height 19
type input "400.030"
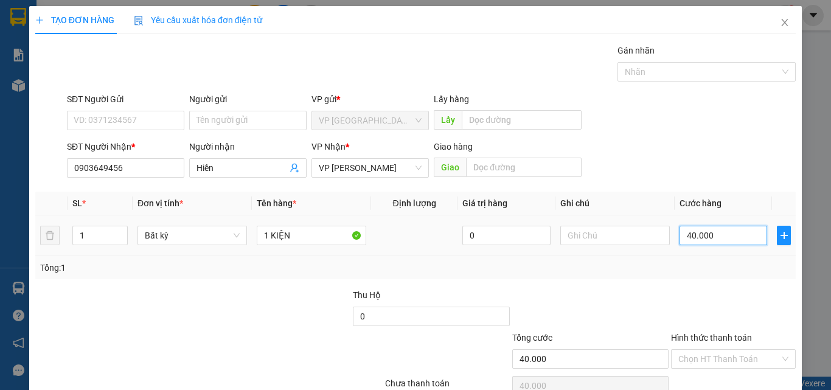
type input "400.030"
type input "4.000.300"
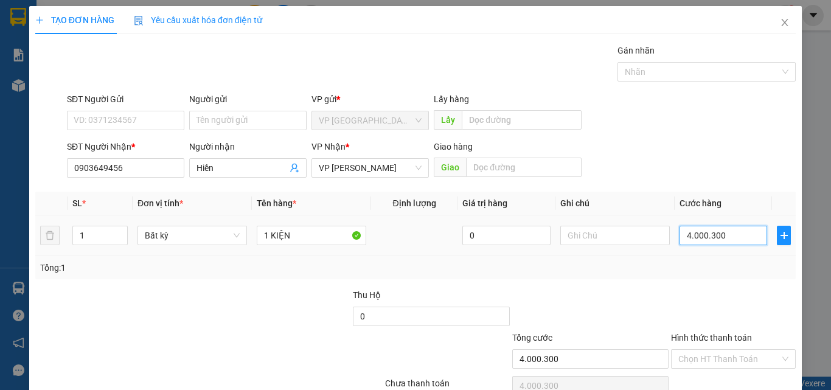
click at [698, 235] on input "4.000.300" at bounding box center [723, 235] width 88 height 19
type input "3"
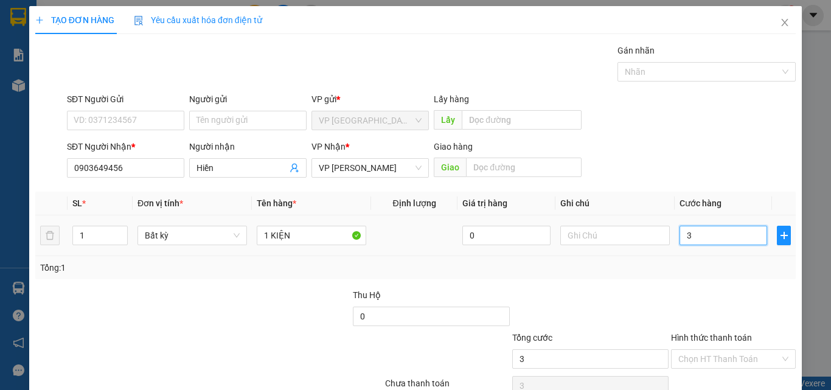
type input "30"
type input "30.000"
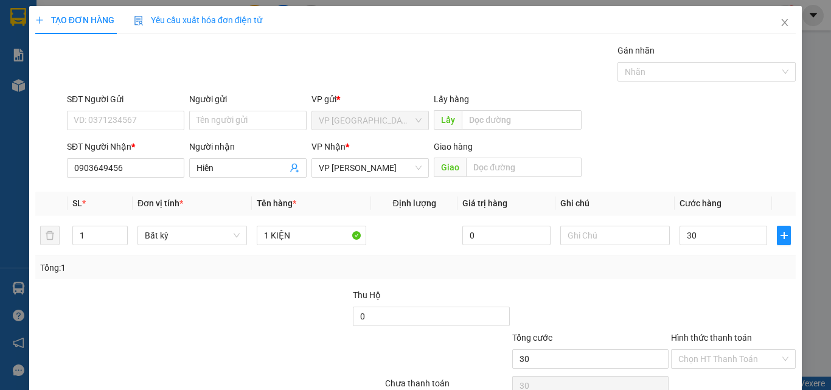
type input "30.000"
click at [687, 287] on div "Transit Pickup Surcharge Ids Transit Deliver Surcharge Ids Transit Deliver Surc…" at bounding box center [415, 235] width 760 height 383
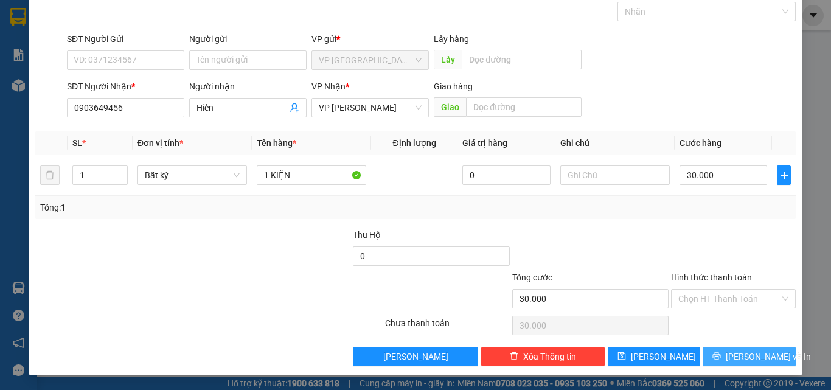
click at [720, 359] on icon "printer" at bounding box center [716, 356] width 9 height 9
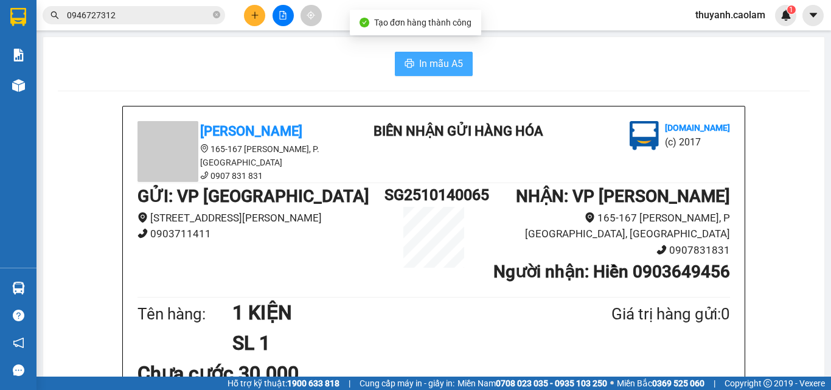
click at [439, 61] on span "In mẫu A5" at bounding box center [441, 63] width 44 height 15
click at [268, 63] on div "In mẫu A5" at bounding box center [434, 64] width 752 height 24
drag, startPoint x: 266, startPoint y: 58, endPoint x: 48, endPoint y: 105, distance: 223.3
click at [260, 59] on div "In mẫu A5" at bounding box center [434, 64] width 752 height 24
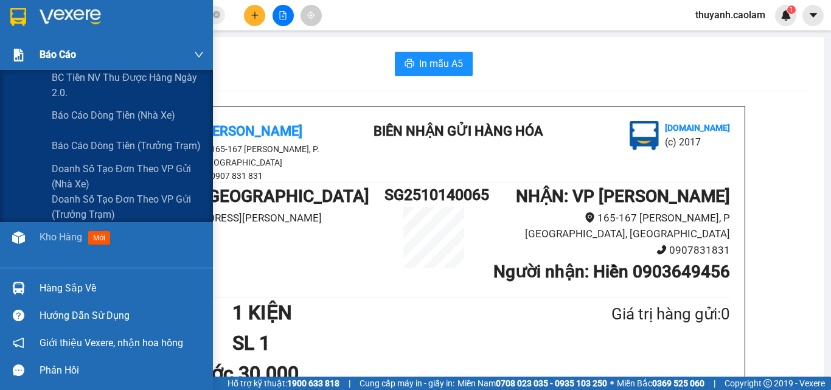
click at [66, 56] on span "Báo cáo" at bounding box center [58, 54] width 36 height 15
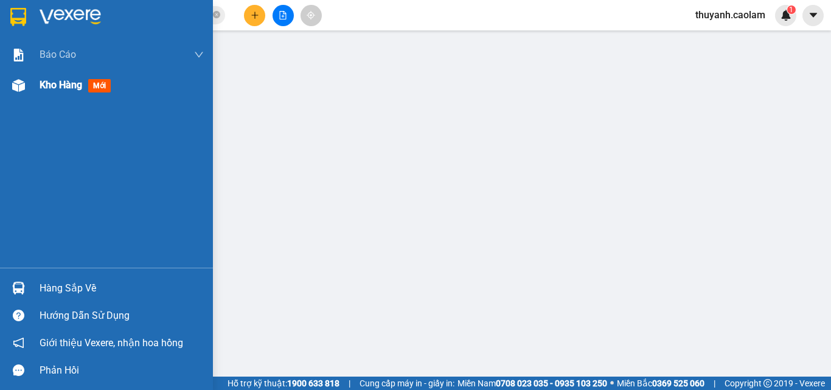
click at [61, 88] on span "Kho hàng" at bounding box center [61, 85] width 43 height 12
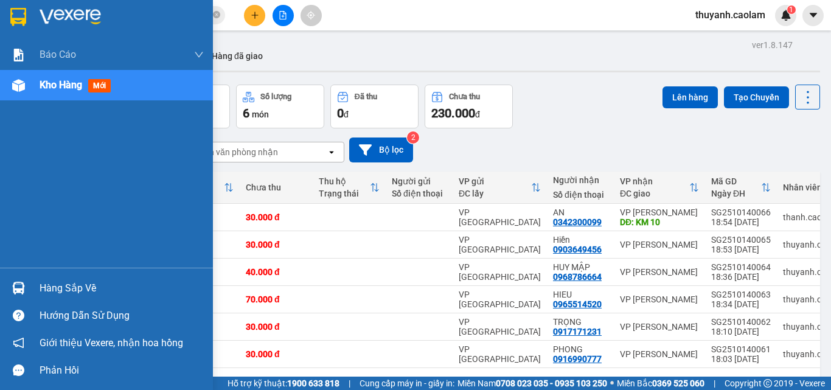
click at [74, 87] on span "Kho hàng" at bounding box center [61, 85] width 43 height 12
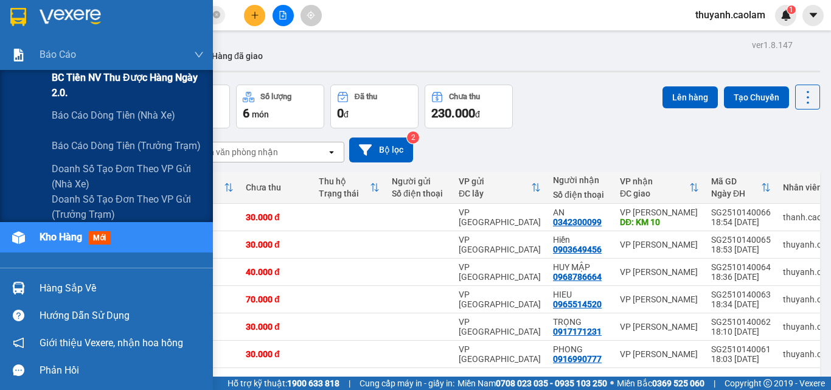
click at [64, 88] on span "BC Tiền NV thu được hàng ngày 2.0." at bounding box center [128, 85] width 152 height 30
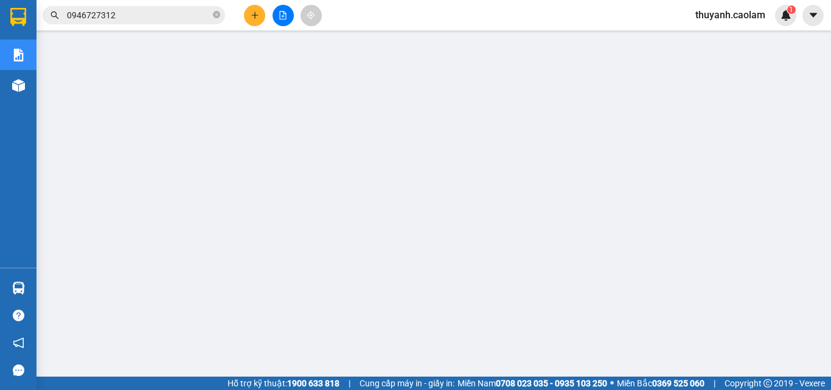
scroll to position [31, 0]
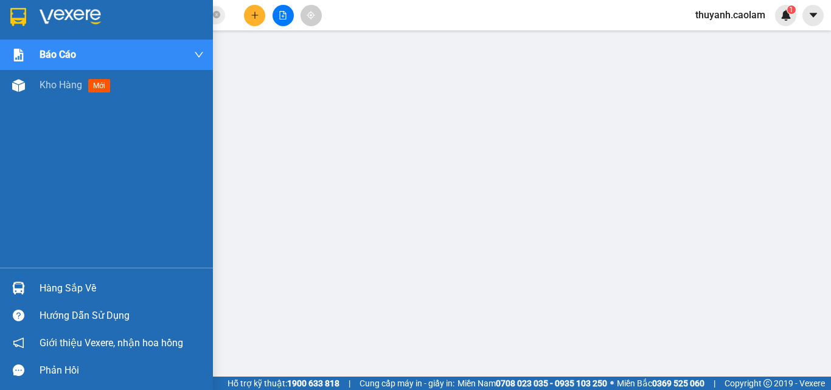
click at [27, 21] on div at bounding box center [18, 16] width 21 height 21
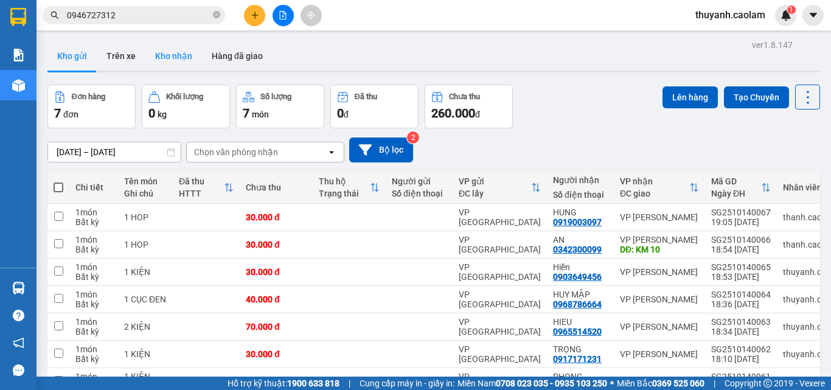
click at [183, 49] on button "Kho nhận" at bounding box center [173, 55] width 57 height 29
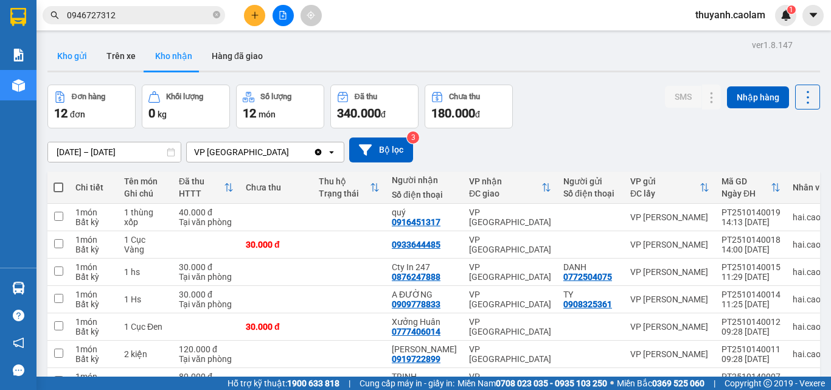
click at [87, 61] on button "Kho gửi" at bounding box center [71, 55] width 49 height 29
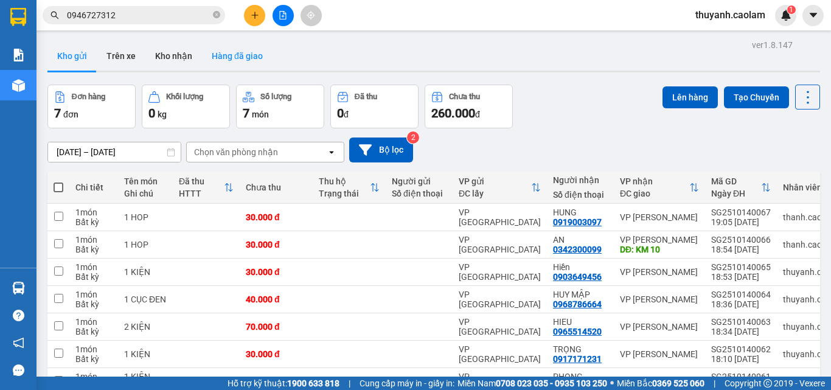
click at [238, 56] on button "Hàng đã giao" at bounding box center [237, 55] width 71 height 29
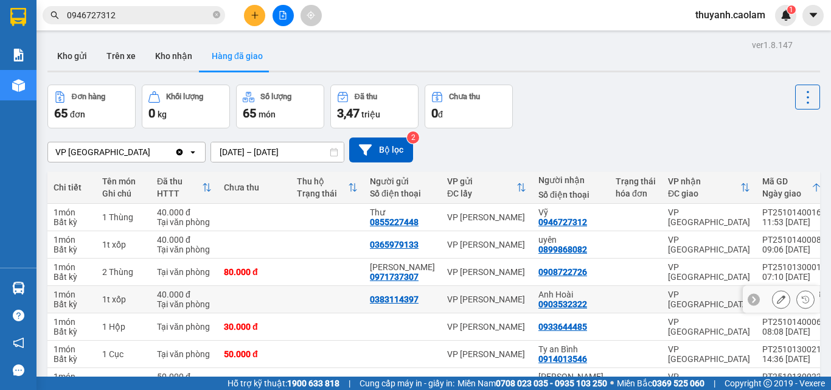
scroll to position [156, 0]
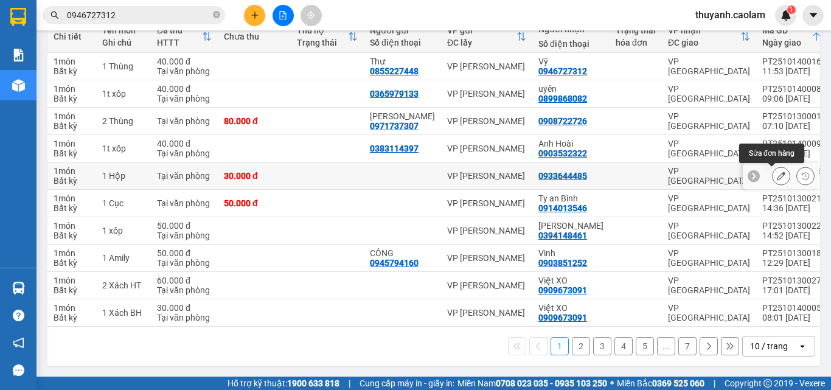
click at [777, 172] on icon at bounding box center [781, 176] width 9 height 9
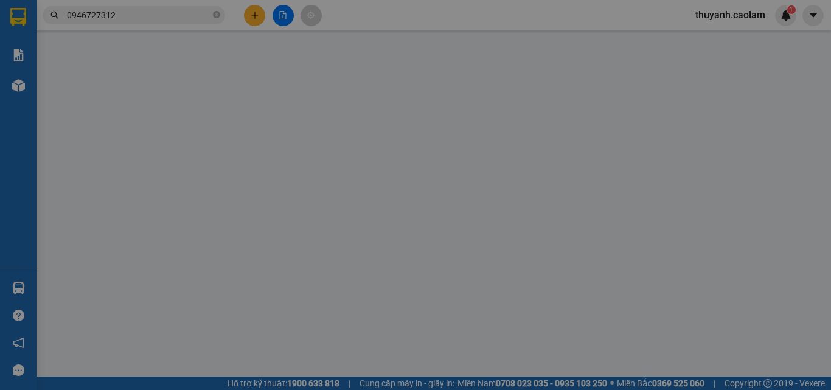
type input "0933644485"
type input "30.000"
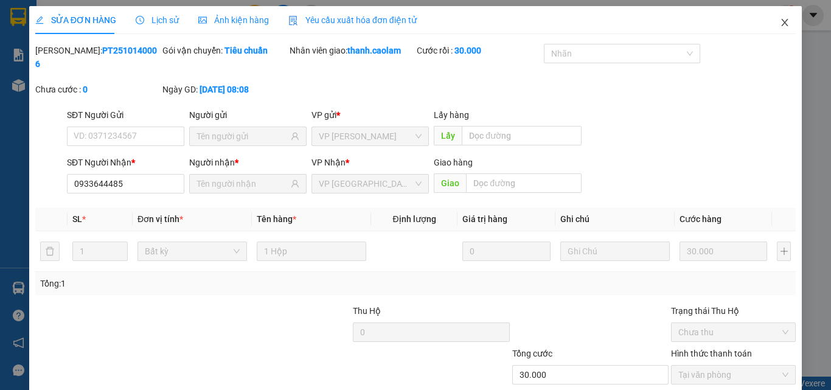
click at [782, 21] on icon "close" at bounding box center [785, 22] width 7 height 7
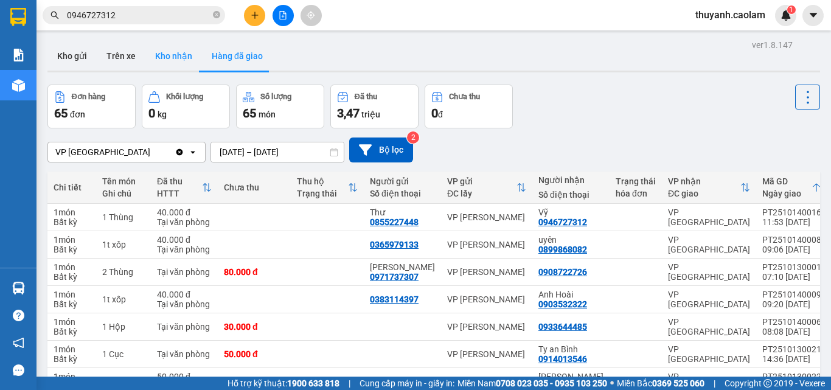
click at [181, 54] on button "Kho nhận" at bounding box center [173, 55] width 57 height 29
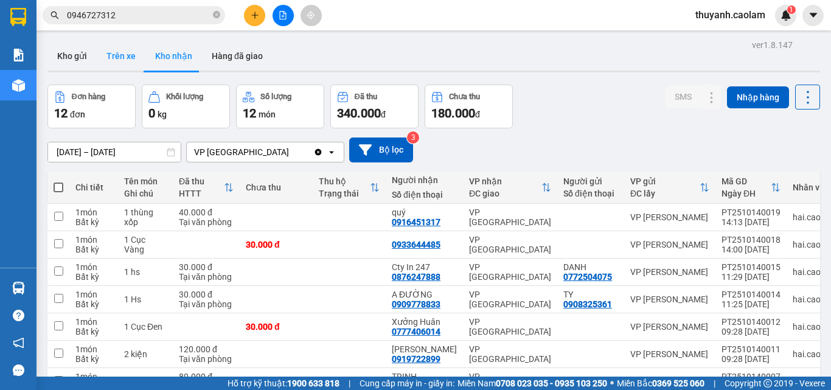
click at [120, 47] on button "Trên xe" at bounding box center [121, 55] width 49 height 29
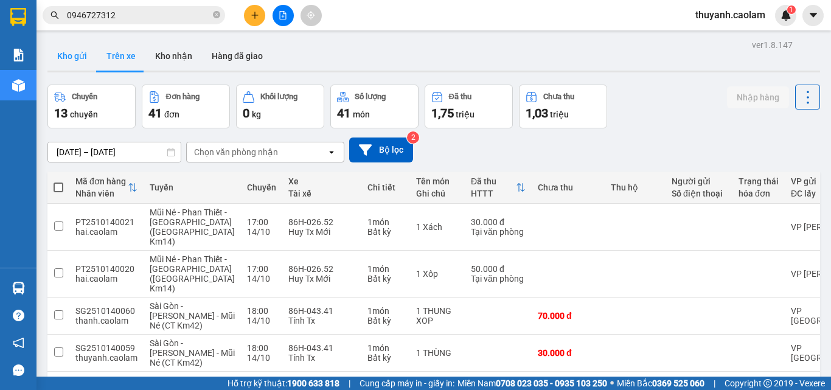
drag, startPoint x: 69, startPoint y: 61, endPoint x: 102, endPoint y: 80, distance: 38.2
click at [69, 60] on button "Kho gửi" at bounding box center [71, 55] width 49 height 29
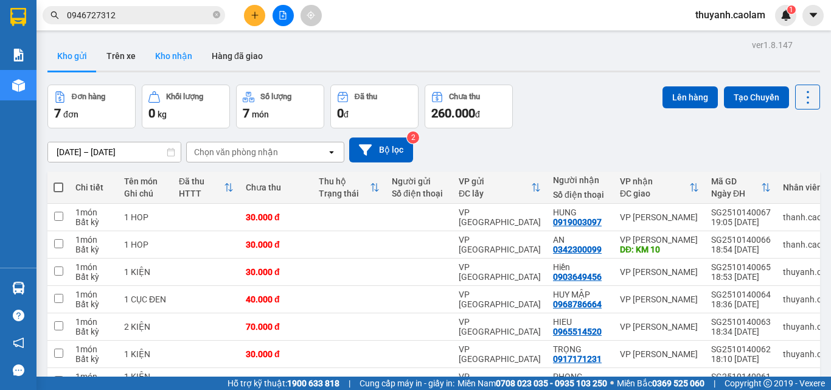
click at [176, 60] on button "Kho nhận" at bounding box center [173, 55] width 57 height 29
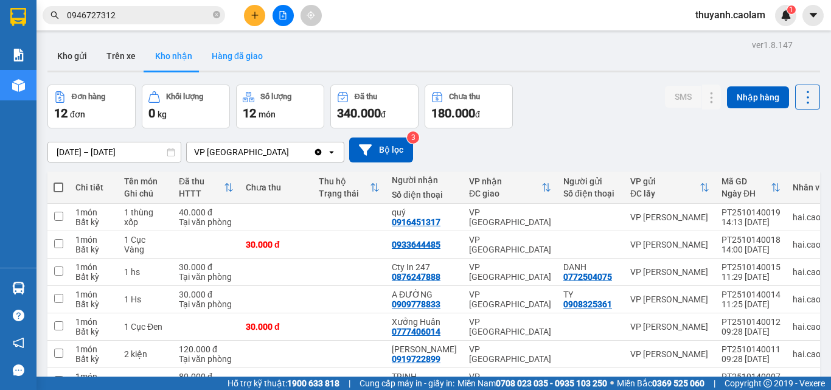
click at [223, 52] on button "Hàng đã giao" at bounding box center [237, 55] width 71 height 29
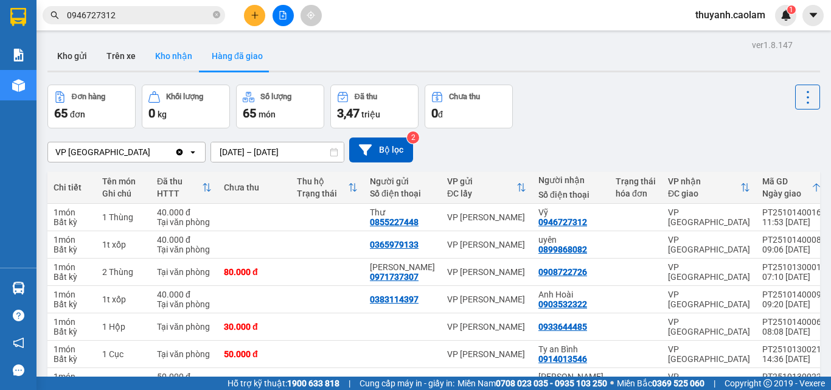
click at [172, 54] on button "Kho nhận" at bounding box center [173, 55] width 57 height 29
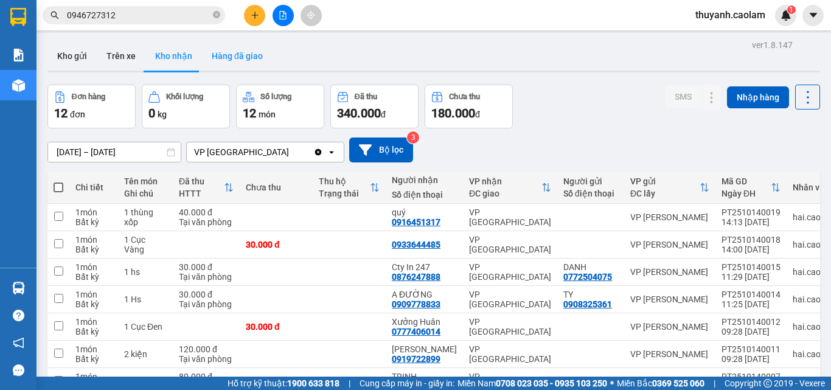
click at [243, 57] on button "Hàng đã giao" at bounding box center [237, 55] width 71 height 29
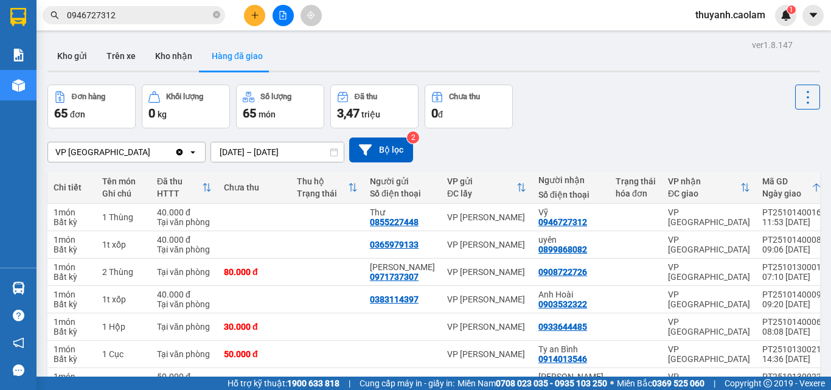
scroll to position [122, 0]
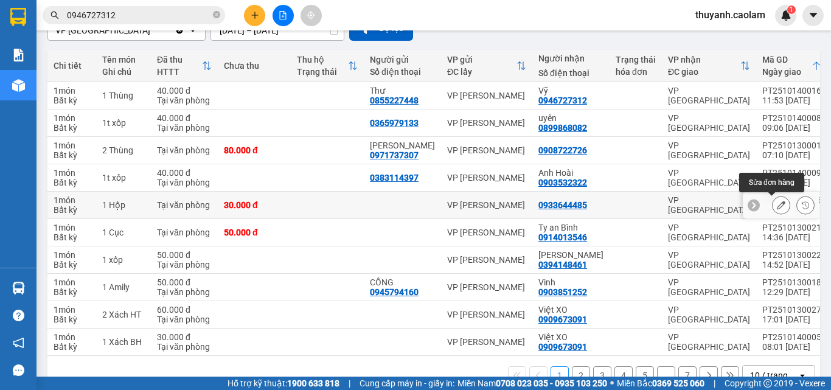
click at [777, 203] on icon at bounding box center [781, 205] width 9 height 9
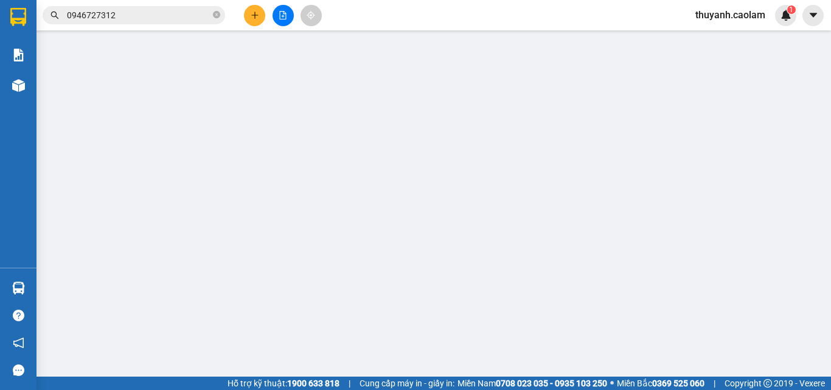
type input "0933644485"
type input "30.000"
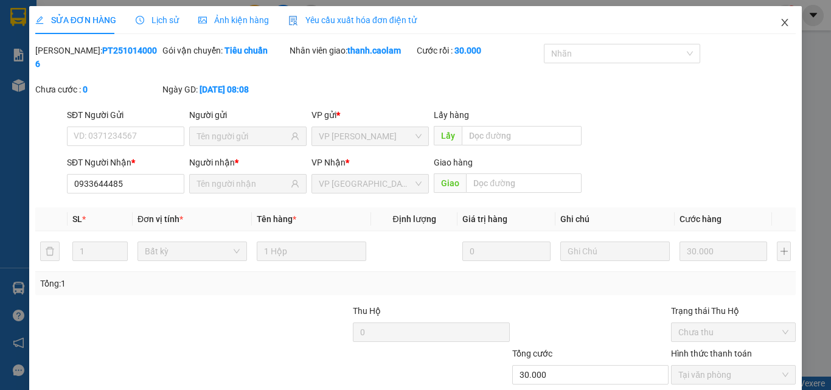
click at [771, 18] on span "Close" at bounding box center [785, 23] width 34 height 34
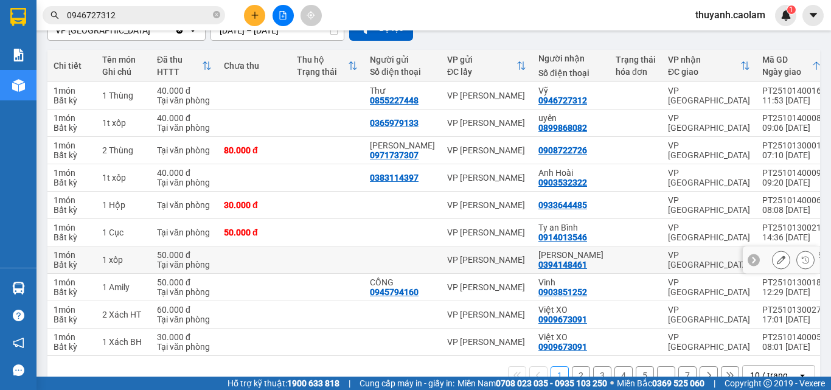
scroll to position [156, 0]
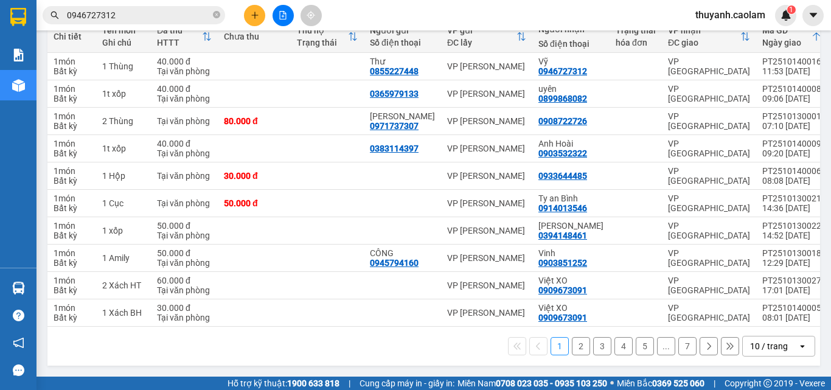
click at [572, 342] on button "2" at bounding box center [581, 346] width 18 height 18
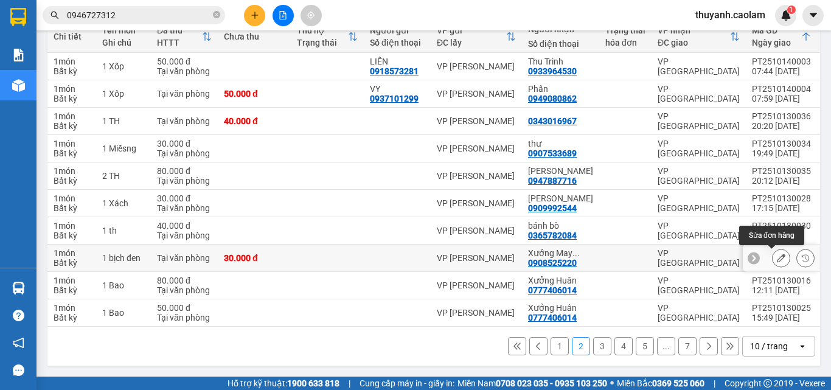
click at [777, 254] on icon at bounding box center [781, 258] width 9 height 9
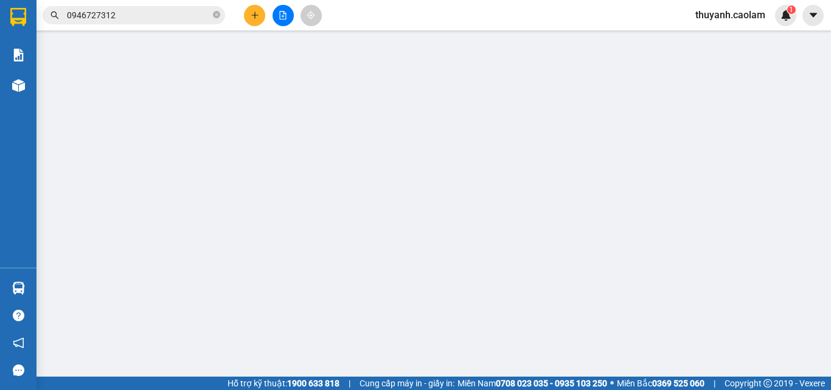
type input "0908525220"
type input "Xưởng May Thiên Phúc"
type input "30.000"
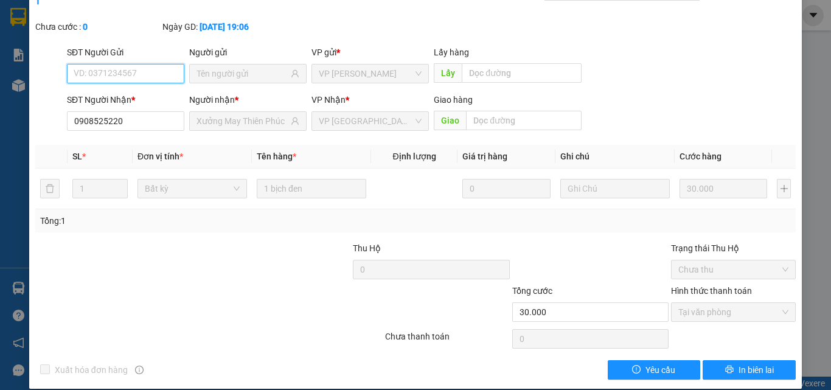
scroll to position [2, 0]
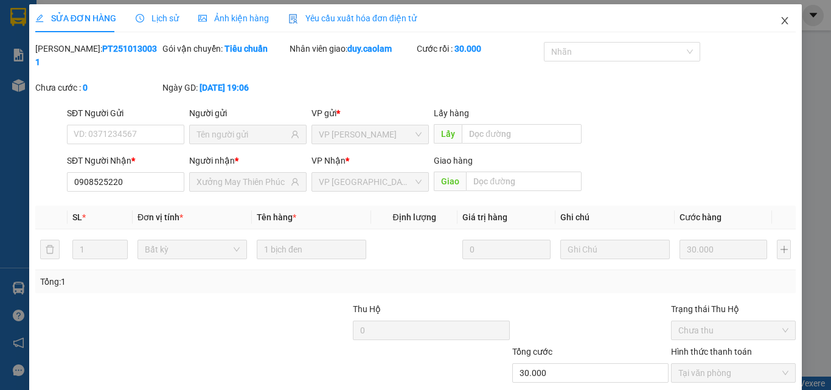
click at [780, 21] on icon "close" at bounding box center [785, 21] width 10 height 10
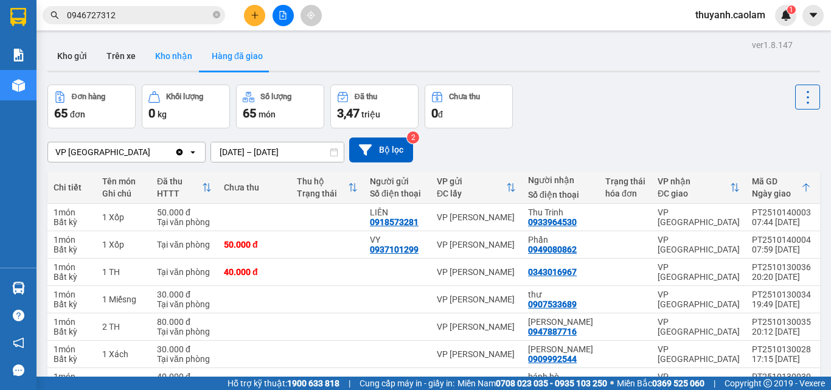
click at [179, 52] on button "Kho nhận" at bounding box center [173, 55] width 57 height 29
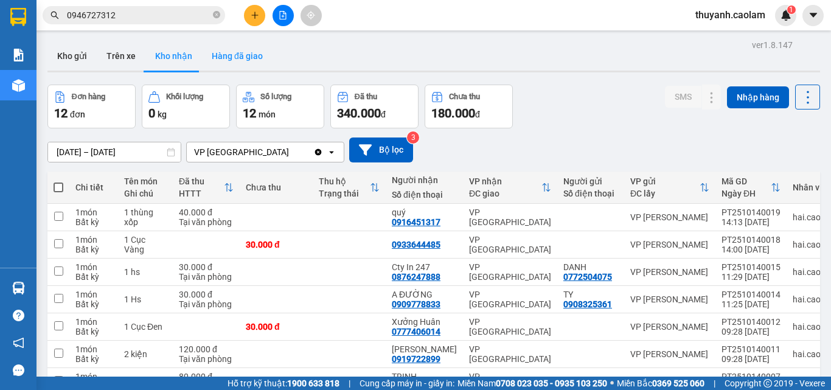
click at [254, 49] on button "Hàng đã giao" at bounding box center [237, 55] width 71 height 29
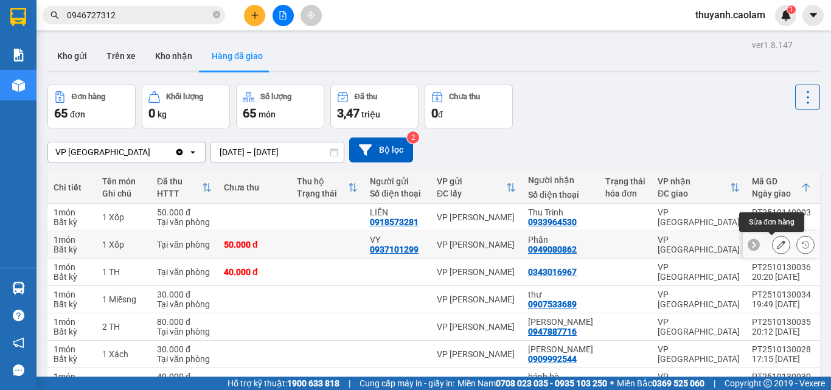
click at [777, 242] on icon at bounding box center [781, 244] width 9 height 9
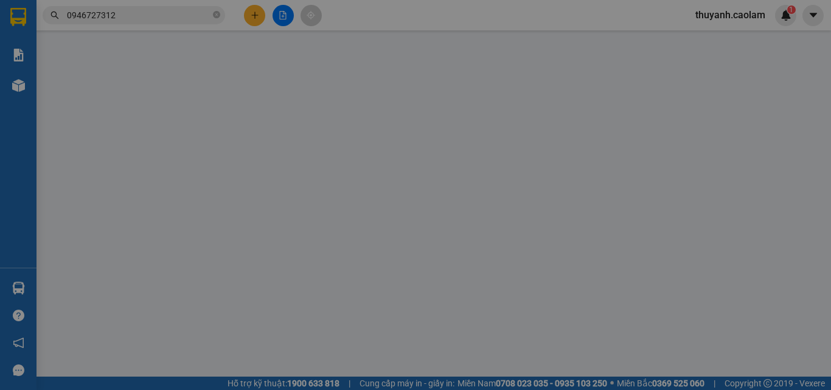
type input "0937101299"
type input "VY"
type input "0949080862"
type input "Phấn"
type input "50.000"
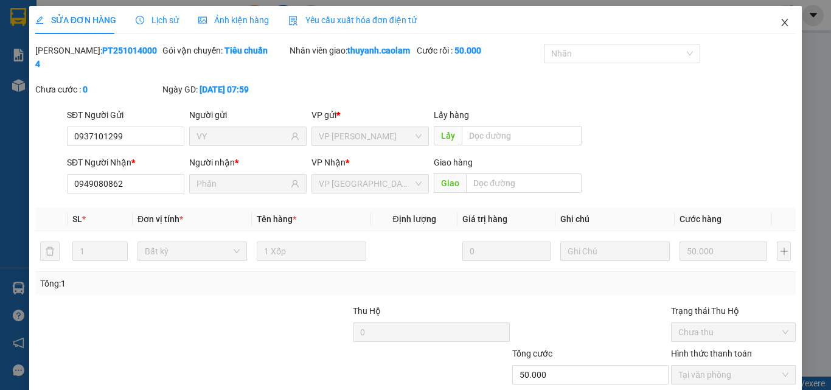
click at [780, 23] on icon "close" at bounding box center [785, 23] width 10 height 10
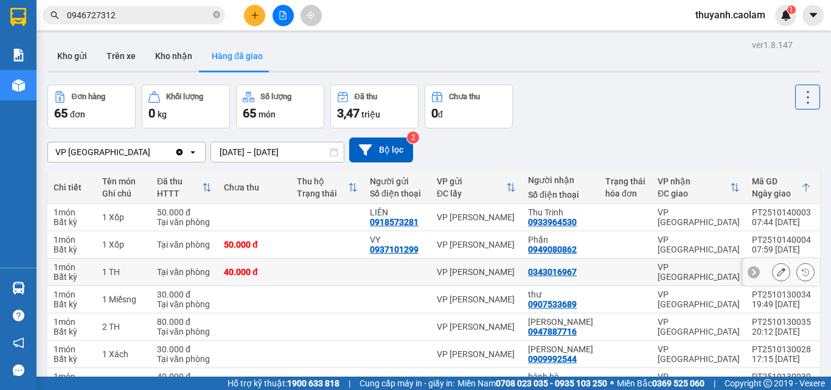
click at [777, 273] on icon at bounding box center [781, 272] width 9 height 9
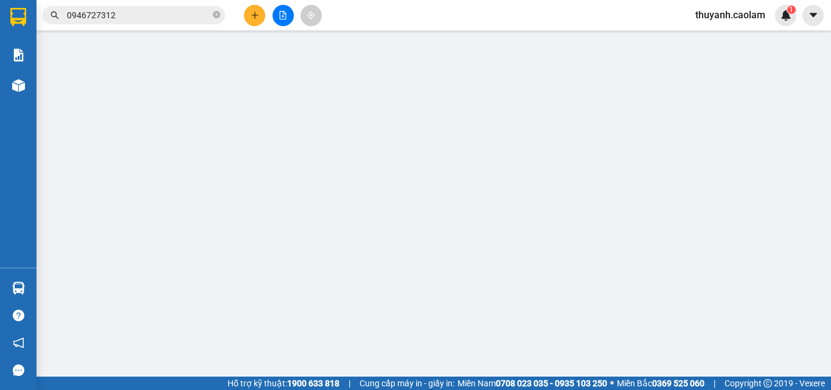
type input "0343016967"
type input "40.000"
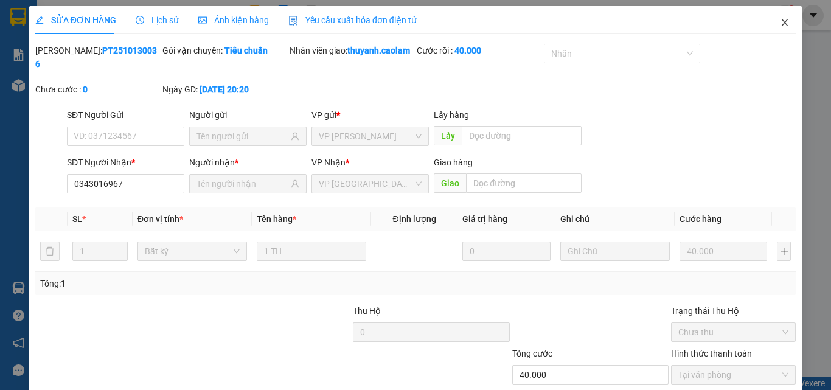
click at [780, 25] on icon "close" at bounding box center [785, 23] width 10 height 10
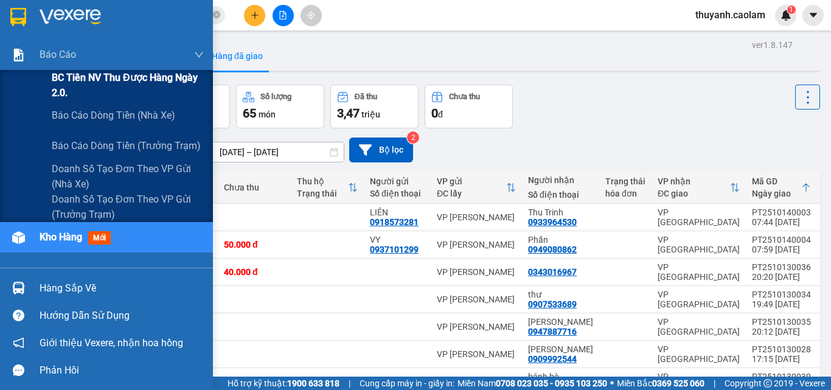
drag, startPoint x: 110, startPoint y: 80, endPoint x: 112, endPoint y: 74, distance: 6.4
click at [112, 74] on span "BC Tiền NV thu được hàng ngày 2.0." at bounding box center [128, 85] width 152 height 30
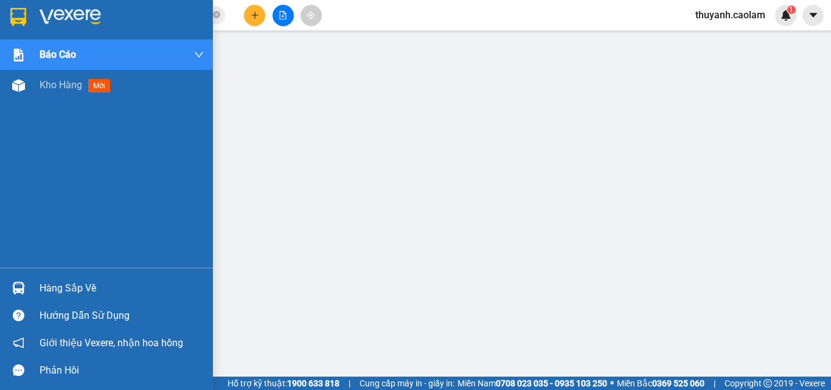
click at [14, 15] on img at bounding box center [18, 17] width 16 height 18
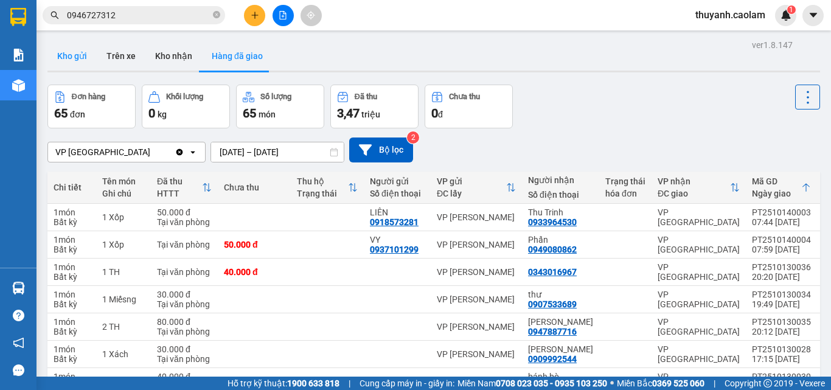
click at [69, 54] on button "Kho gửi" at bounding box center [71, 55] width 49 height 29
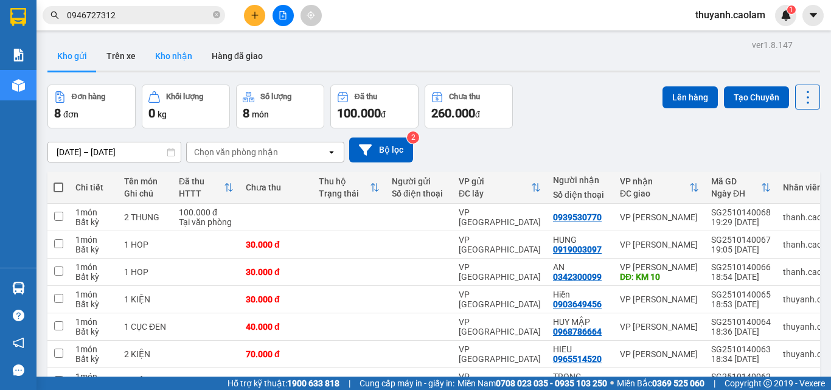
drag, startPoint x: 172, startPoint y: 65, endPoint x: 189, endPoint y: 64, distance: 17.7
click at [179, 61] on button "Kho nhận" at bounding box center [173, 55] width 57 height 29
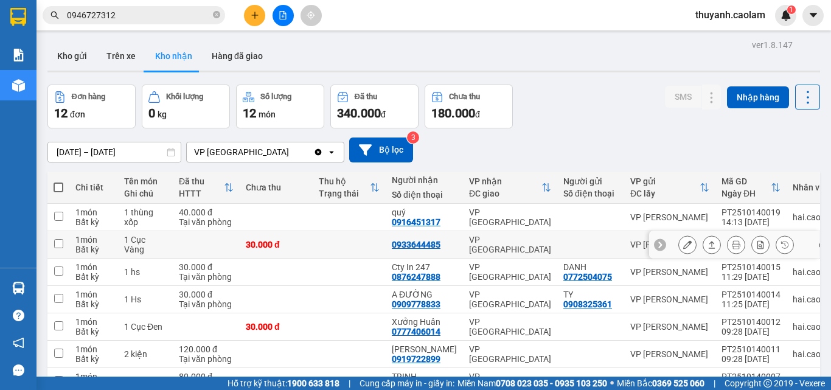
click at [685, 243] on button at bounding box center [687, 244] width 17 height 21
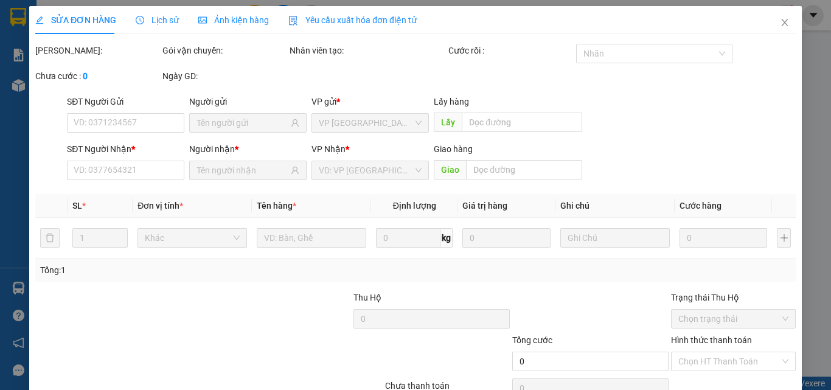
type input "0933644485"
type input "30.000"
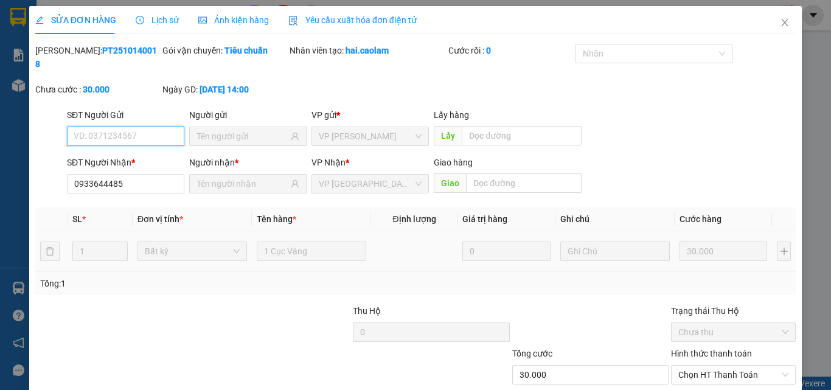
scroll to position [57, 0]
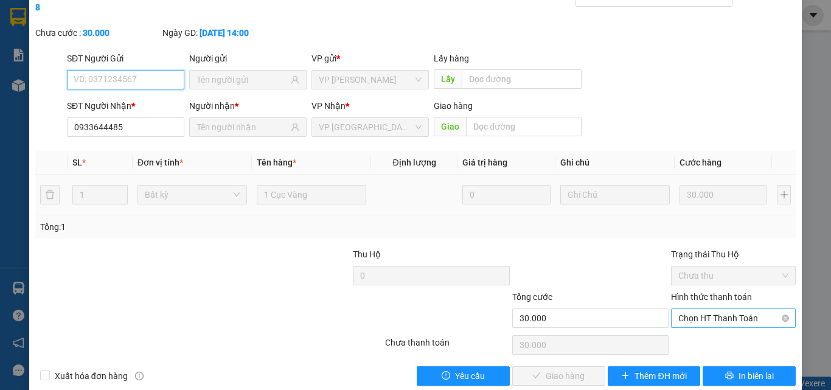
click at [721, 309] on span "Chọn HT Thanh Toán" at bounding box center [733, 318] width 110 height 18
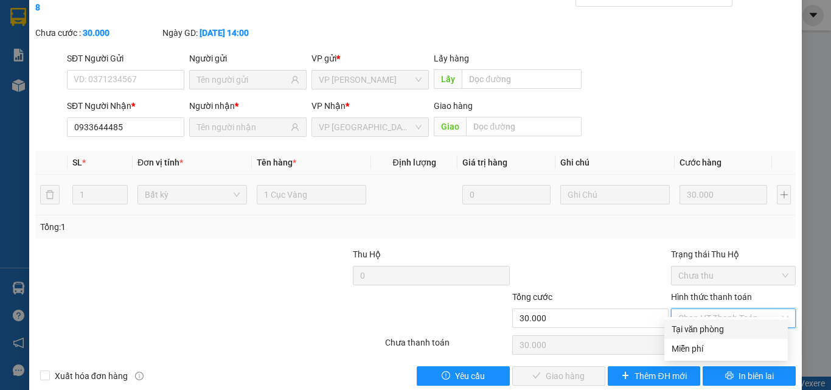
click at [711, 319] on div "Total Paid Fee 0 Total UnPaid Fee 30.000 Cash Collection Total Fee Mã ĐH: PT251…" at bounding box center [415, 186] width 760 height 398
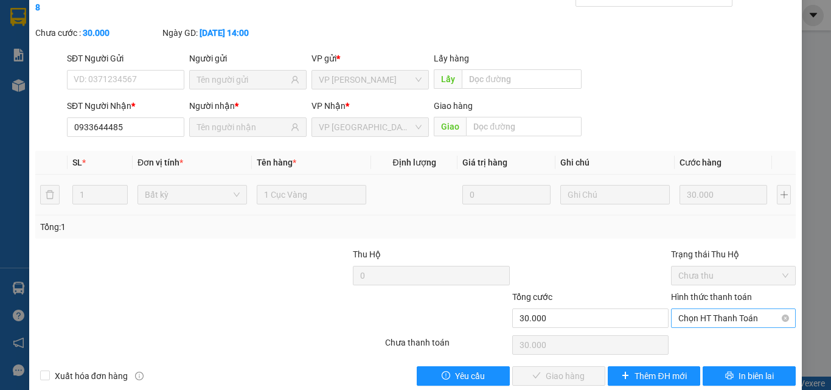
drag, startPoint x: 710, startPoint y: 326, endPoint x: 715, endPoint y: 299, distance: 27.8
click at [708, 333] on div "Chọn HT Thanh Toán" at bounding box center [733, 345] width 127 height 24
click at [715, 309] on span "Chọn HT Thanh Toán" at bounding box center [733, 318] width 110 height 18
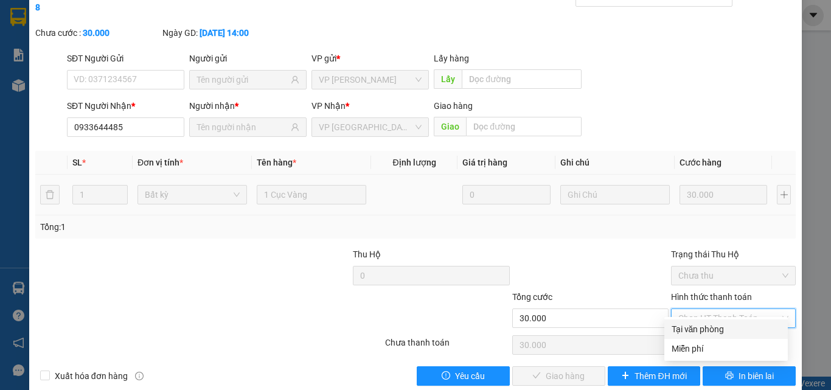
click at [707, 321] on div "Tại văn phòng" at bounding box center [725, 328] width 123 height 19
type input "0"
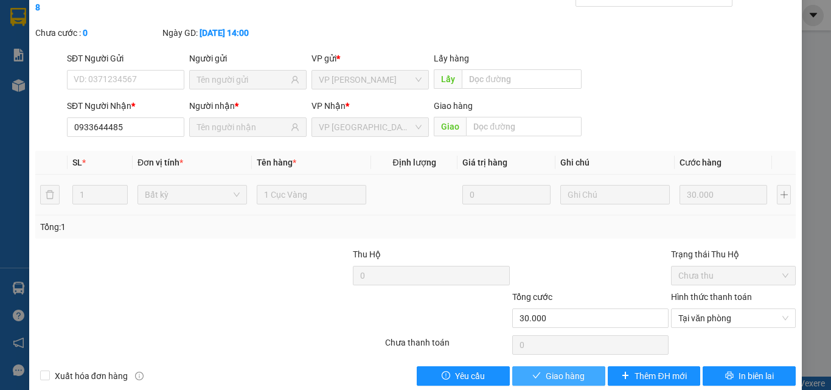
drag, startPoint x: 513, startPoint y: 370, endPoint x: 524, endPoint y: 366, distance: 11.0
click at [515, 368] on button "Giao hàng" at bounding box center [558, 375] width 93 height 19
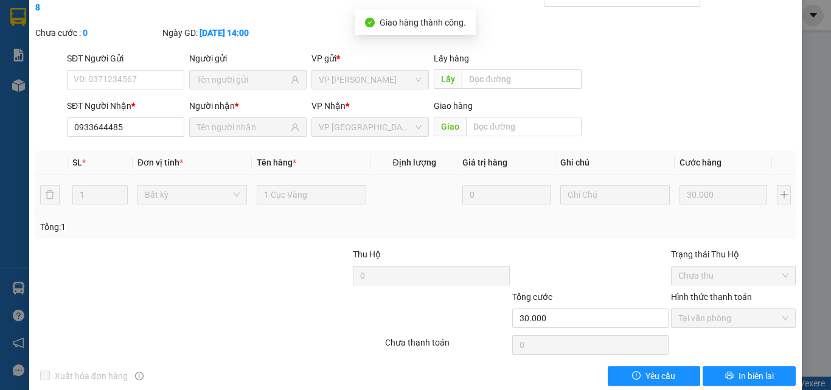
scroll to position [0, 0]
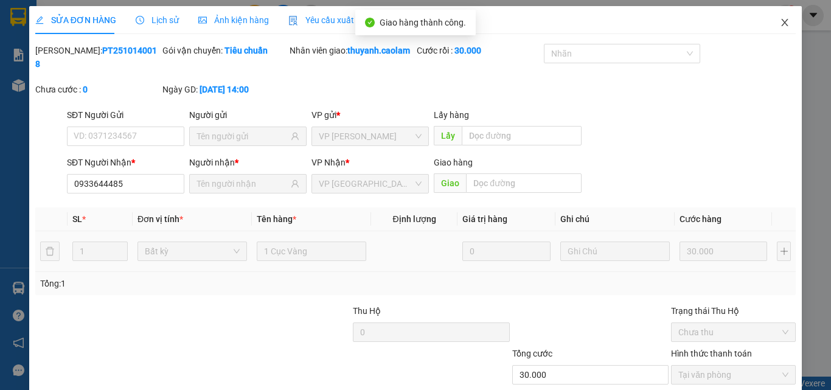
click at [780, 26] on icon "close" at bounding box center [785, 23] width 10 height 10
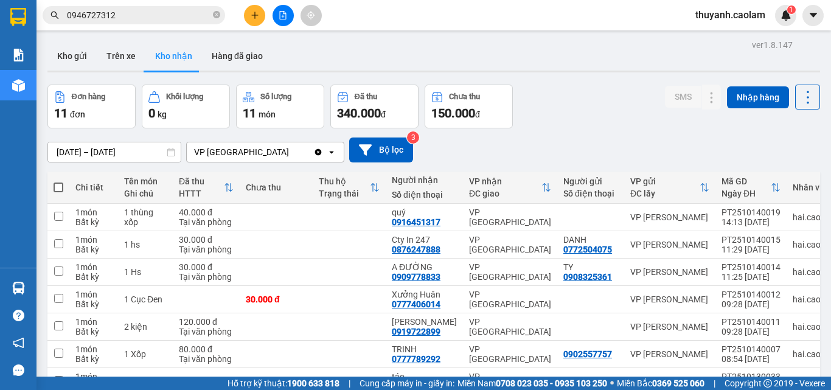
click at [280, 19] on icon "file-add" at bounding box center [283, 15] width 7 height 9
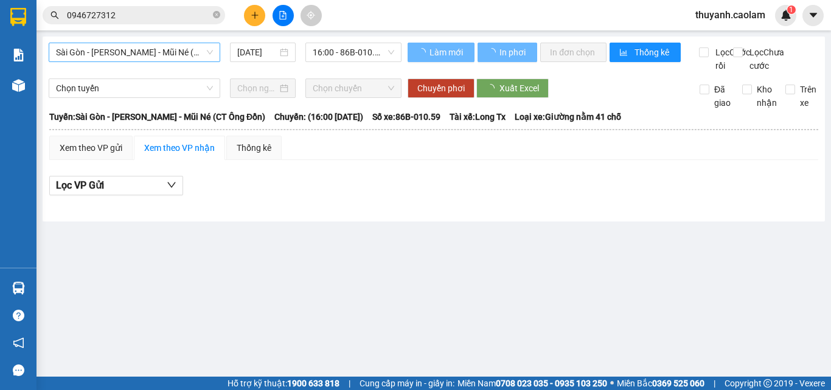
click at [196, 46] on span "Sài Gòn - [PERSON_NAME] - Mũi Né (CT Ông Đồn)" at bounding box center [134, 52] width 157 height 18
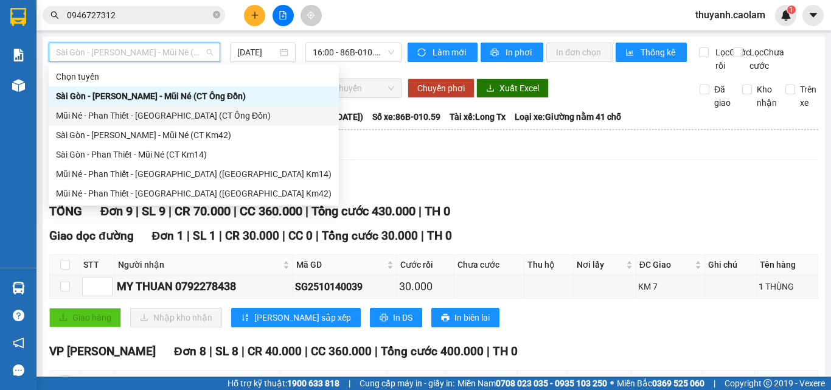
drag, startPoint x: 406, startPoint y: 159, endPoint x: 339, endPoint y: 174, distance: 68.5
click at [377, 160] on div "Xem theo VP gửi Xem theo VP nhận Thống kê" at bounding box center [433, 148] width 769 height 24
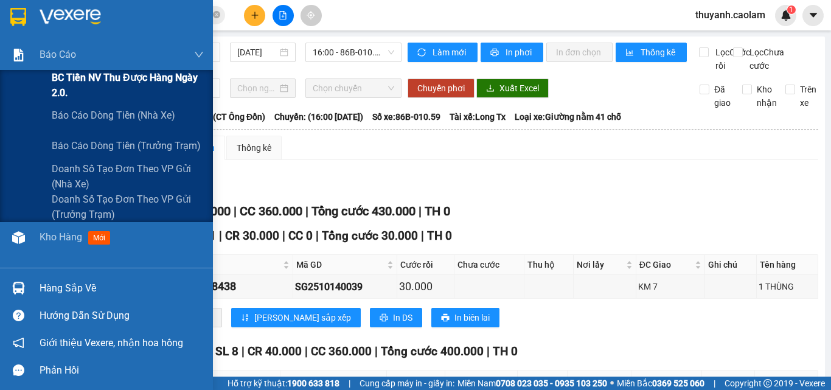
click at [91, 88] on span "BC Tiền NV thu được hàng ngày 2.0." at bounding box center [128, 85] width 152 height 30
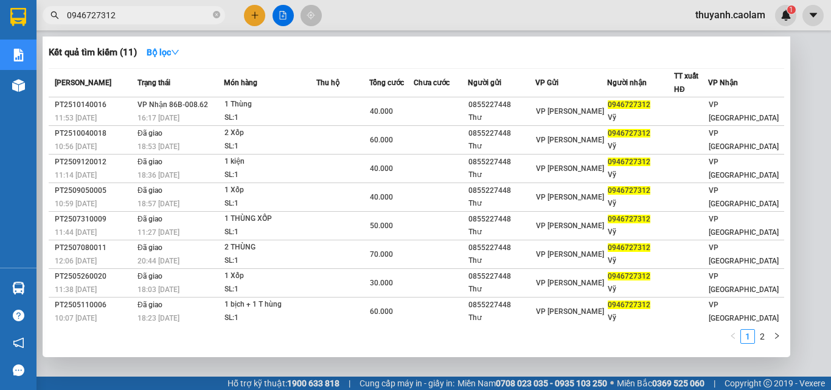
click at [165, 9] on input "0946727312" at bounding box center [139, 15] width 144 height 13
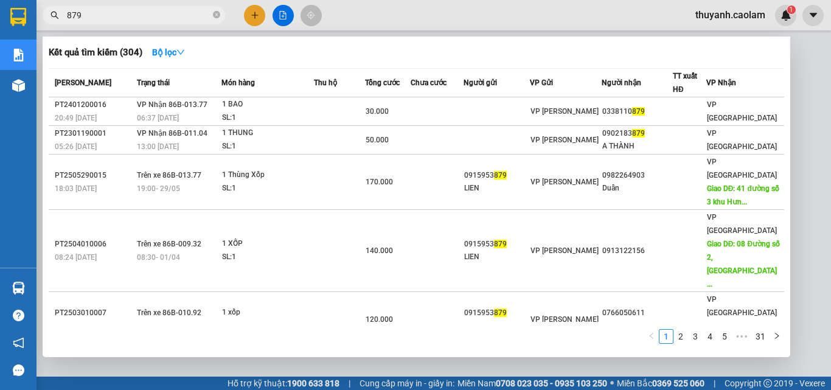
type input "879"
click at [255, 15] on div at bounding box center [415, 195] width 831 height 390
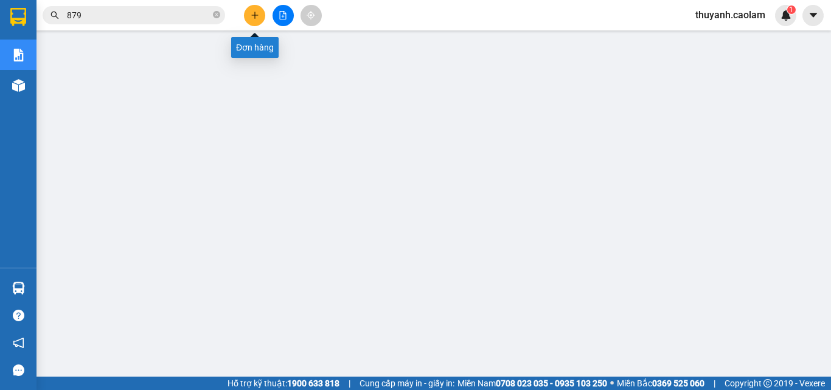
click at [255, 15] on icon "plus" at bounding box center [255, 15] width 9 height 9
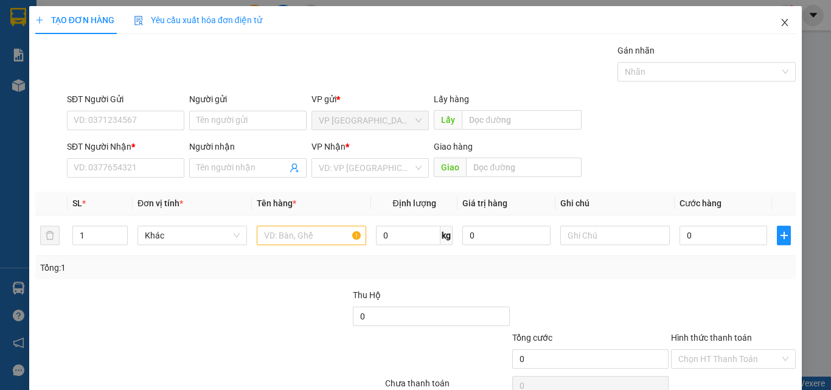
click at [777, 18] on span "Close" at bounding box center [785, 23] width 34 height 34
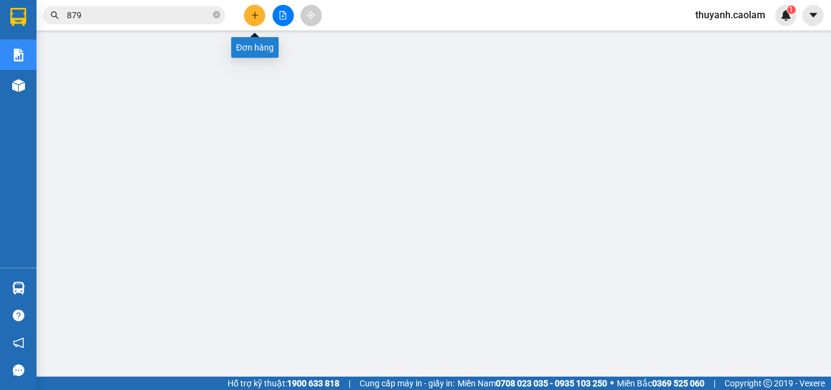
click at [258, 15] on icon "plus" at bounding box center [254, 15] width 7 height 1
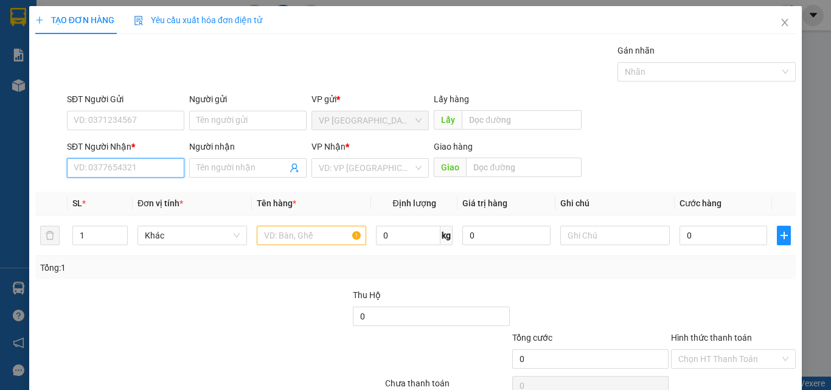
click at [100, 172] on input "SĐT Người Nhận *" at bounding box center [125, 167] width 117 height 19
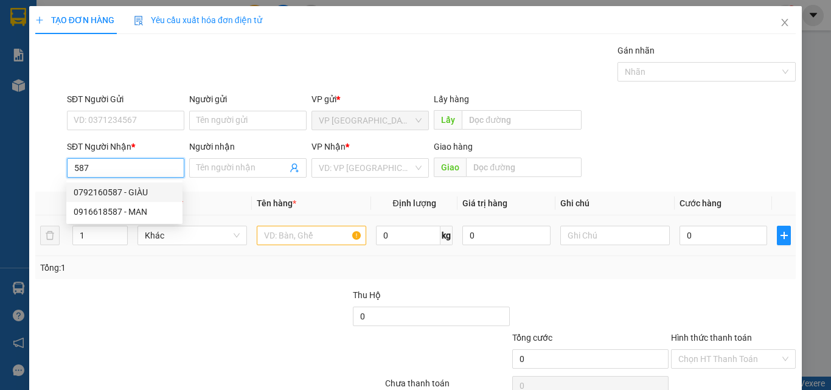
drag, startPoint x: 137, startPoint y: 187, endPoint x: 356, endPoint y: 249, distance: 227.6
click at [141, 184] on div "0792160587 - GIÀU" at bounding box center [124, 191] width 116 height 19
type input "0792160587"
type input "GIÀU"
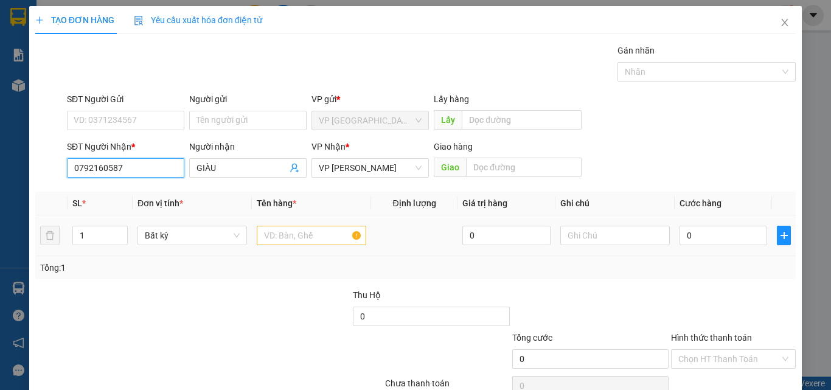
type input "0792160587"
click at [327, 241] on div at bounding box center [311, 235] width 109 height 24
click at [328, 232] on input "text" at bounding box center [311, 235] width 109 height 19
click at [333, 231] on input "text" at bounding box center [311, 235] width 109 height 19
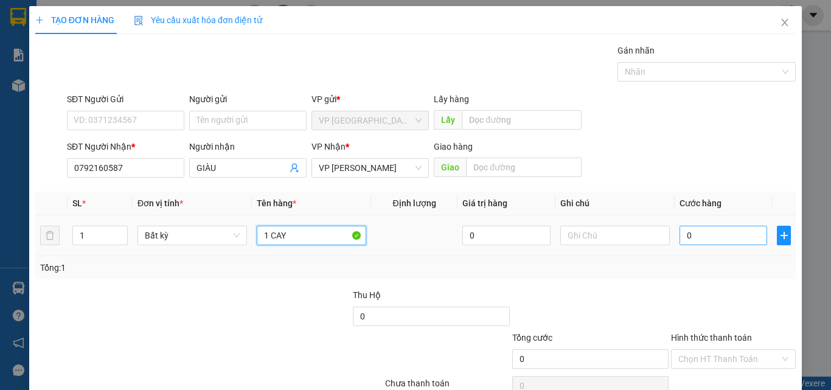
type input "1 CAY"
click at [722, 229] on input "0" at bounding box center [723, 235] width 88 height 19
type input "7"
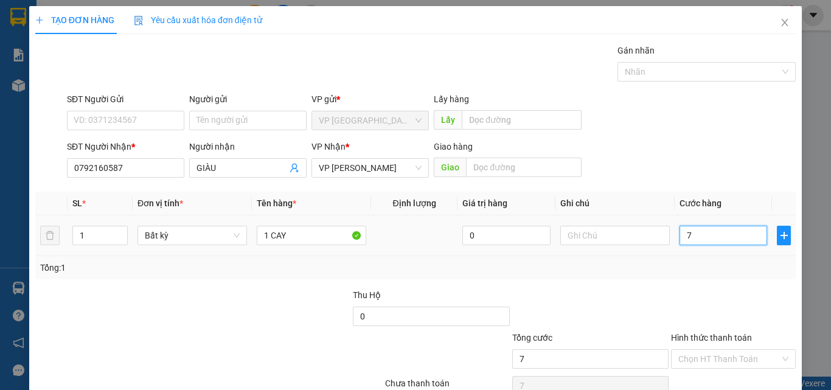
type input "70"
type input "70.000"
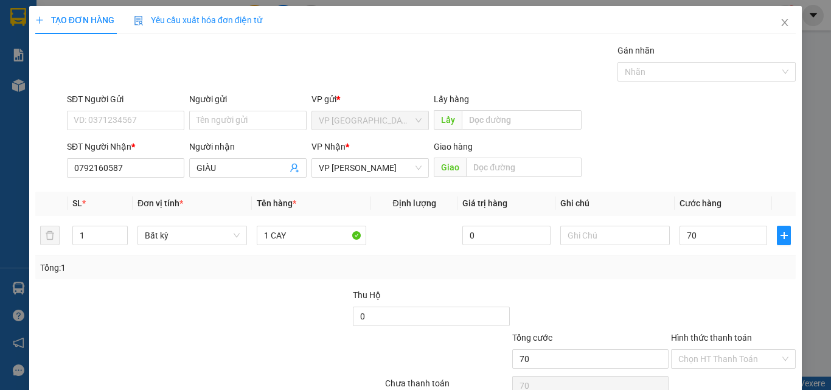
type input "70.000"
drag, startPoint x: 718, startPoint y: 282, endPoint x: 710, endPoint y: 272, distance: 11.7
click at [715, 274] on div "Transit Pickup Surcharge Ids Transit Deliver Surcharge Ids Transit Deliver Surc…" at bounding box center [415, 235] width 760 height 383
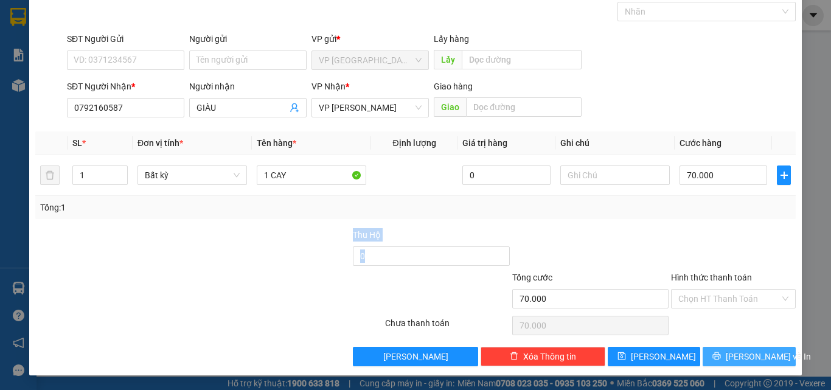
click at [751, 350] on span "[PERSON_NAME] và In" at bounding box center [768, 356] width 85 height 13
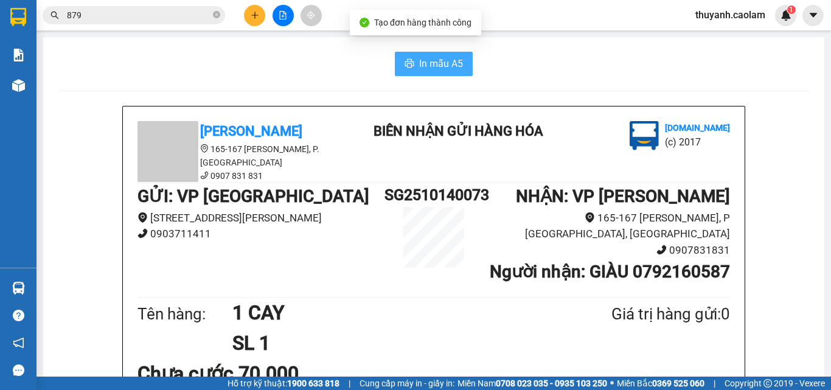
click at [440, 71] on span "In mẫu A5" at bounding box center [441, 63] width 44 height 15
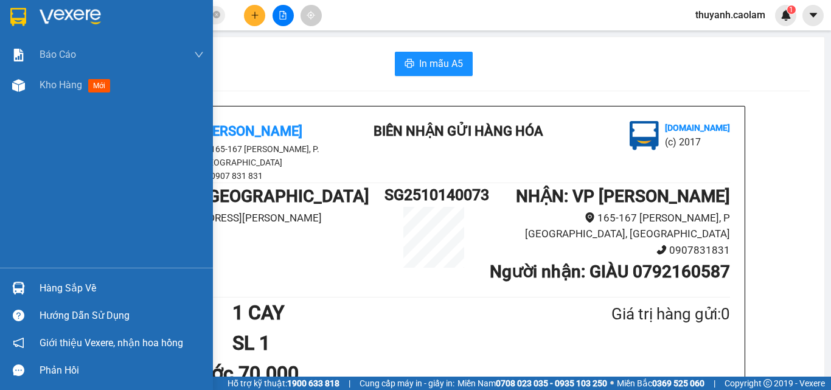
click at [8, 25] on div at bounding box center [18, 16] width 21 height 21
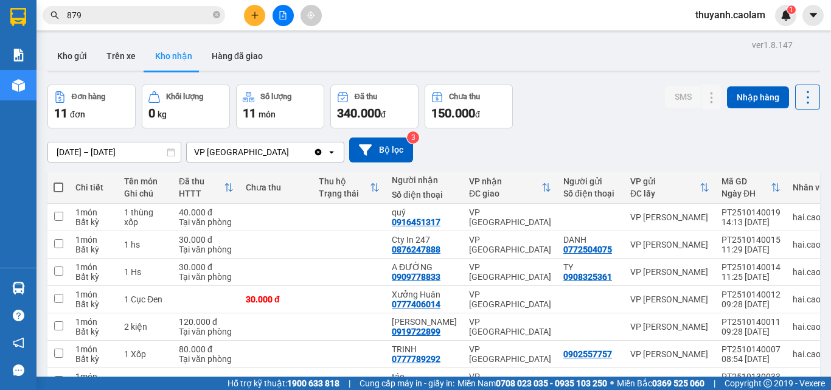
drag, startPoint x: 68, startPoint y: 55, endPoint x: 187, endPoint y: 57, distance: 119.2
click at [68, 55] on button "Kho gửi" at bounding box center [71, 55] width 49 height 29
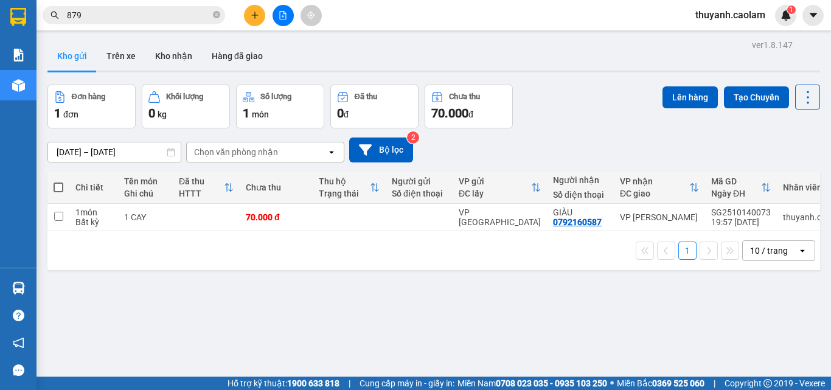
click at [62, 192] on label at bounding box center [59, 187] width 10 height 12
click at [58, 181] on input "checkbox" at bounding box center [58, 181] width 0 height 0
checkbox input "true"
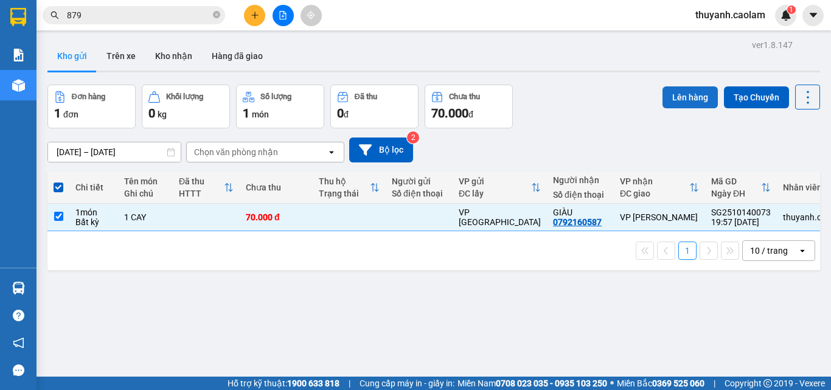
click at [685, 102] on button "Lên hàng" at bounding box center [689, 97] width 55 height 22
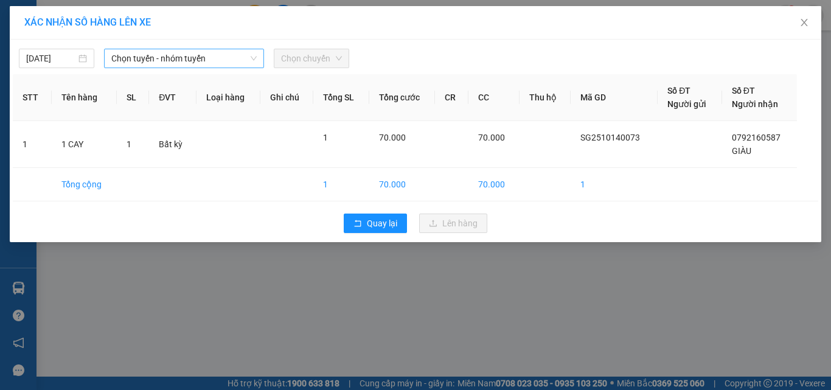
click at [164, 54] on span "Chọn tuyến - nhóm tuyến" at bounding box center [183, 58] width 145 height 18
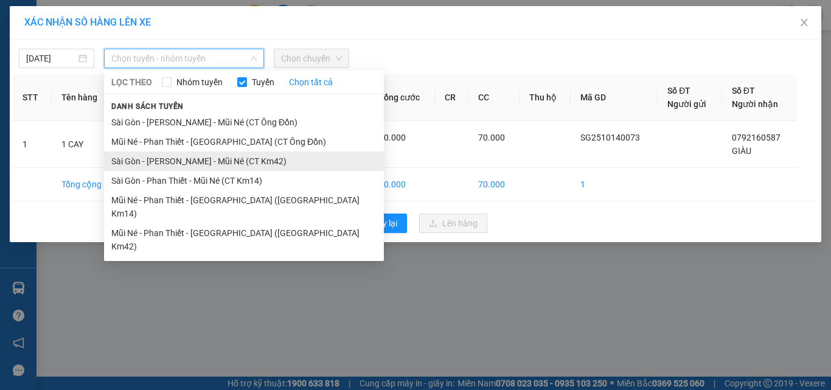
click at [253, 165] on li "Sài Gòn - [PERSON_NAME] - Mũi Né (CT Km42)" at bounding box center [244, 160] width 280 height 19
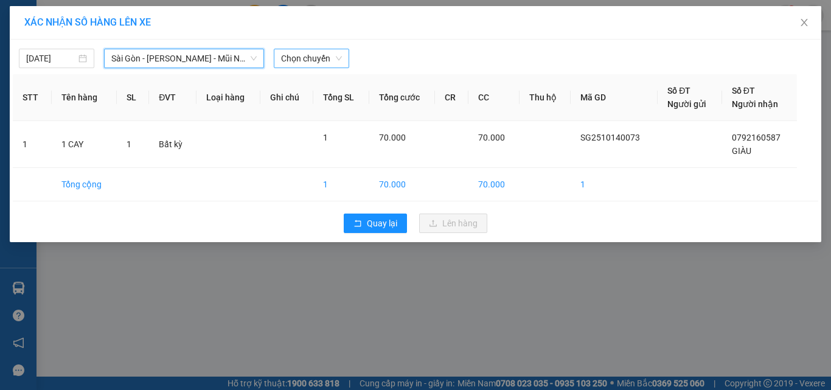
click at [296, 63] on span "Chọn chuyến" at bounding box center [311, 58] width 61 height 18
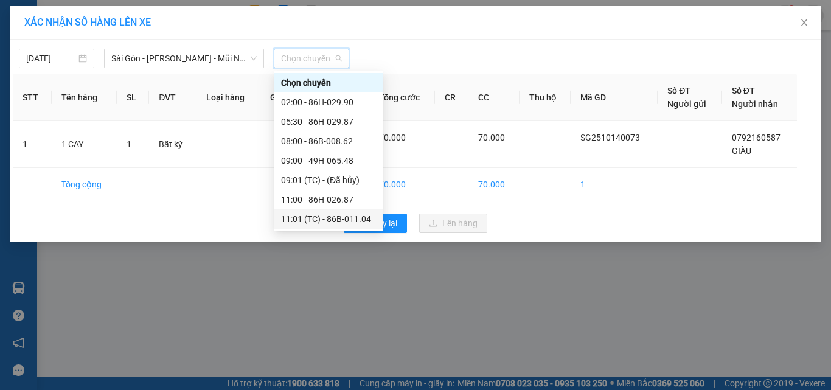
scroll to position [136, 0]
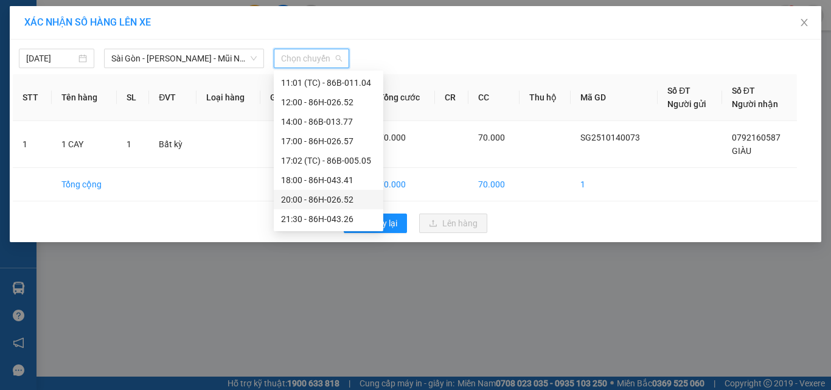
click at [319, 197] on div "20:00 - 86H-026.52" at bounding box center [328, 199] width 95 height 13
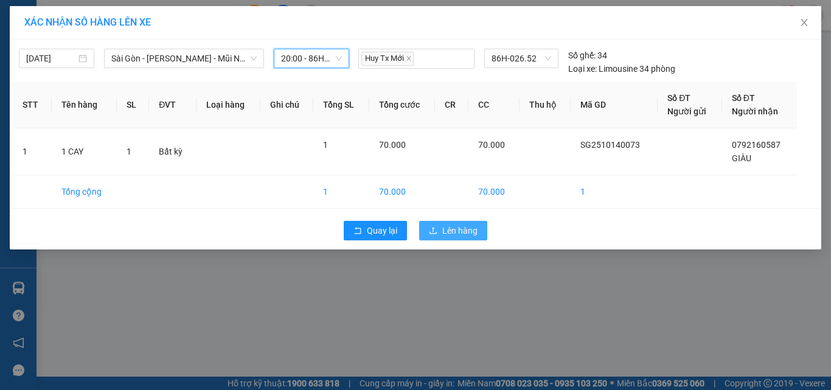
click at [449, 233] on span "Lên hàng" at bounding box center [459, 230] width 35 height 13
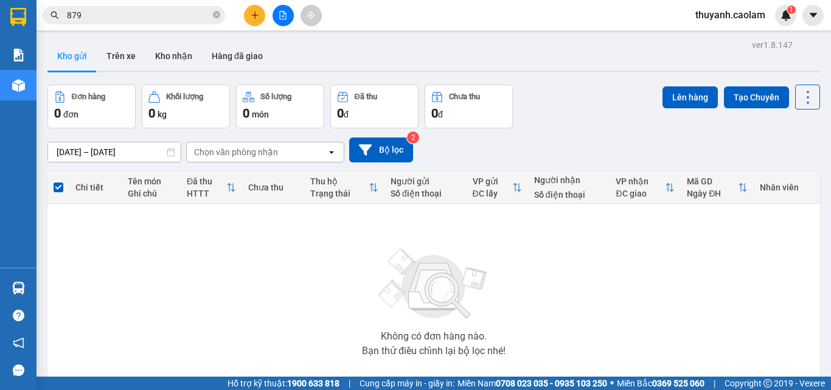
click at [713, 13] on span "thuyanh.caolam" at bounding box center [729, 14] width 89 height 15
click at [741, 38] on span "Đăng xuất" at bounding box center [735, 37] width 63 height 13
